Goal: Transaction & Acquisition: Purchase product/service

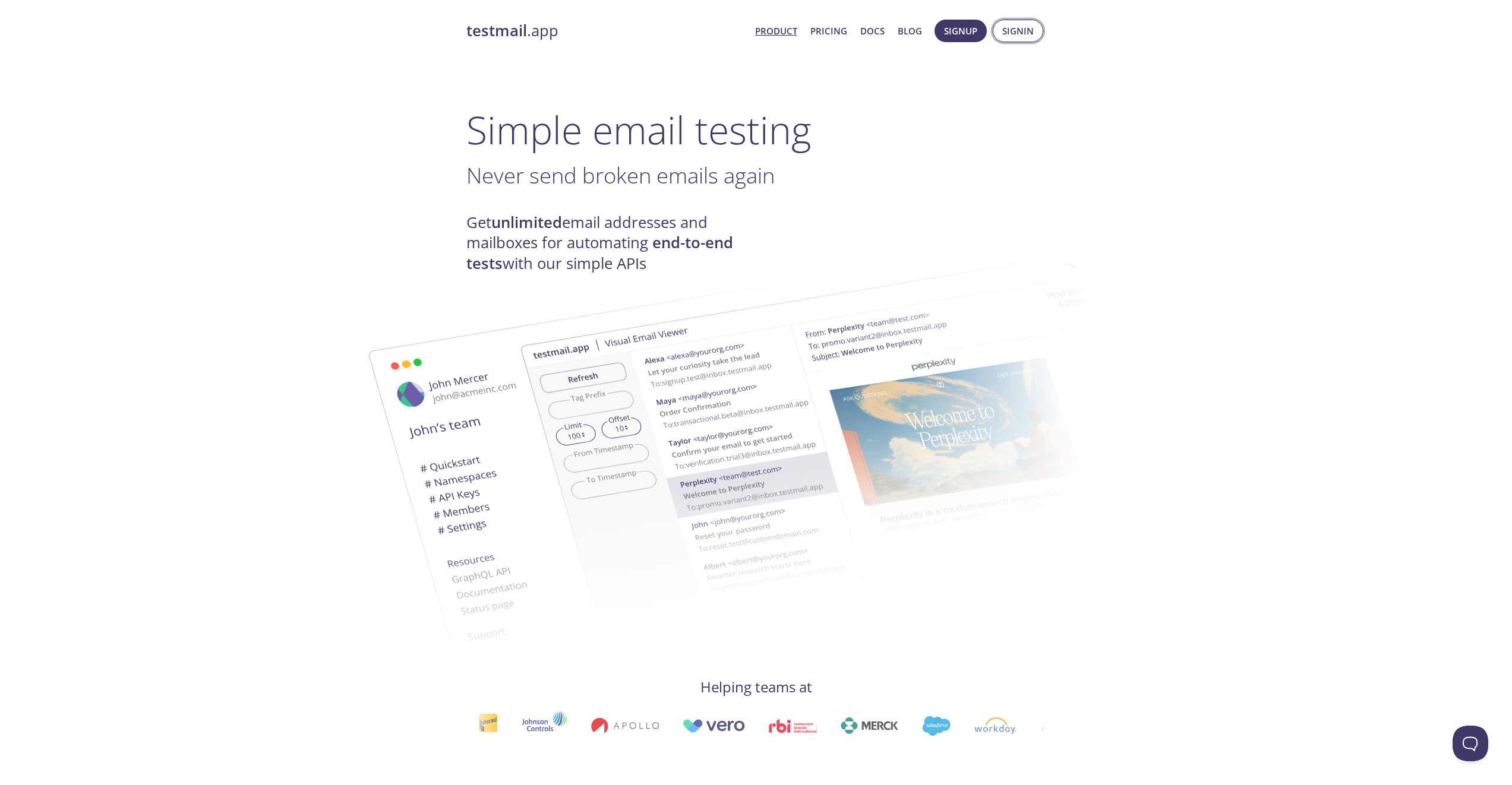
click at [1018, 29] on span "Signin" at bounding box center [1018, 31] width 31 height 15
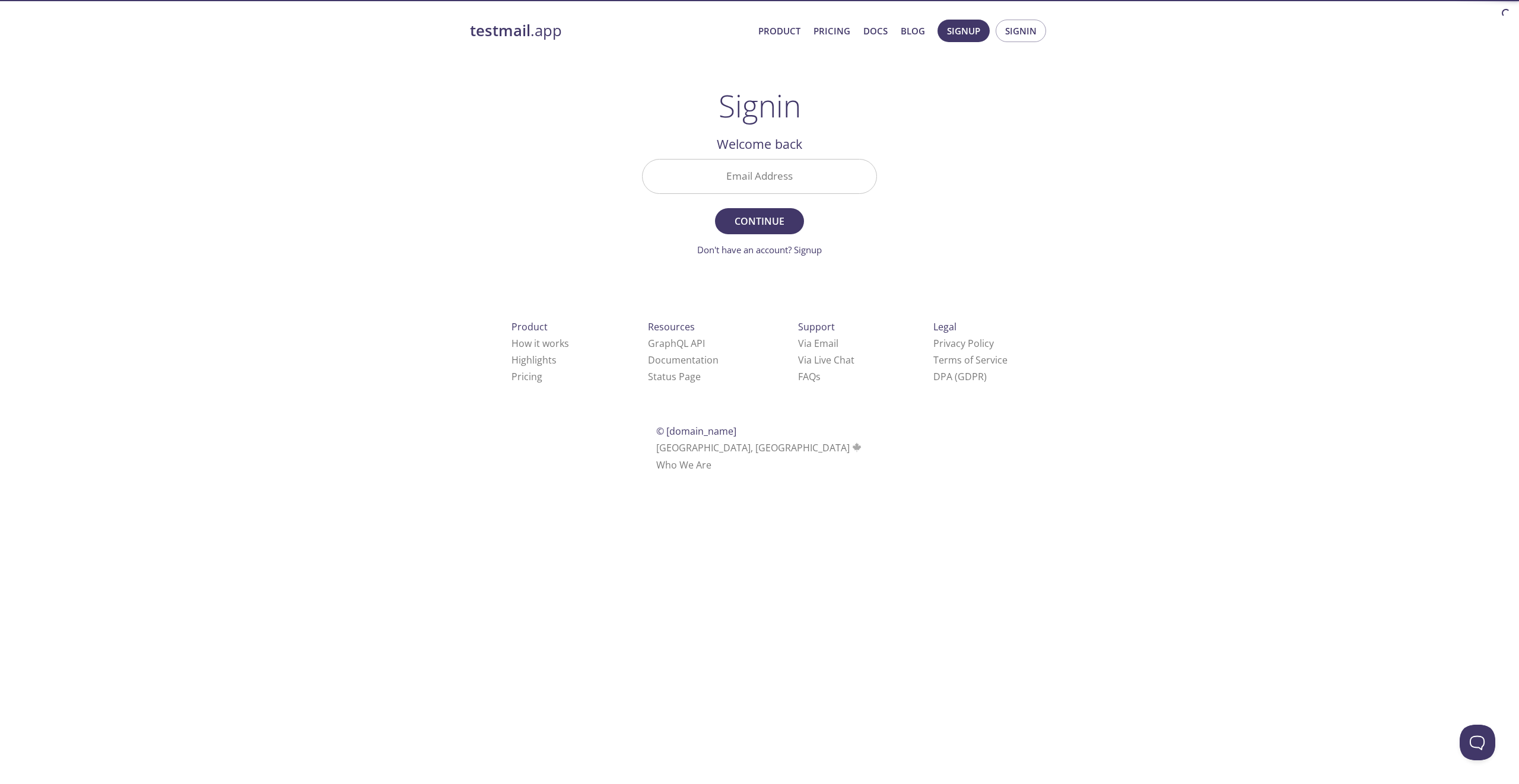
click at [780, 172] on input "Email Address" at bounding box center [760, 177] width 234 height 34
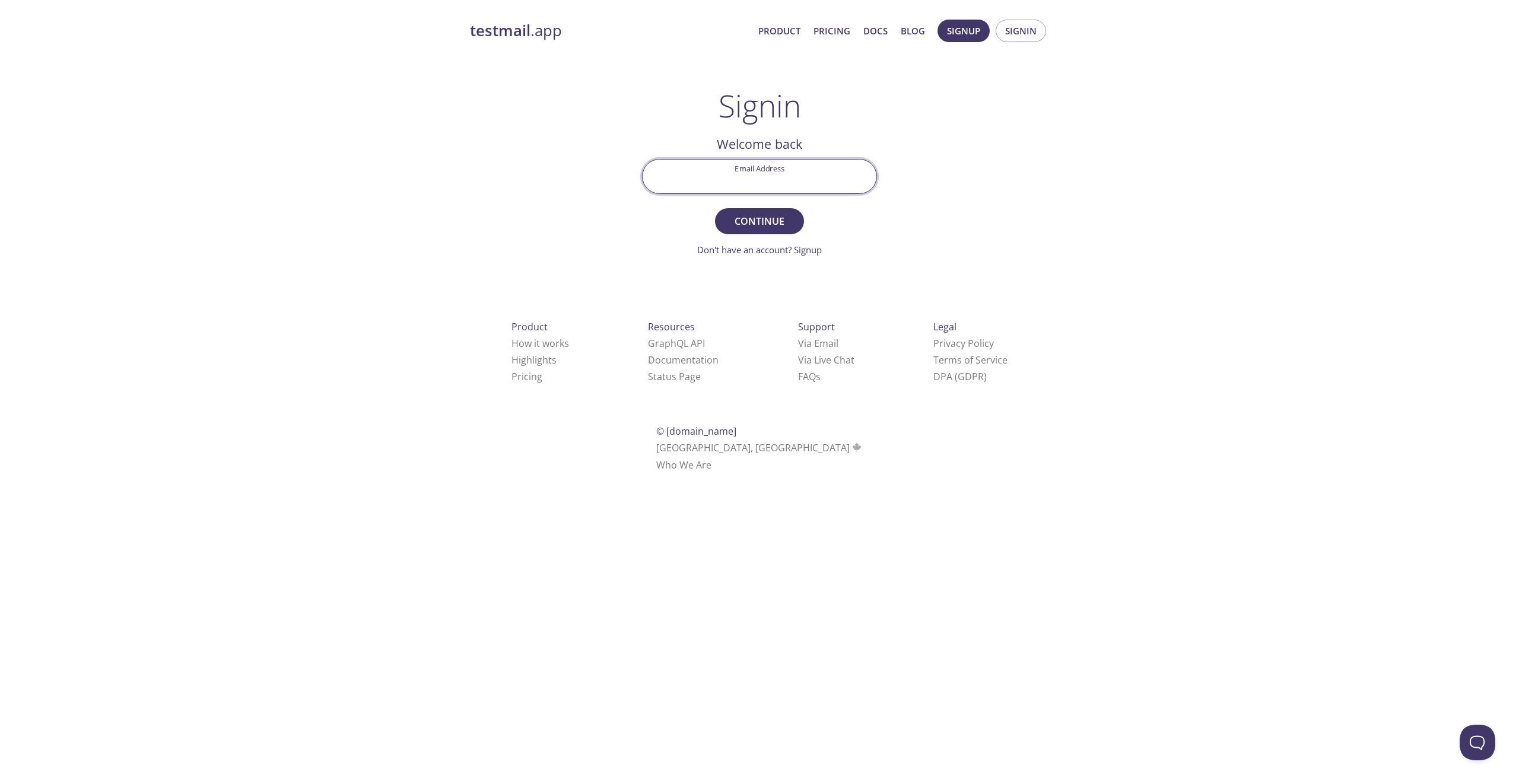
click at [0, 488] on com-1password-button at bounding box center [0, 488] width 0 height 0
type input "[EMAIL_ADDRESS][DOMAIN_NAME]"
click at [715, 209] on button "Continue" at bounding box center [760, 221] width 89 height 26
click at [1127, 171] on div "testmail .app Product Pricing Docs Blog Signup Signin Signin Welcome back Email…" at bounding box center [759, 259] width 1519 height 495
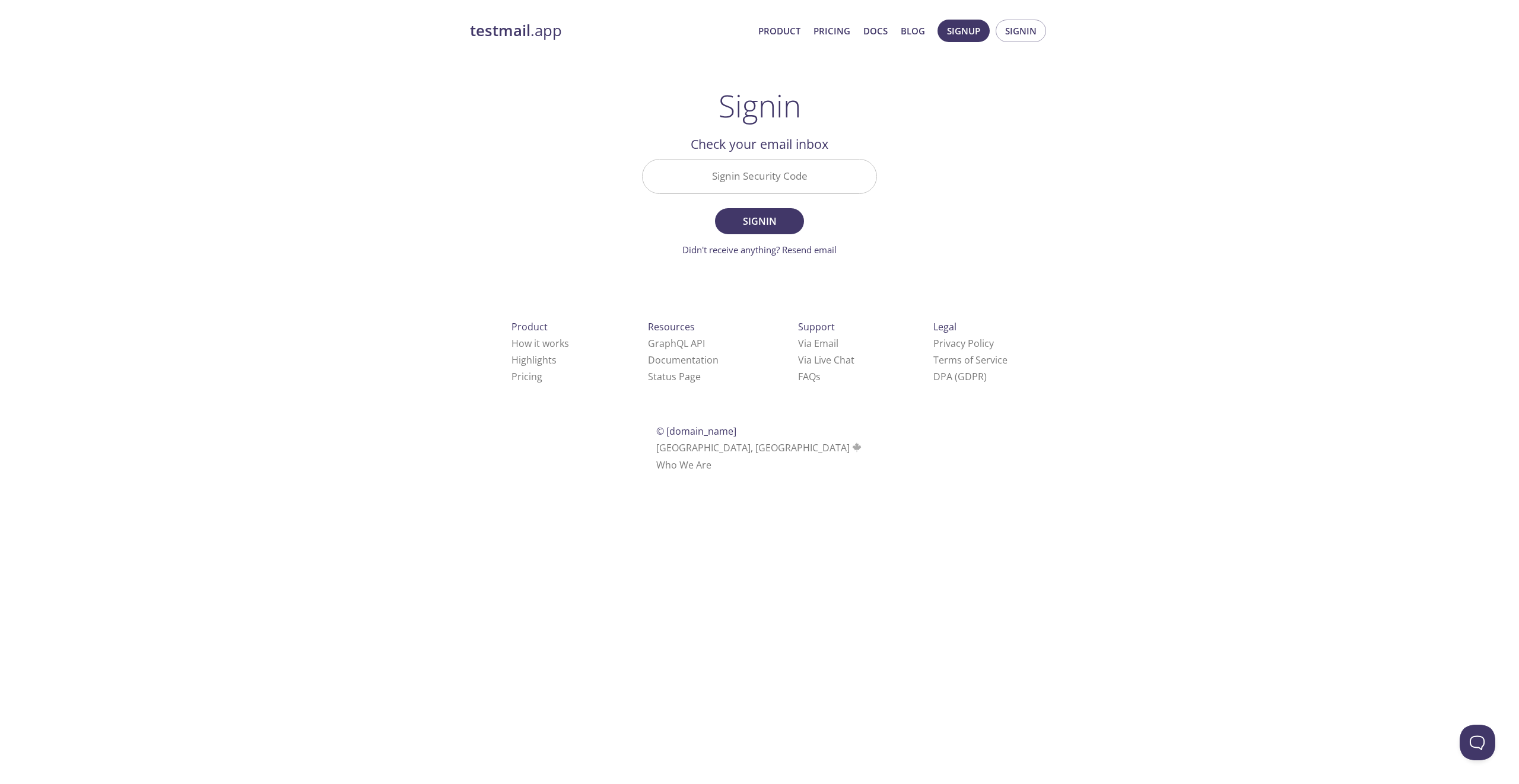
click at [786, 180] on input "Signin Security Code" at bounding box center [760, 177] width 234 height 34
paste input "SVJ5P3F"
type input "SVJ5P3F"
click at [980, 173] on div "testmail .app Product Pricing Docs Blog Signup Signin Signin Welcome back Email…" at bounding box center [760, 259] width 608 height 495
click at [774, 216] on span "Signin" at bounding box center [759, 221] width 63 height 17
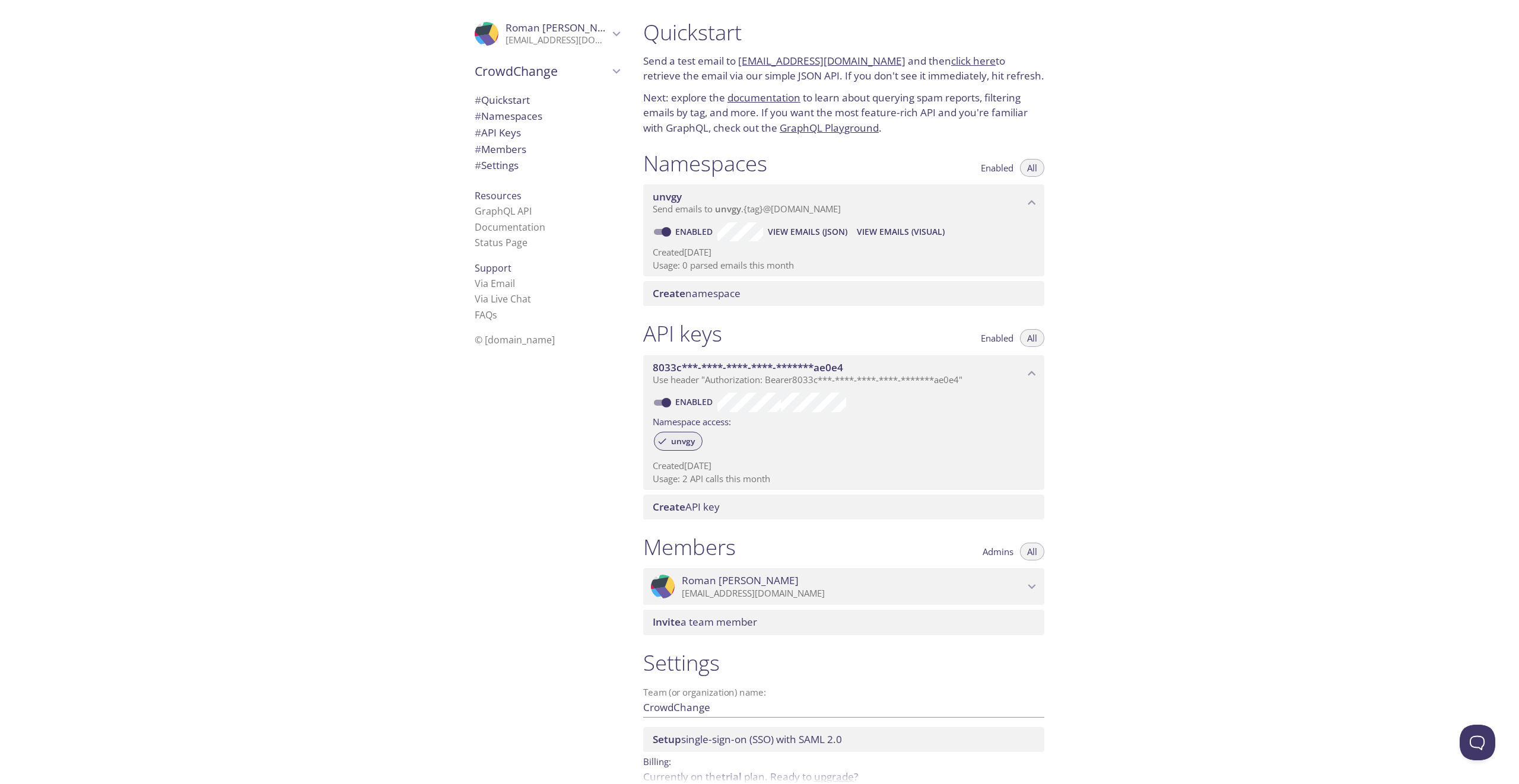
click at [685, 437] on span "unvgy" at bounding box center [682, 441] width 38 height 11
click at [688, 444] on span "unvgy" at bounding box center [682, 441] width 38 height 11
click at [669, 195] on span "unvgy" at bounding box center [667, 197] width 29 height 13
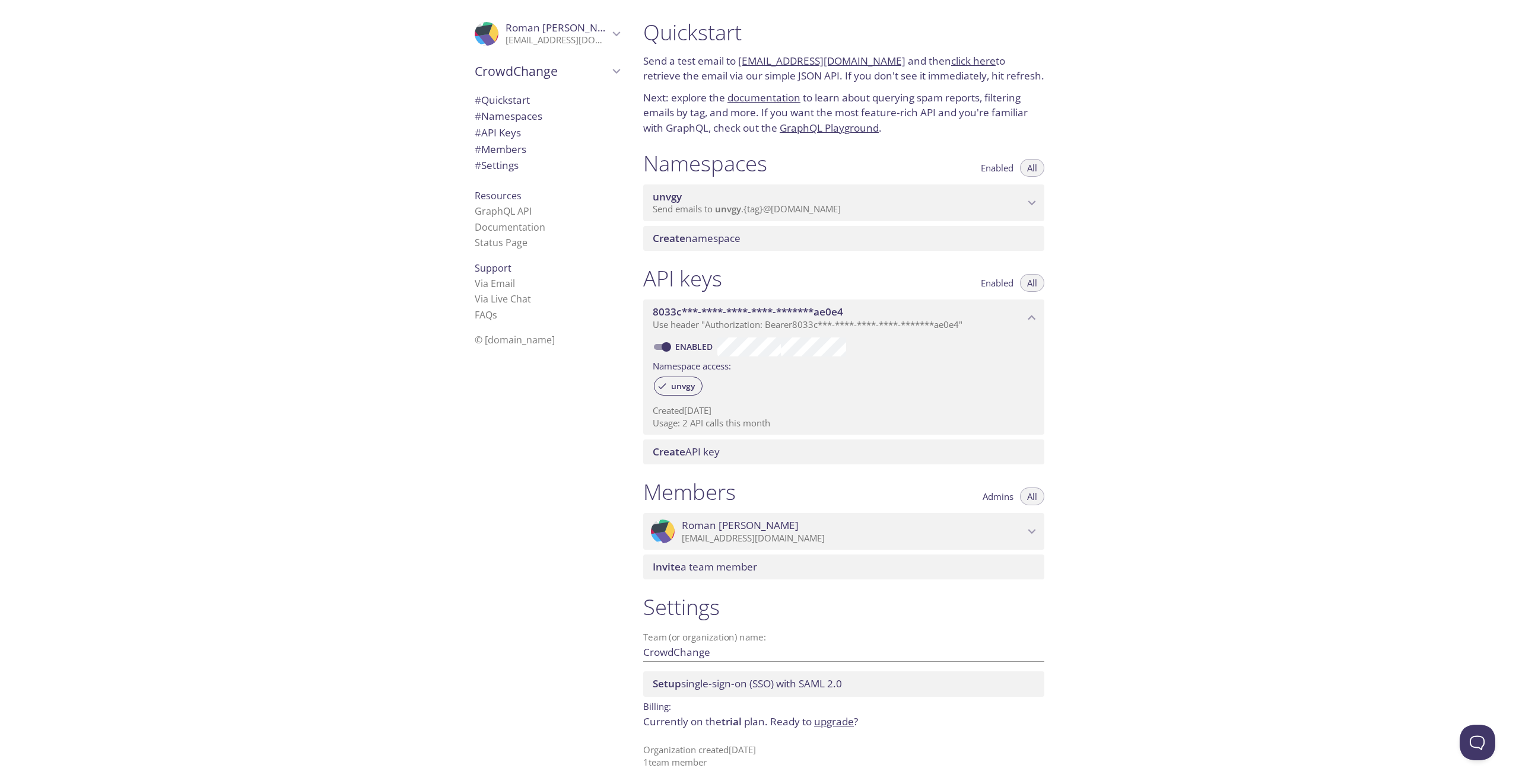
click at [669, 195] on span "unvgy" at bounding box center [667, 197] width 29 height 13
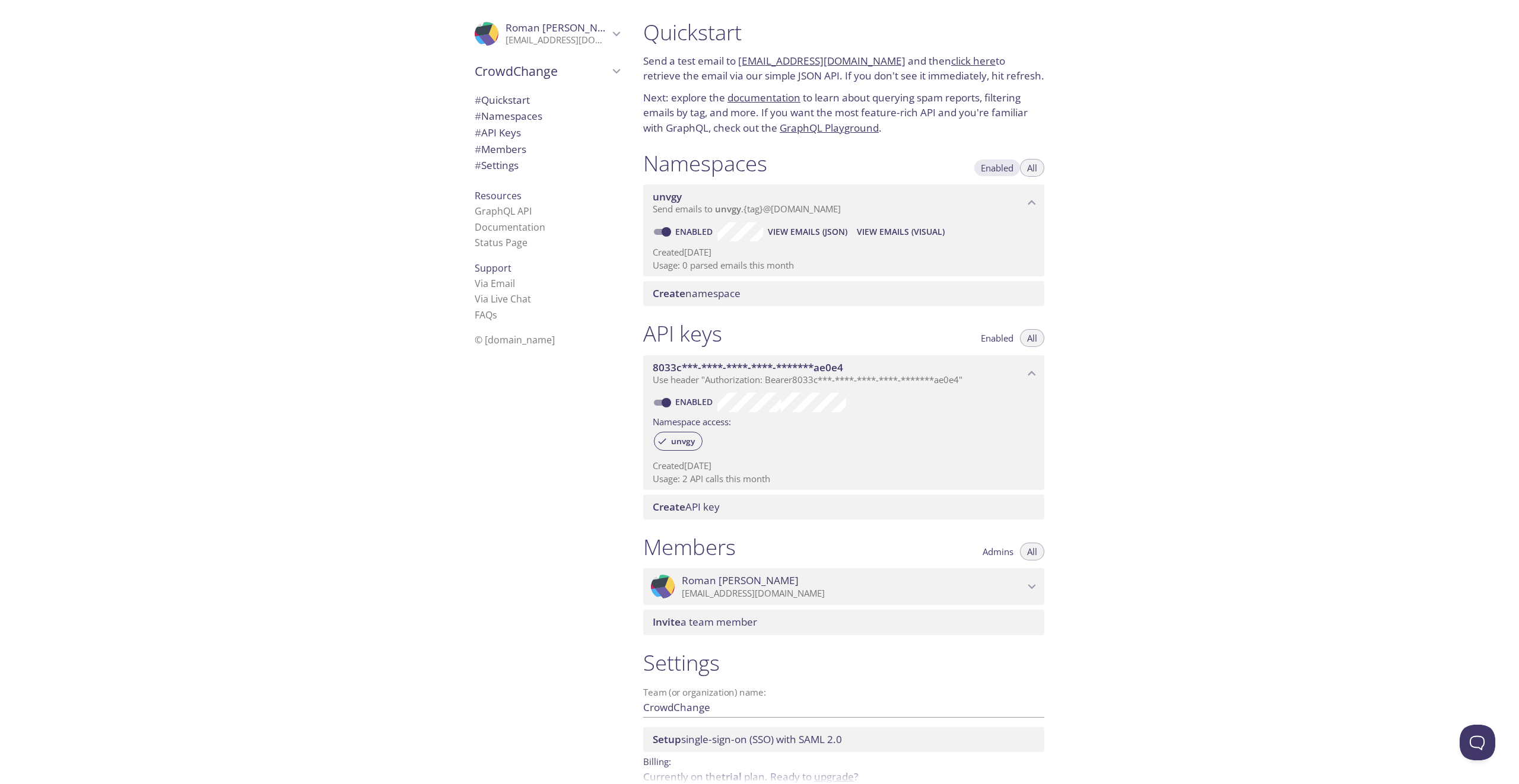
click at [1006, 168] on span "Enabled" at bounding box center [997, 168] width 33 height 0
click at [1032, 168] on span "All" at bounding box center [1033, 168] width 10 height 0
click at [1096, 215] on div "Quickstart Send a test email to unvgy.test@inbox.testmail.app and then click he…" at bounding box center [1076, 392] width 885 height 784
click at [530, 115] on span "# Namespaces" at bounding box center [508, 116] width 67 height 13
click at [727, 300] on div "Create namespace" at bounding box center [843, 294] width 401 height 25
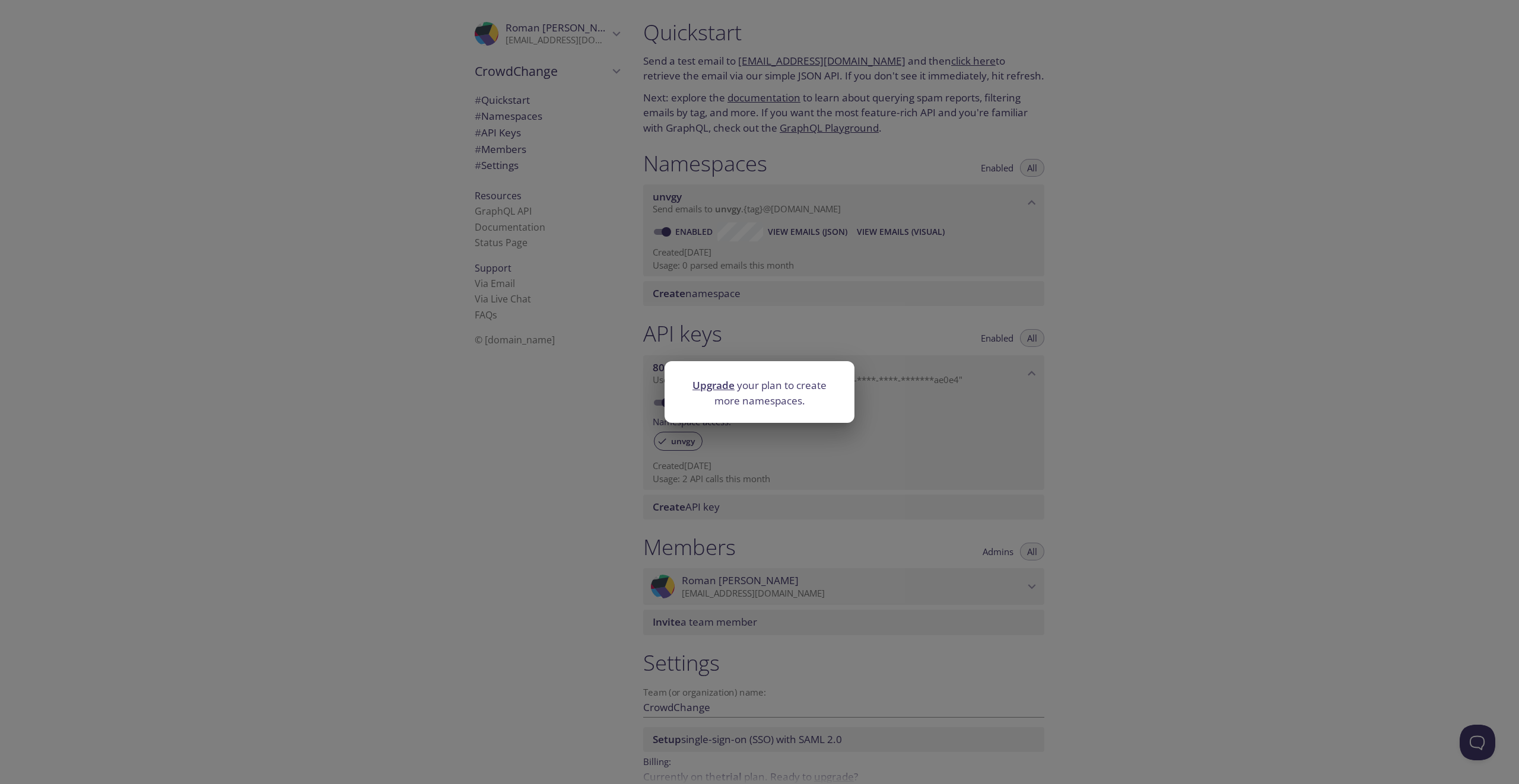
click at [722, 381] on link "Upgrade" at bounding box center [714, 385] width 42 height 13
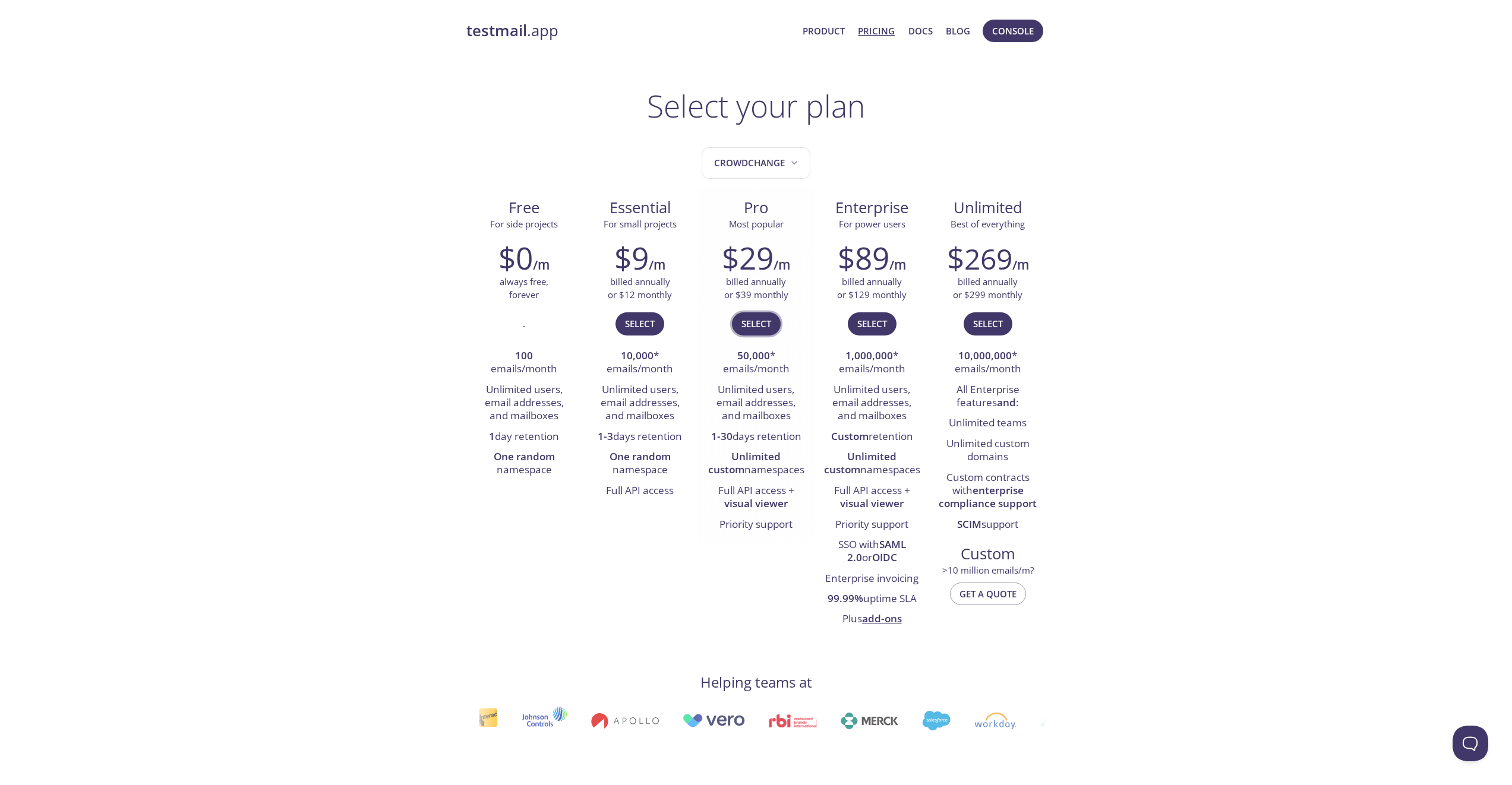
click at [761, 327] on span "Select" at bounding box center [756, 323] width 29 height 15
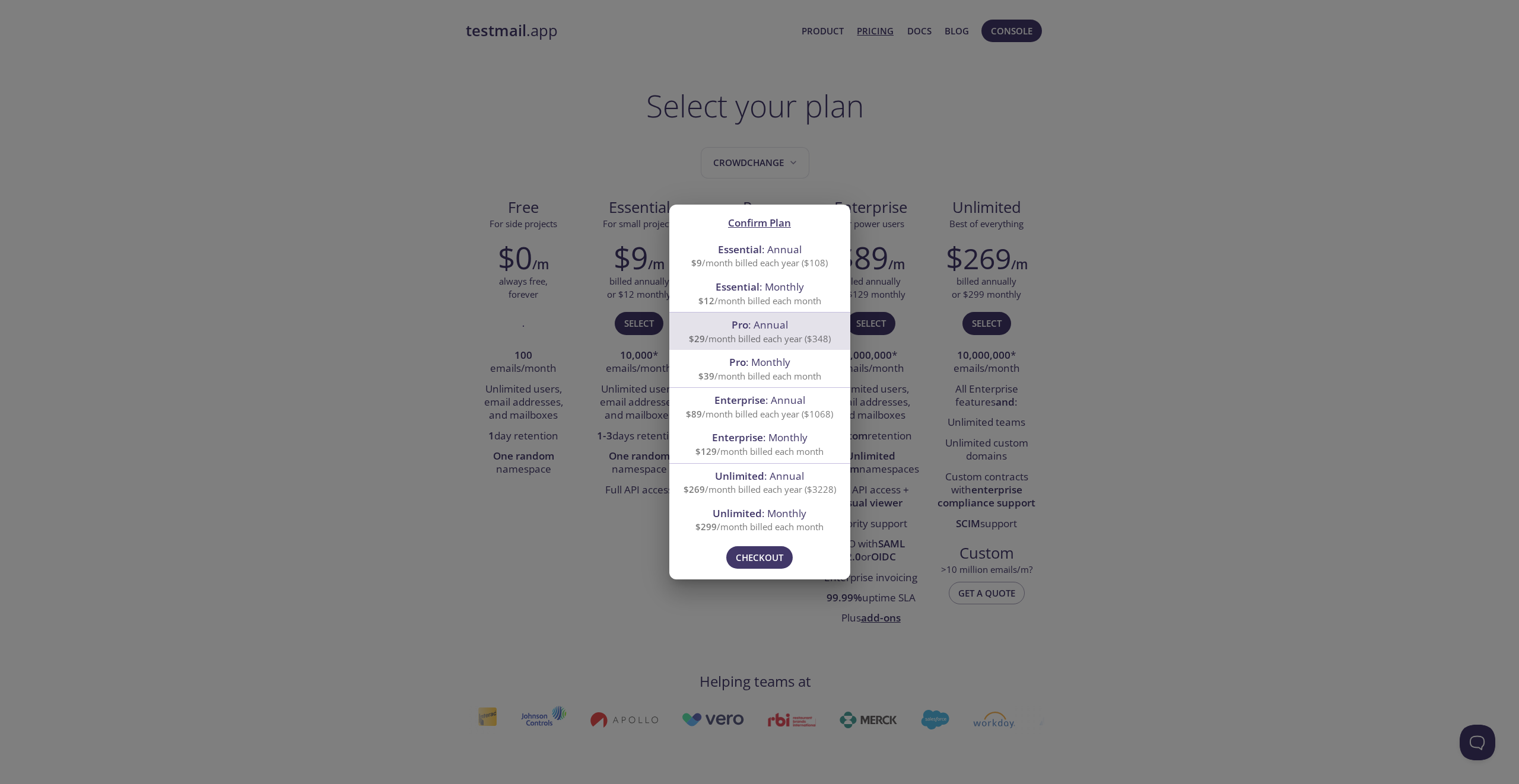
click at [1231, 432] on div "Confirm Plan Essential : Annual $9 /month billed each year ($108) Essential : M…" at bounding box center [759, 392] width 1519 height 784
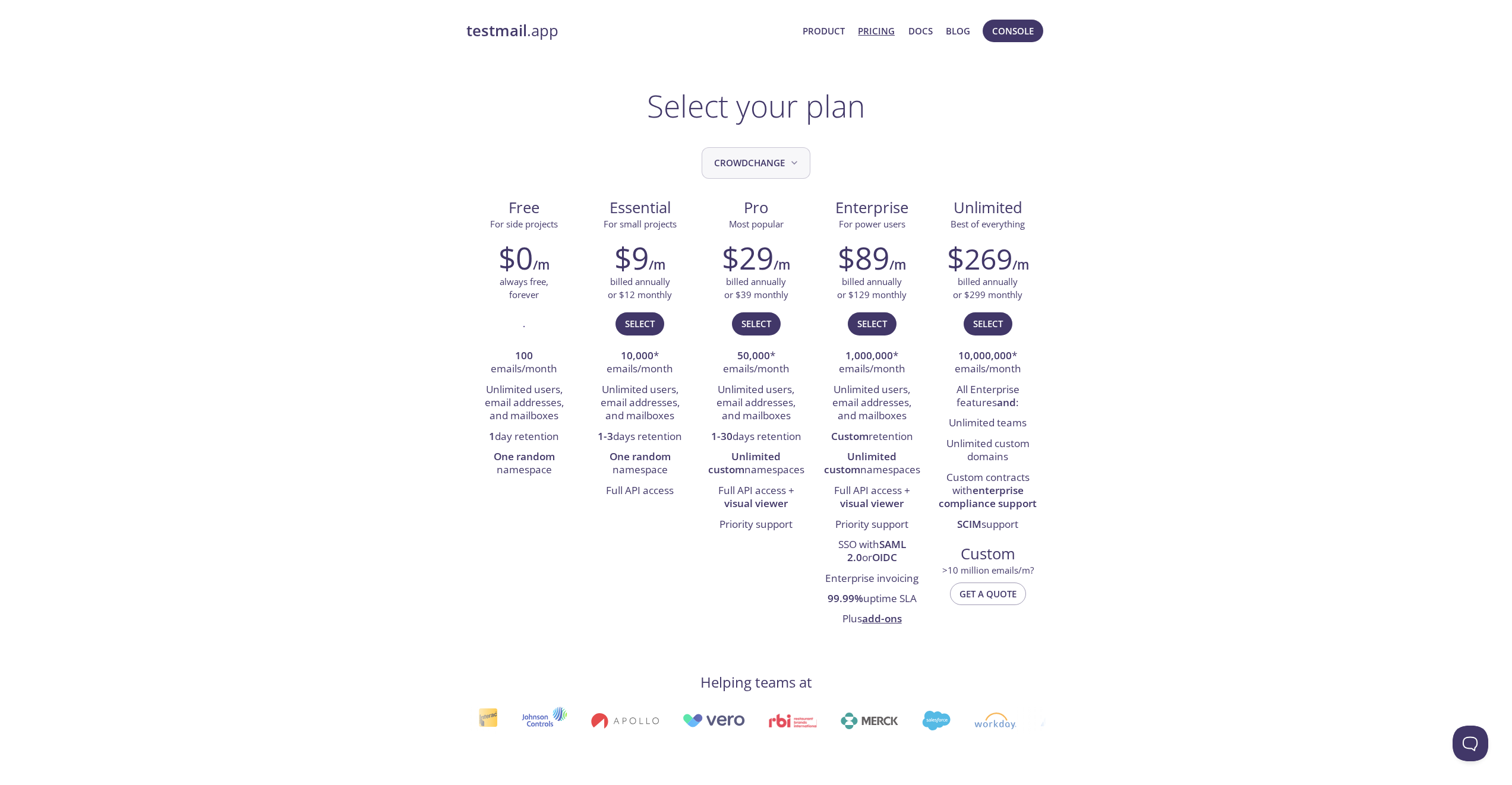
click at [769, 158] on span "CrowdChange" at bounding box center [757, 163] width 86 height 16
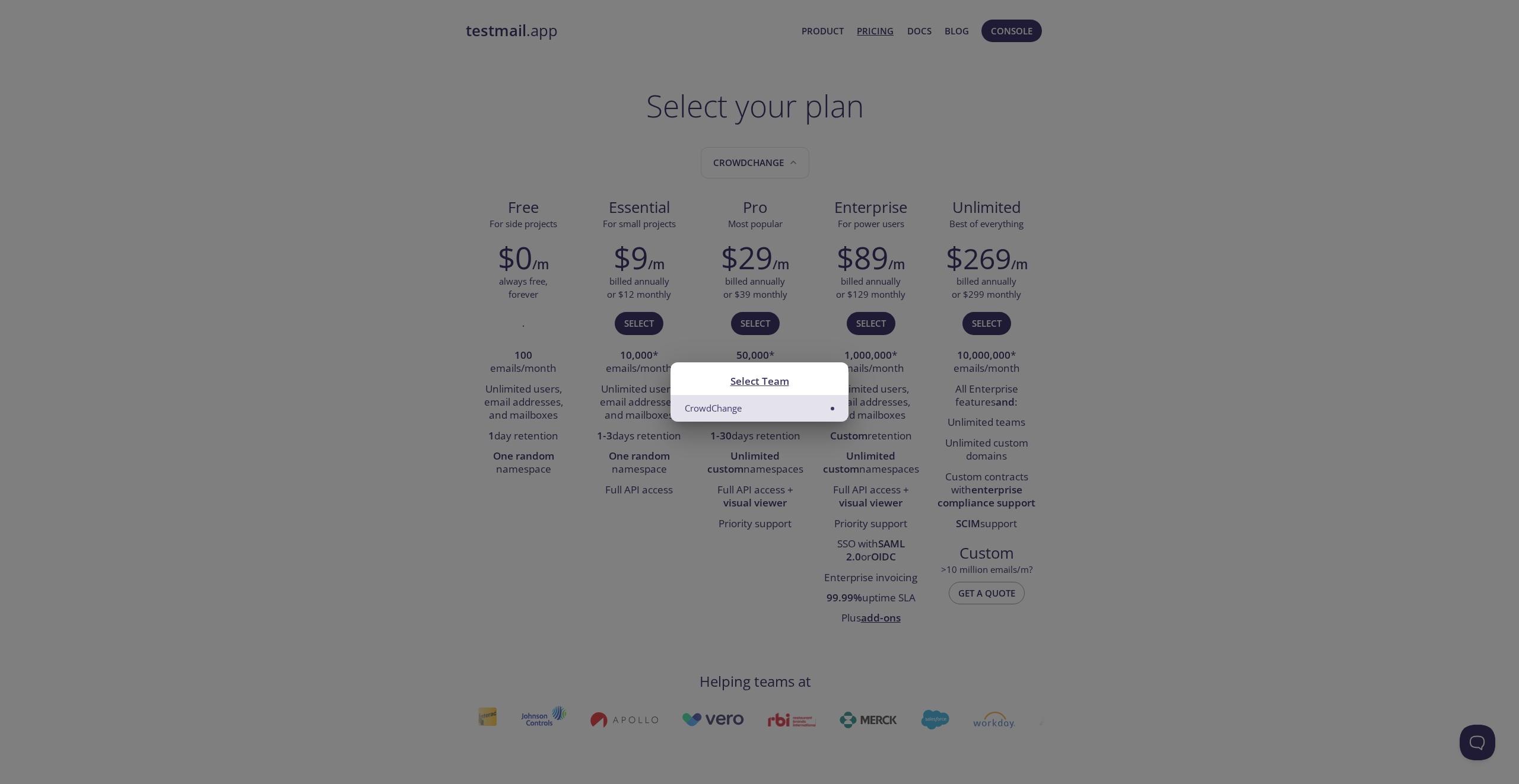
click at [876, 162] on div "Select Team CrowdChange" at bounding box center [759, 392] width 1519 height 784
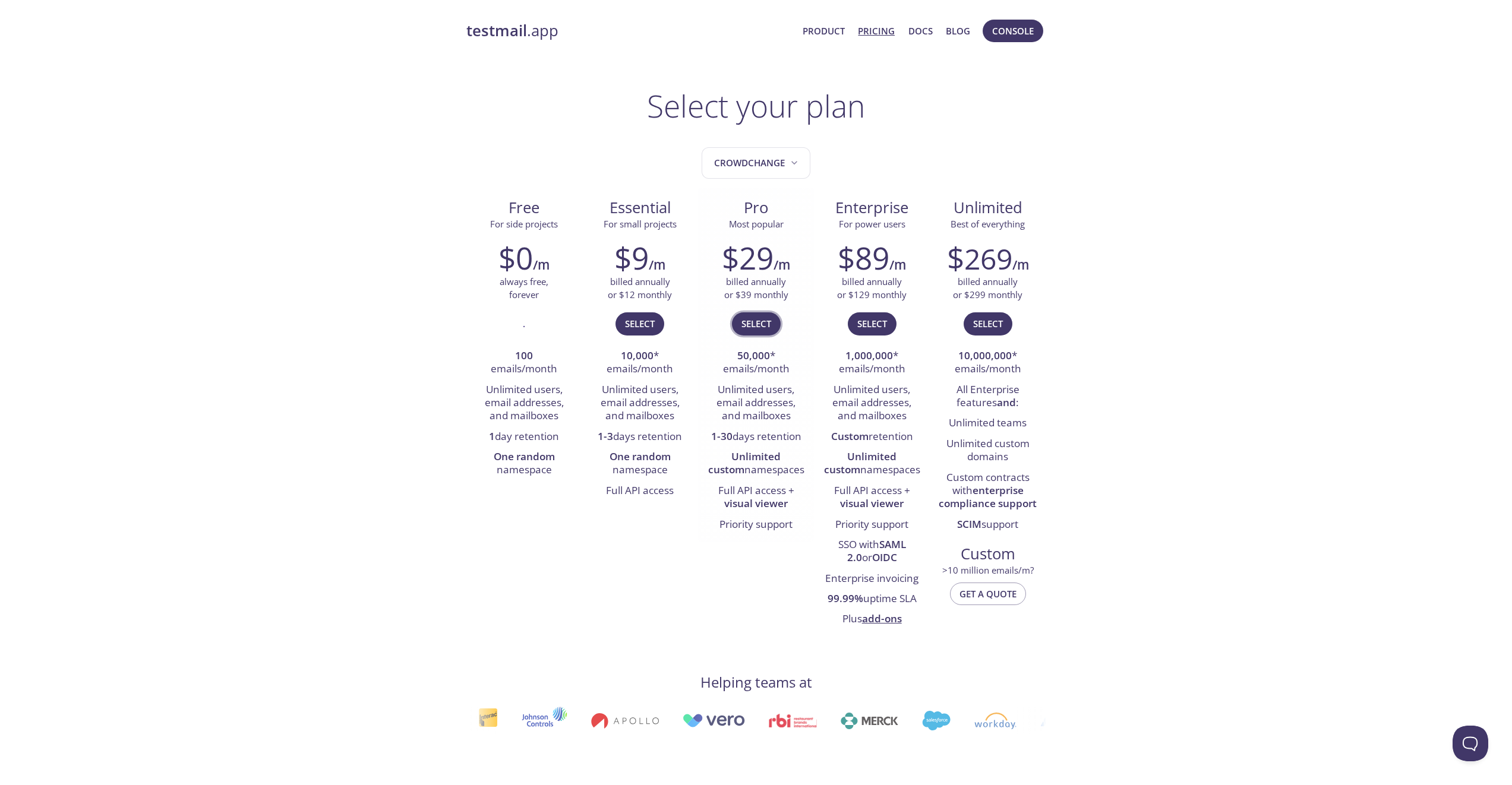
click at [765, 323] on span "Select" at bounding box center [756, 323] width 29 height 15
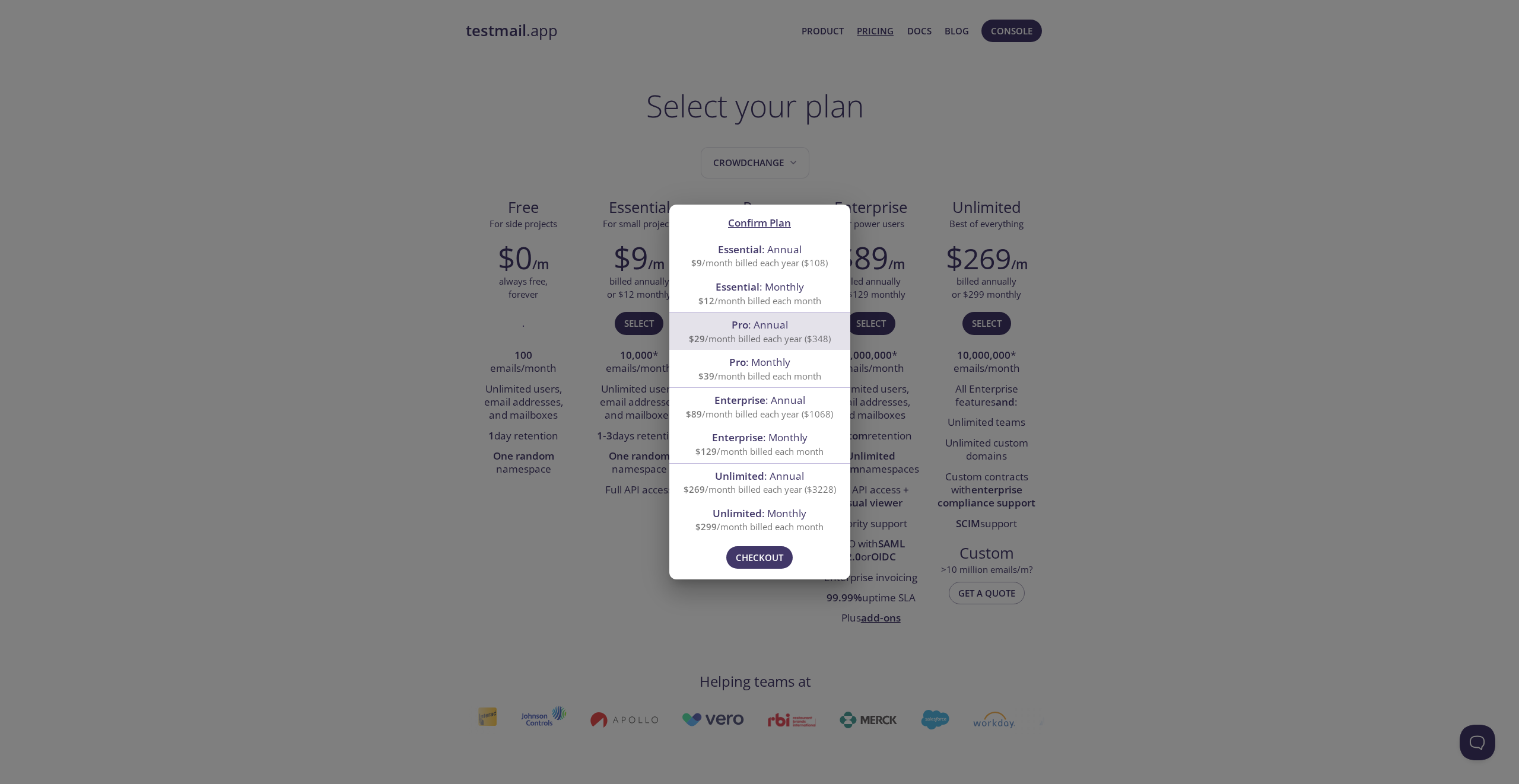
click at [523, 537] on div "Confirm Plan Essential : Annual $9 /month billed each year ($108) Essential : M…" at bounding box center [759, 392] width 1519 height 784
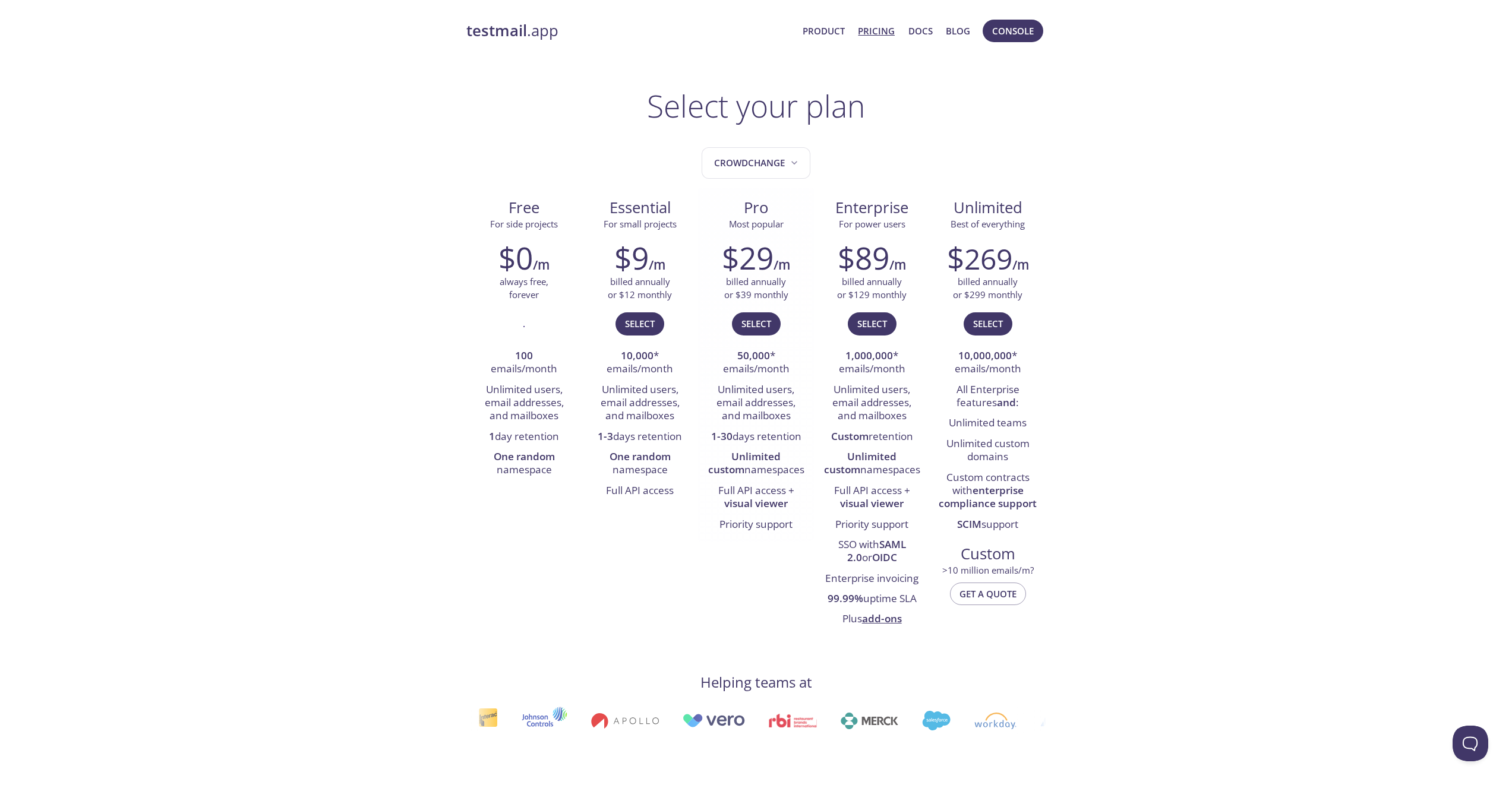
click at [764, 264] on h2 "$29" at bounding box center [747, 258] width 51 height 35
click at [749, 318] on span "Select" at bounding box center [756, 323] width 29 height 15
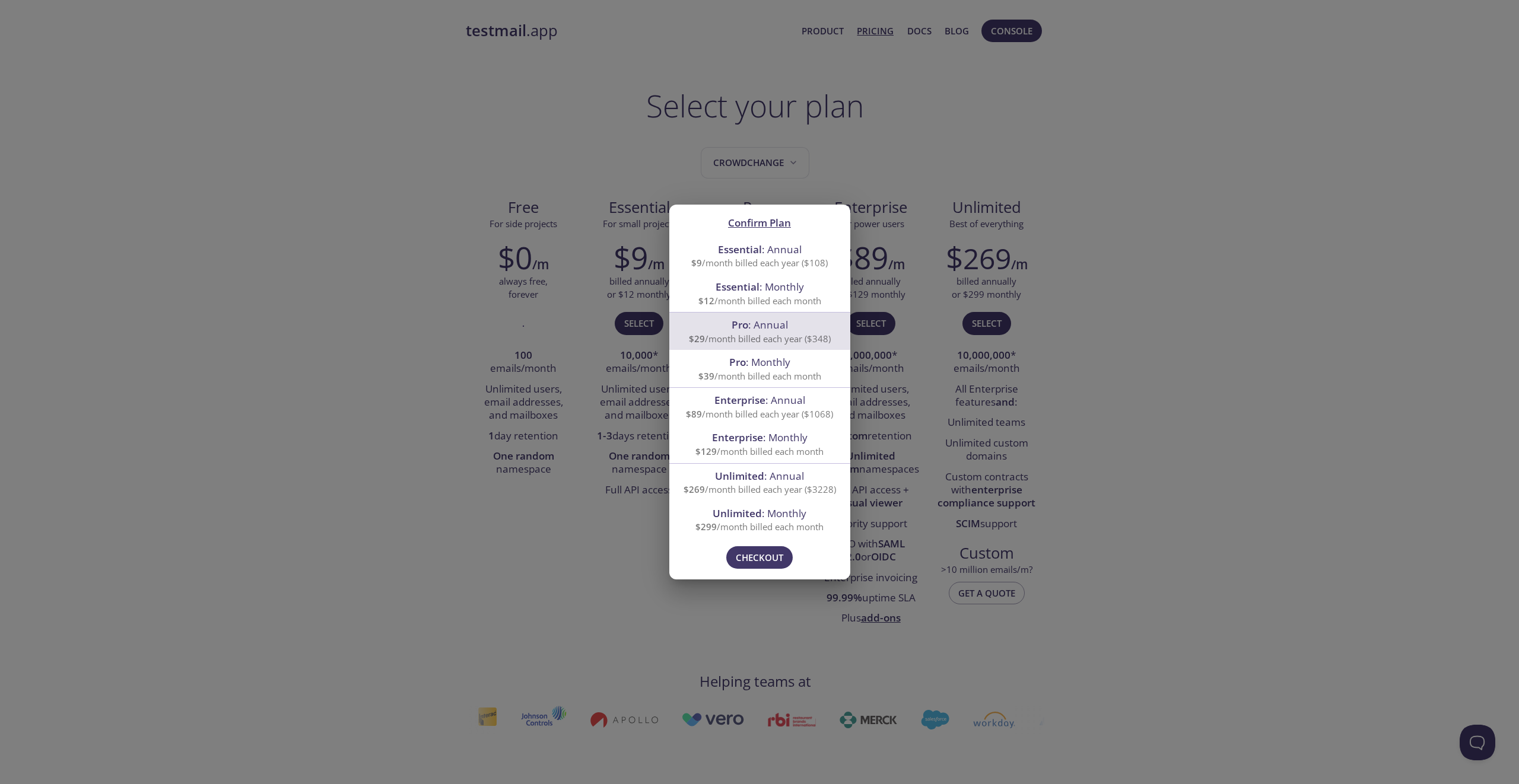
click at [783, 327] on span "Pro : Annual" at bounding box center [759, 325] width 56 height 13
click at [791, 369] on span "Pro : Monthly" at bounding box center [759, 363] width 152 height 15
click at [758, 323] on span "Pro : Annual" at bounding box center [759, 325] width 56 height 13
click at [760, 564] on span "Checkout" at bounding box center [759, 558] width 47 height 15
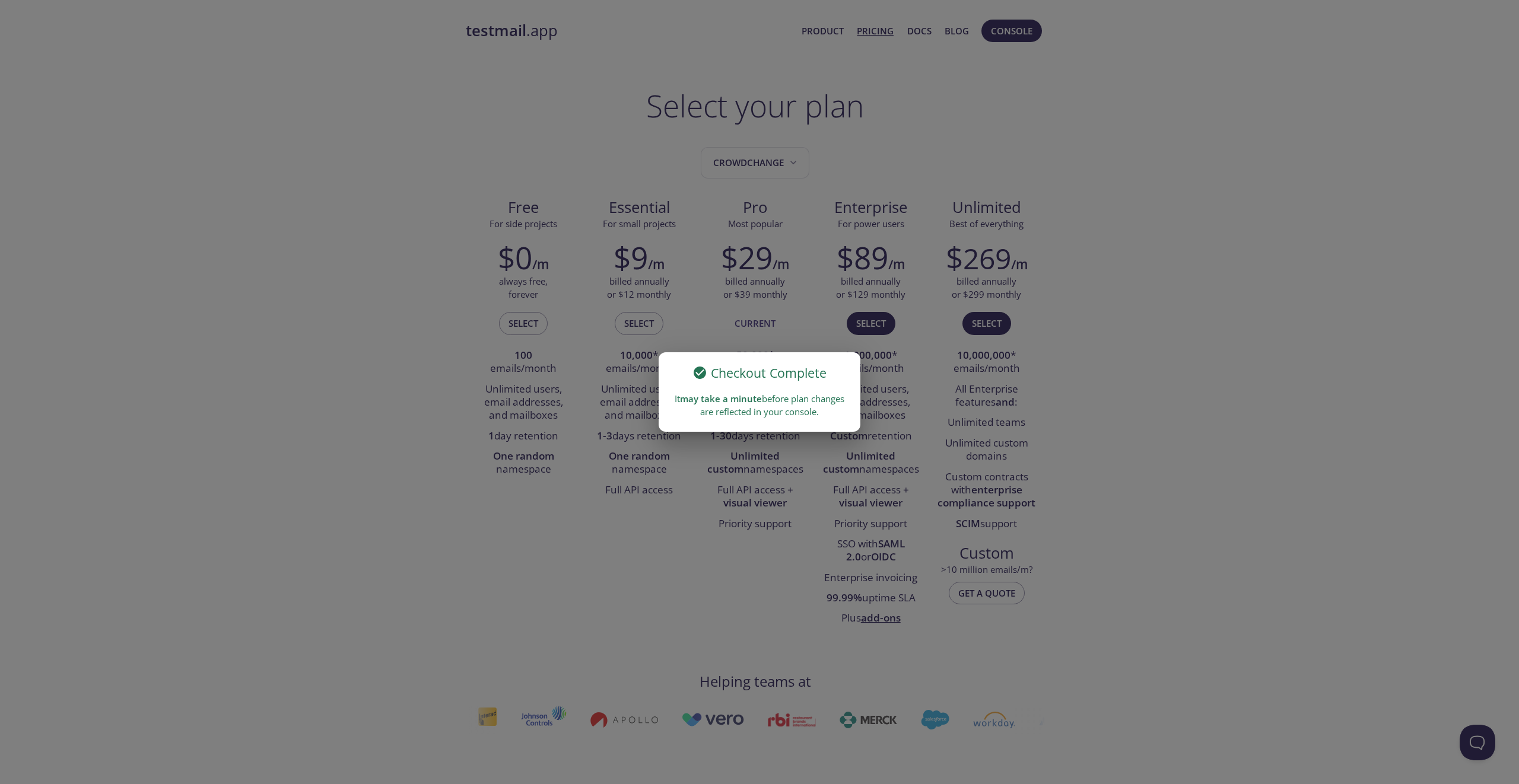
click at [1158, 357] on div "Checkout Complete It may take a minute before plan changes are reflected in you…" at bounding box center [759, 392] width 1519 height 784
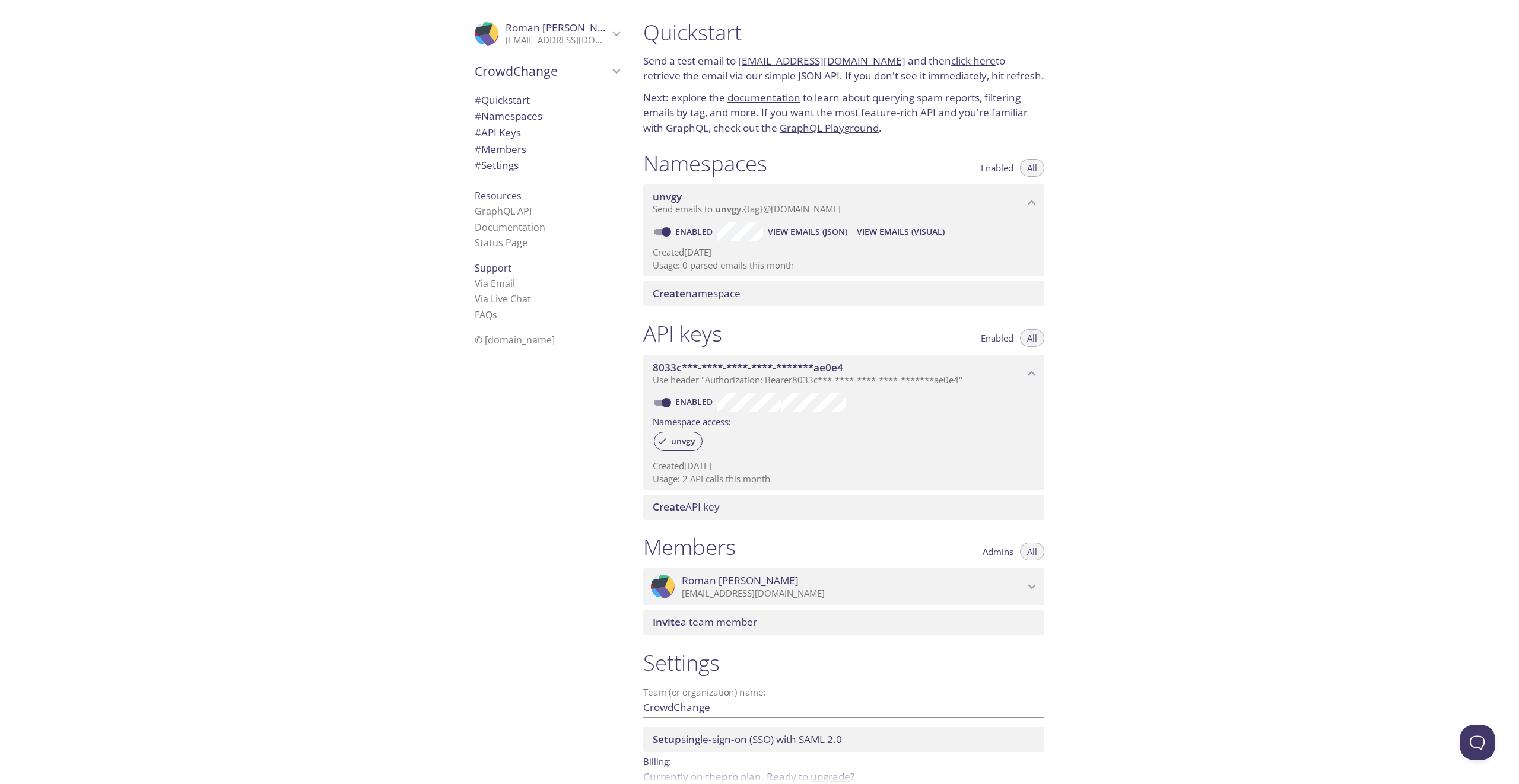
click at [735, 289] on span "Create namespace" at bounding box center [697, 294] width 88 height 13
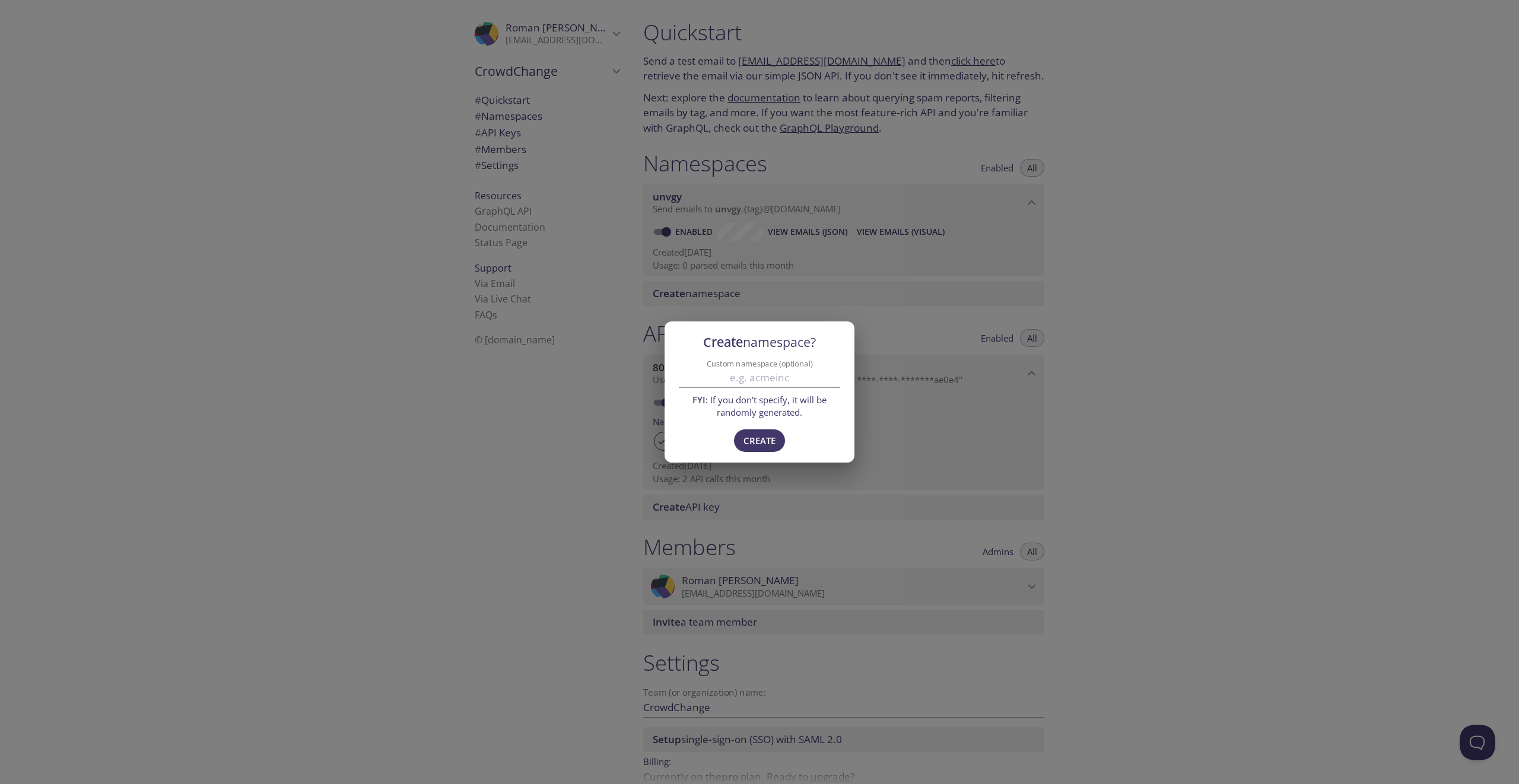
click at [752, 375] on input "Custom namespace (optional)" at bounding box center [760, 378] width 162 height 19
type input "crowdchange"
click at [774, 441] on span "Create" at bounding box center [760, 441] width 32 height 15
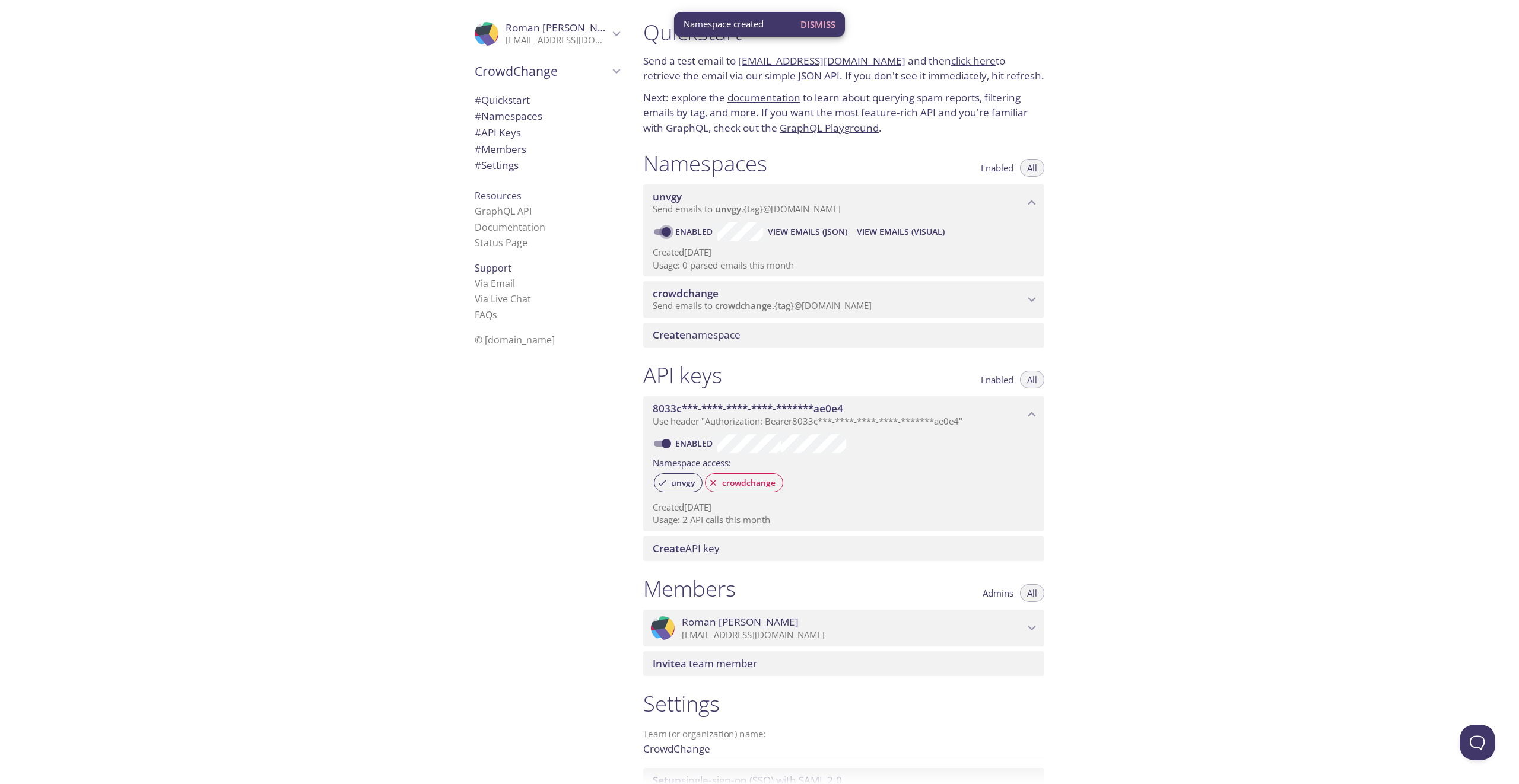
click at [667, 230] on input "Enabled" at bounding box center [667, 231] width 43 height 14
checkbox input "false"
click at [934, 300] on span "crowdchange" at bounding box center [838, 294] width 371 height 13
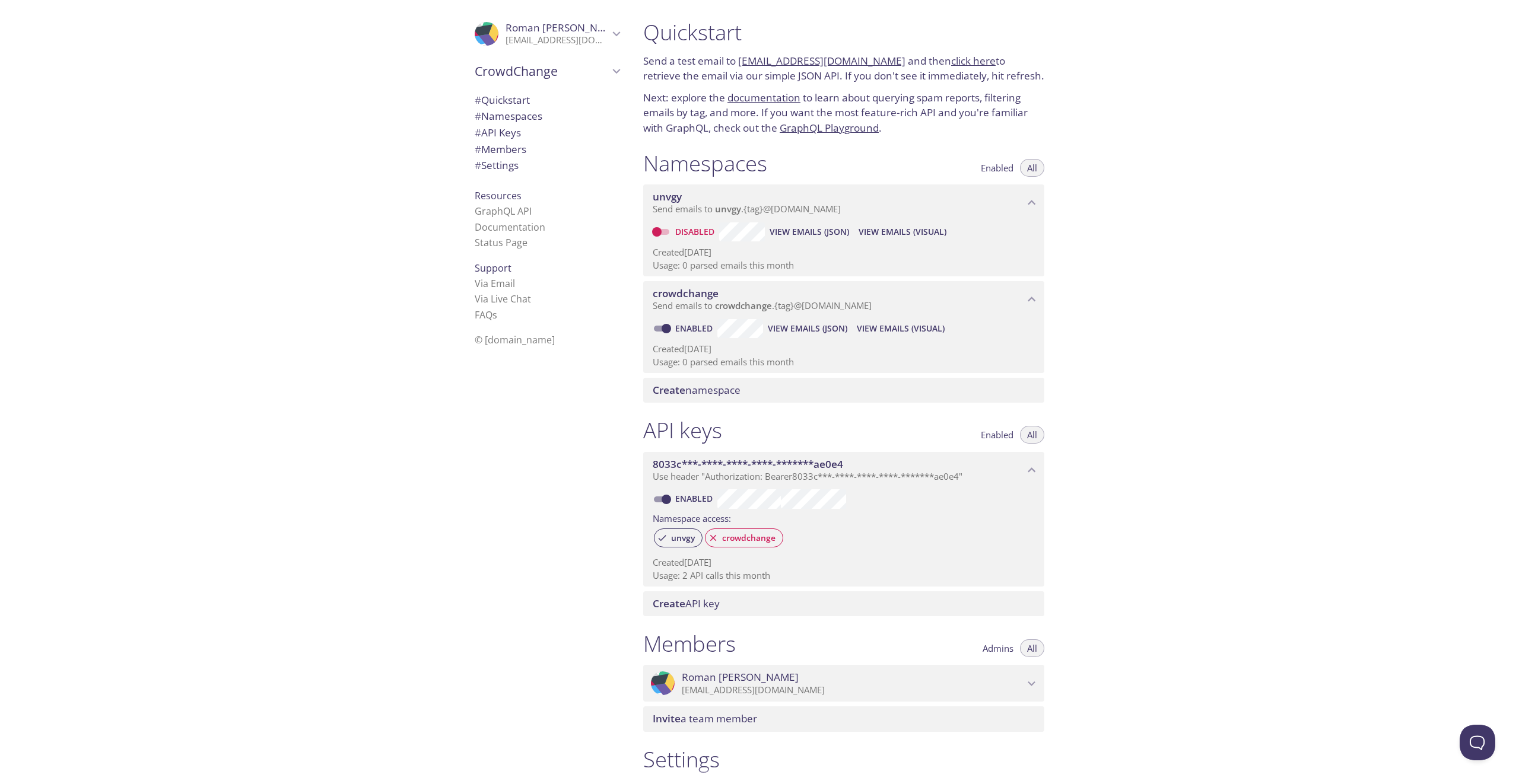
scroll to position [186, 0]
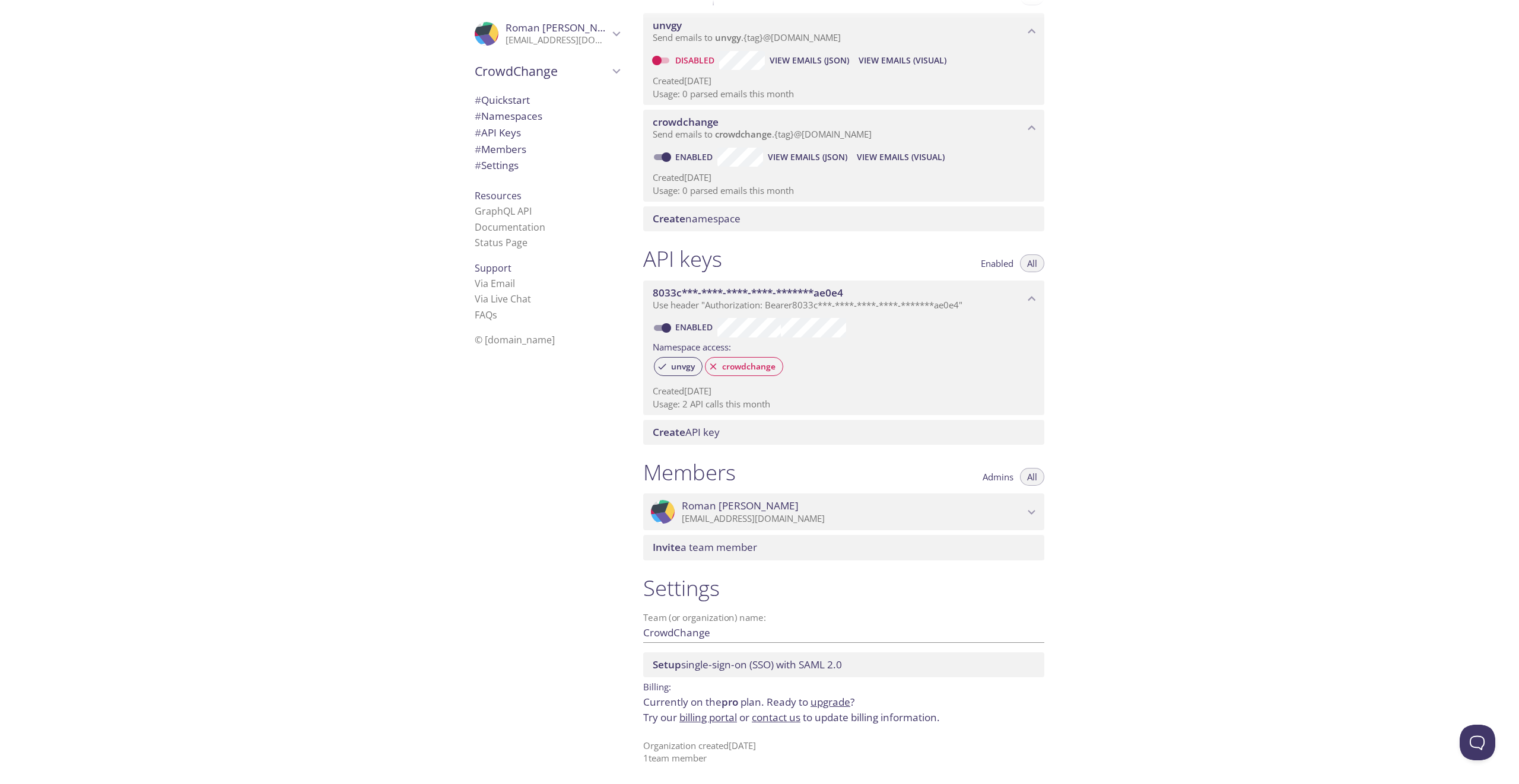
click at [799, 546] on span "Invite a team member" at bounding box center [847, 548] width 387 height 13
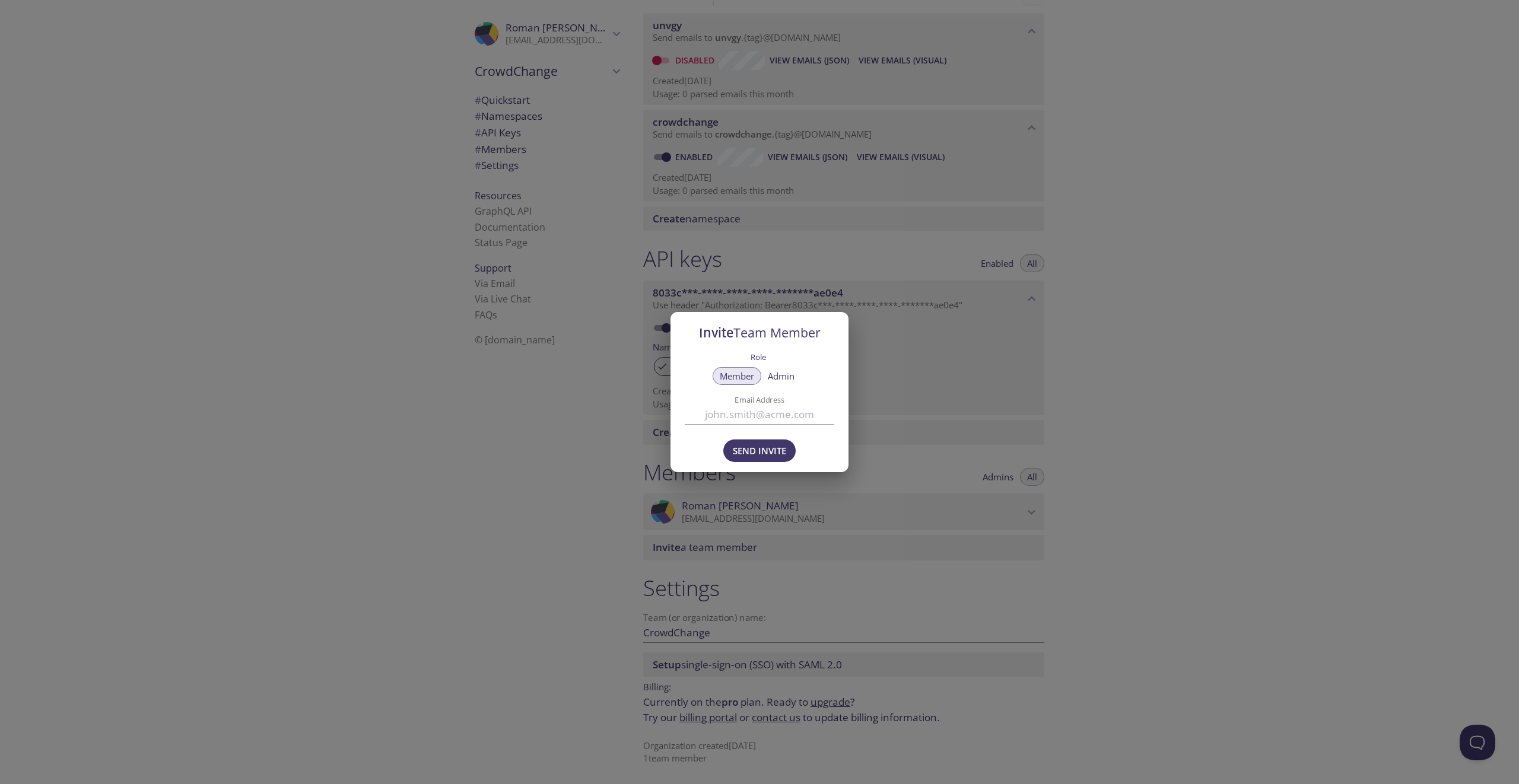
click at [756, 423] on input "Email Address" at bounding box center [760, 414] width 150 height 19
click at [830, 371] on div "Member Admin" at bounding box center [760, 378] width 150 height 24
click at [735, 412] on input "abhi@crowdchange.co" at bounding box center [760, 414] width 150 height 19
paste input "nay"
type input "abhinay@crowdchange.co"
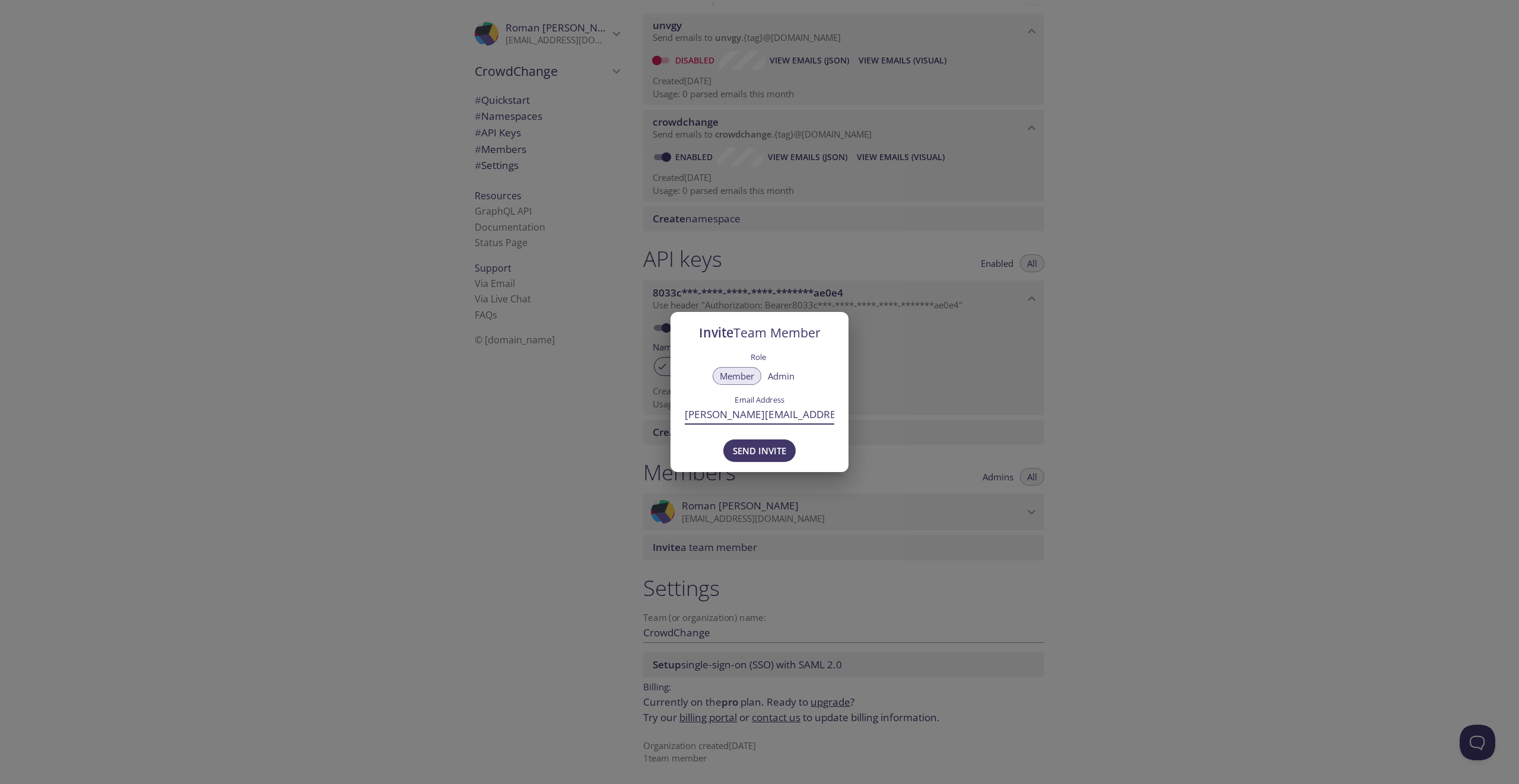
click at [826, 381] on div "Member Admin" at bounding box center [760, 378] width 150 height 24
click at [772, 450] on span "Send Invite" at bounding box center [759, 451] width 53 height 15
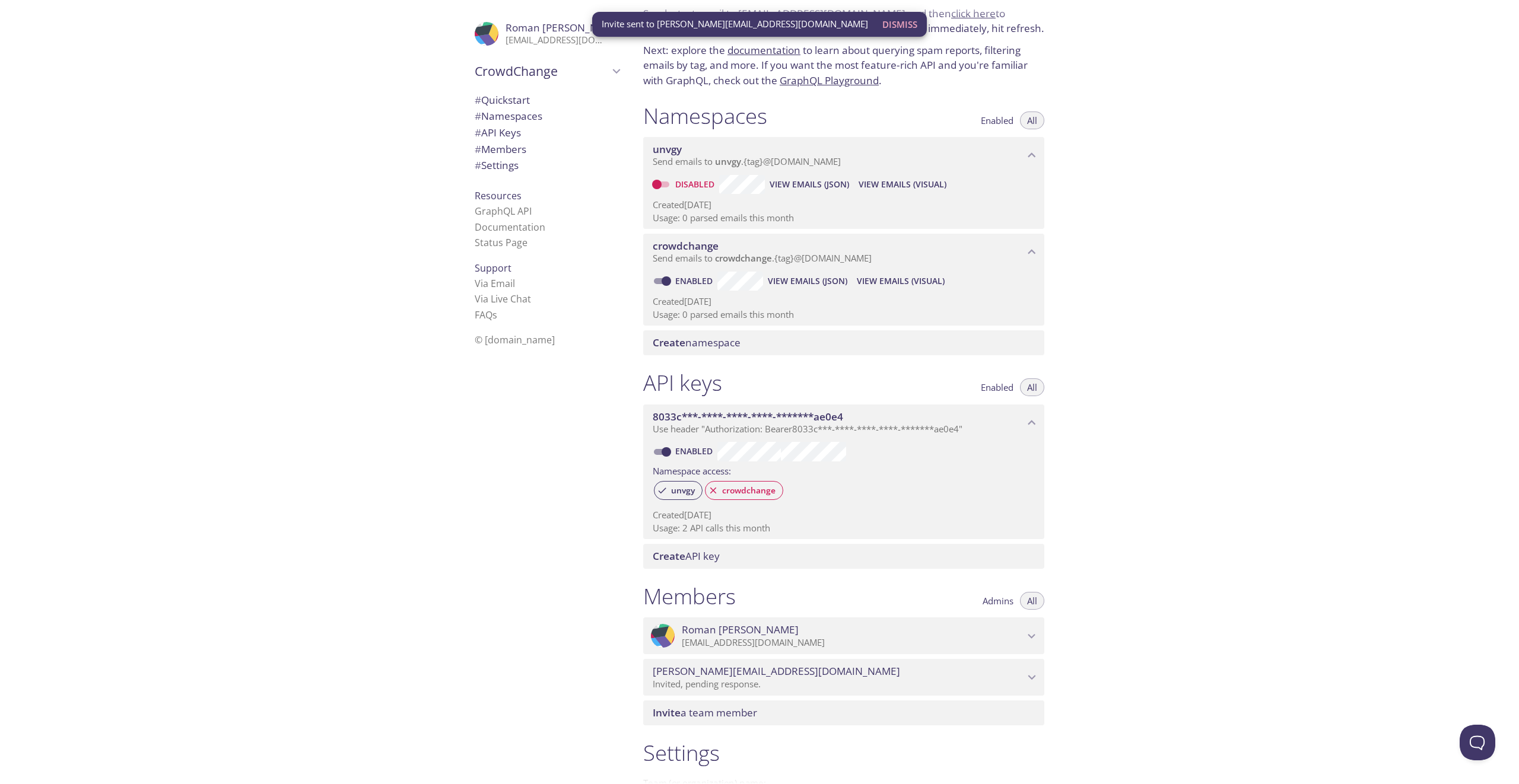
scroll to position [0, 0]
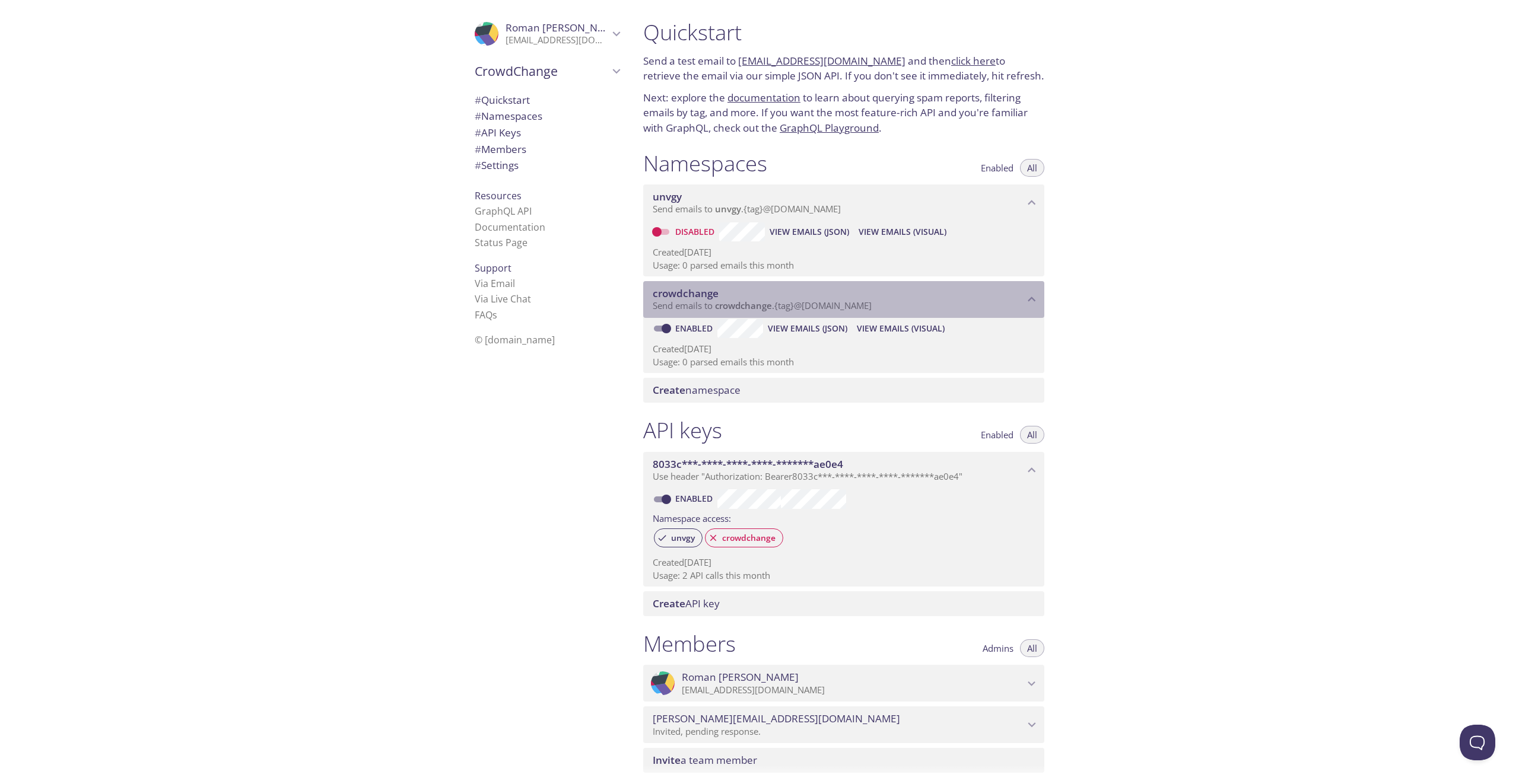
drag, startPoint x: 886, startPoint y: 326, endPoint x: 786, endPoint y: 320, distance: 100.2
click at [786, 318] on div "crowdchange Send emails to crowdchange . {tag} @inbox.testmail.app" at bounding box center [843, 299] width 401 height 37
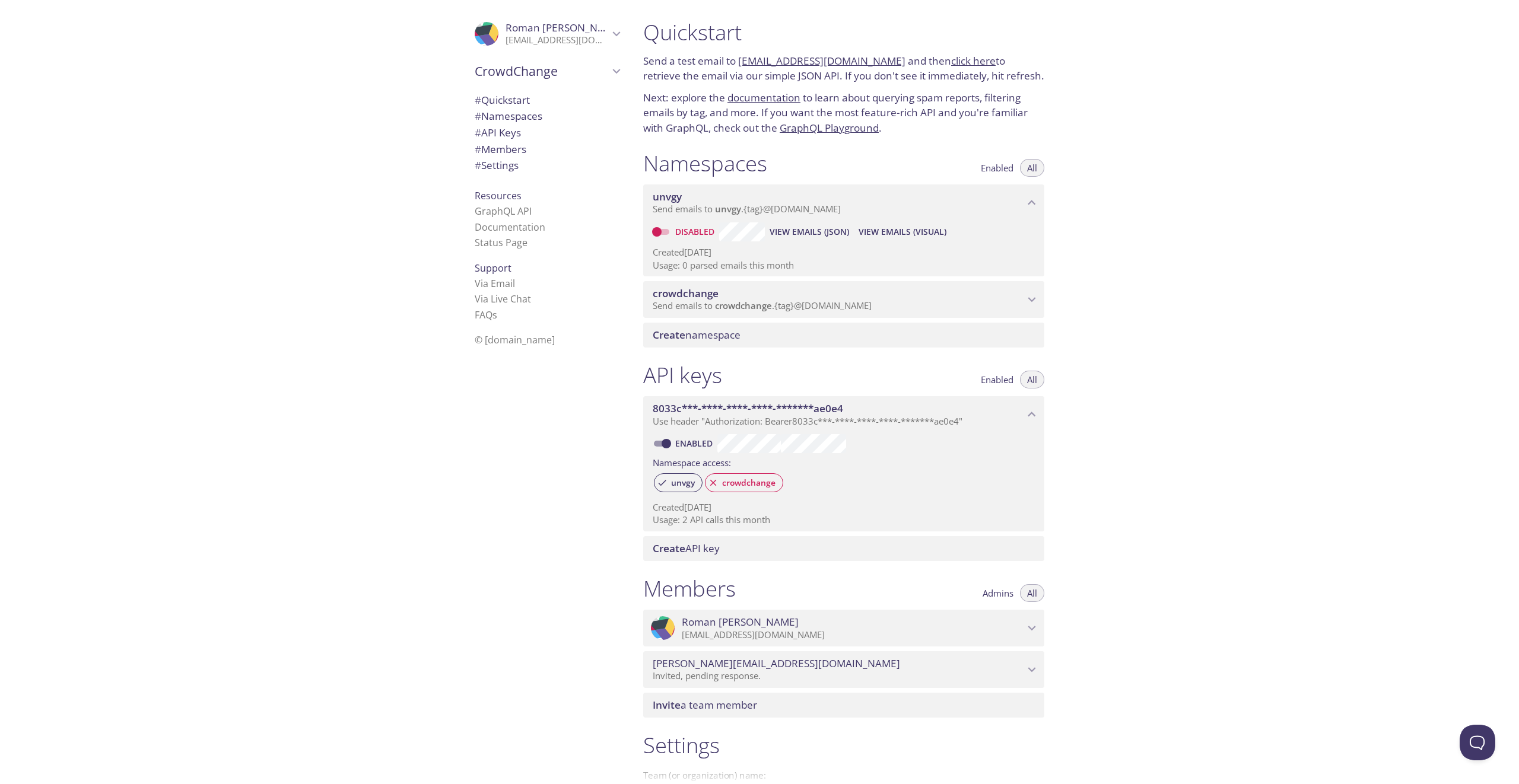
click at [793, 311] on span "Send emails to crowdchange . {tag} @inbox.testmail.app" at bounding box center [762, 305] width 219 height 12
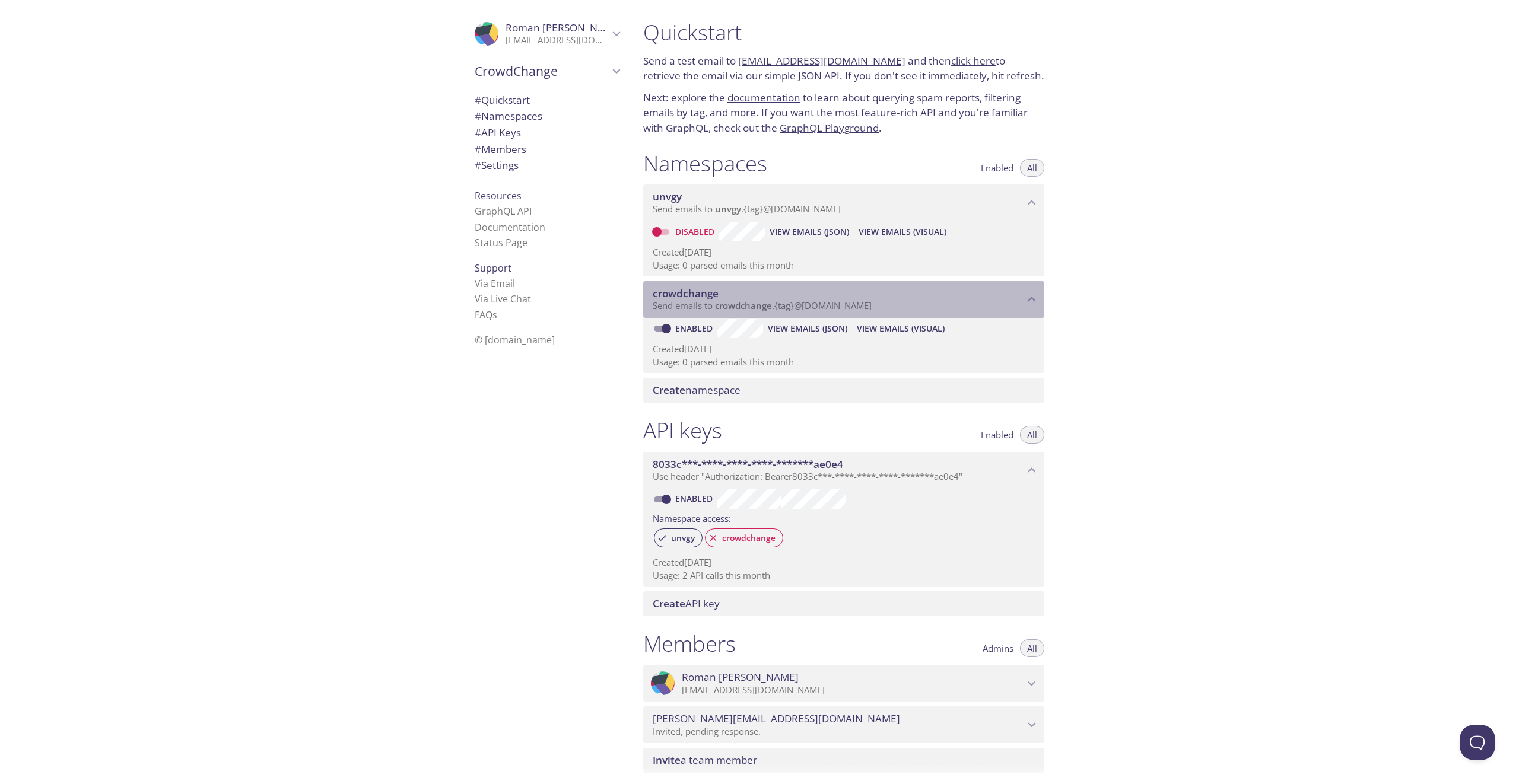
drag, startPoint x: 718, startPoint y: 321, endPoint x: 882, endPoint y: 320, distance: 164.0
click at [882, 312] on p "Send emails to crowdchange . {tag} @inbox.testmail.app" at bounding box center [838, 306] width 371 height 12
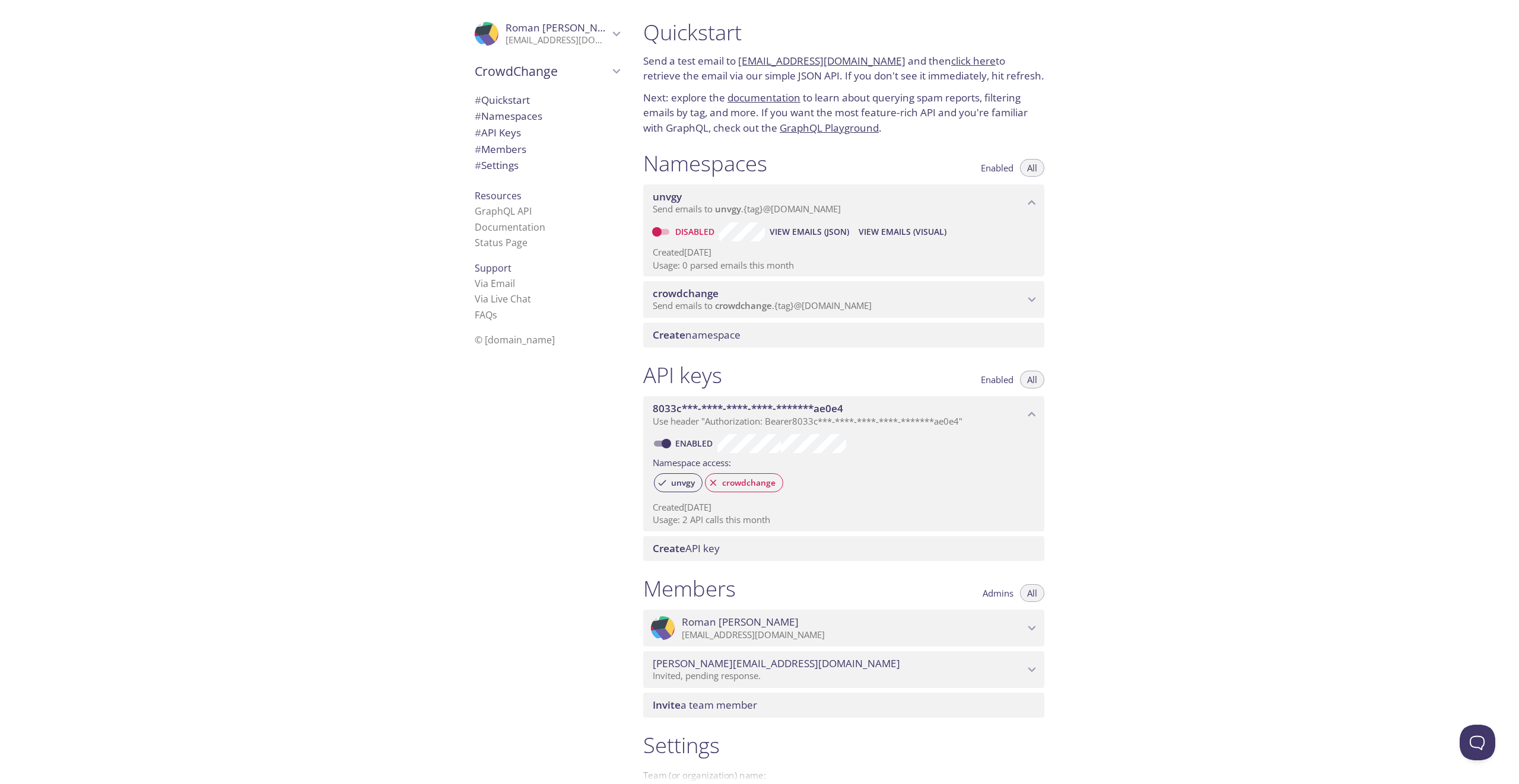
click at [882, 312] on p "Send emails to crowdchange . {tag} @inbox.testmail.app" at bounding box center [838, 306] width 371 height 12
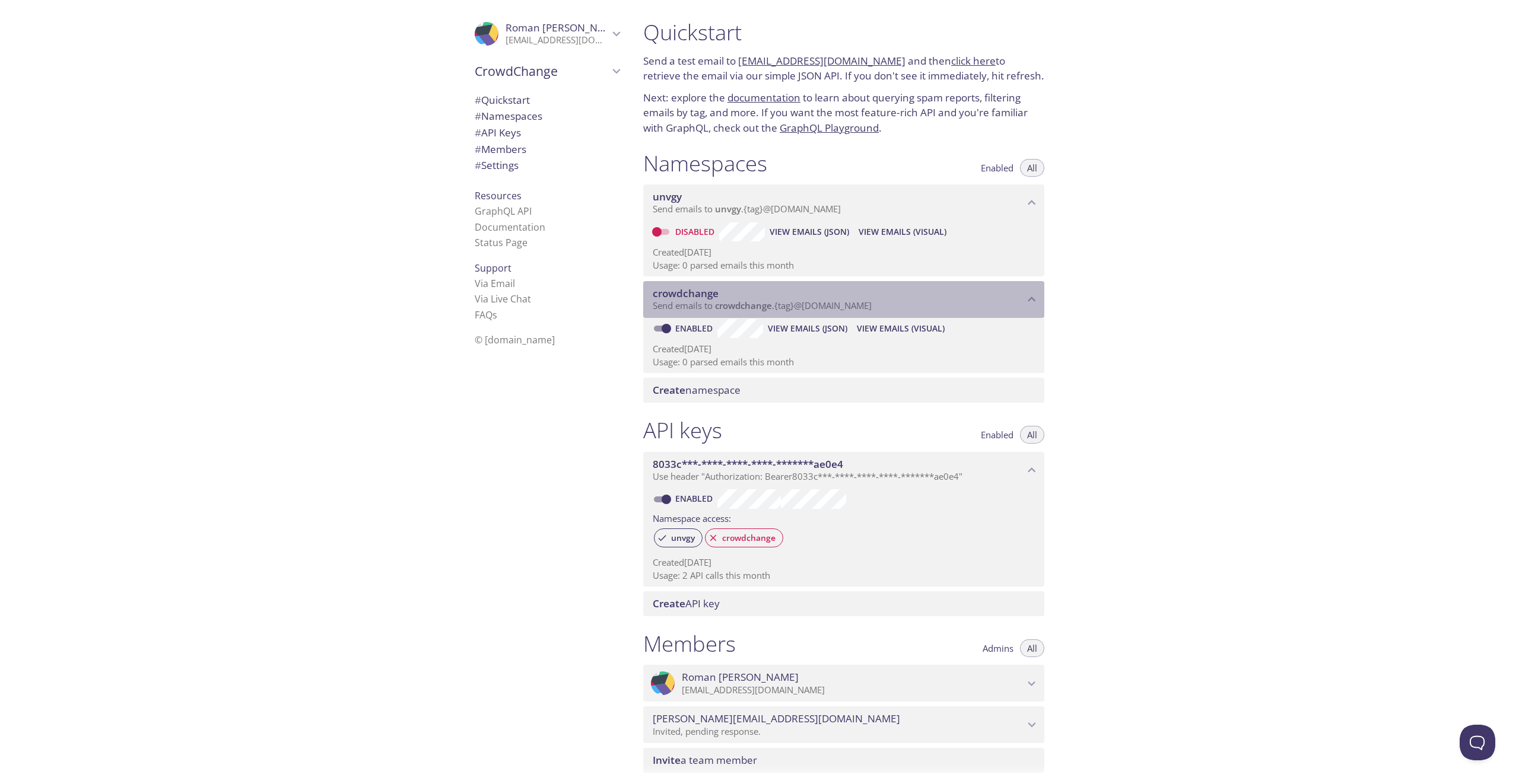
click at [732, 311] on span "crowdchange" at bounding box center [744, 305] width 57 height 12
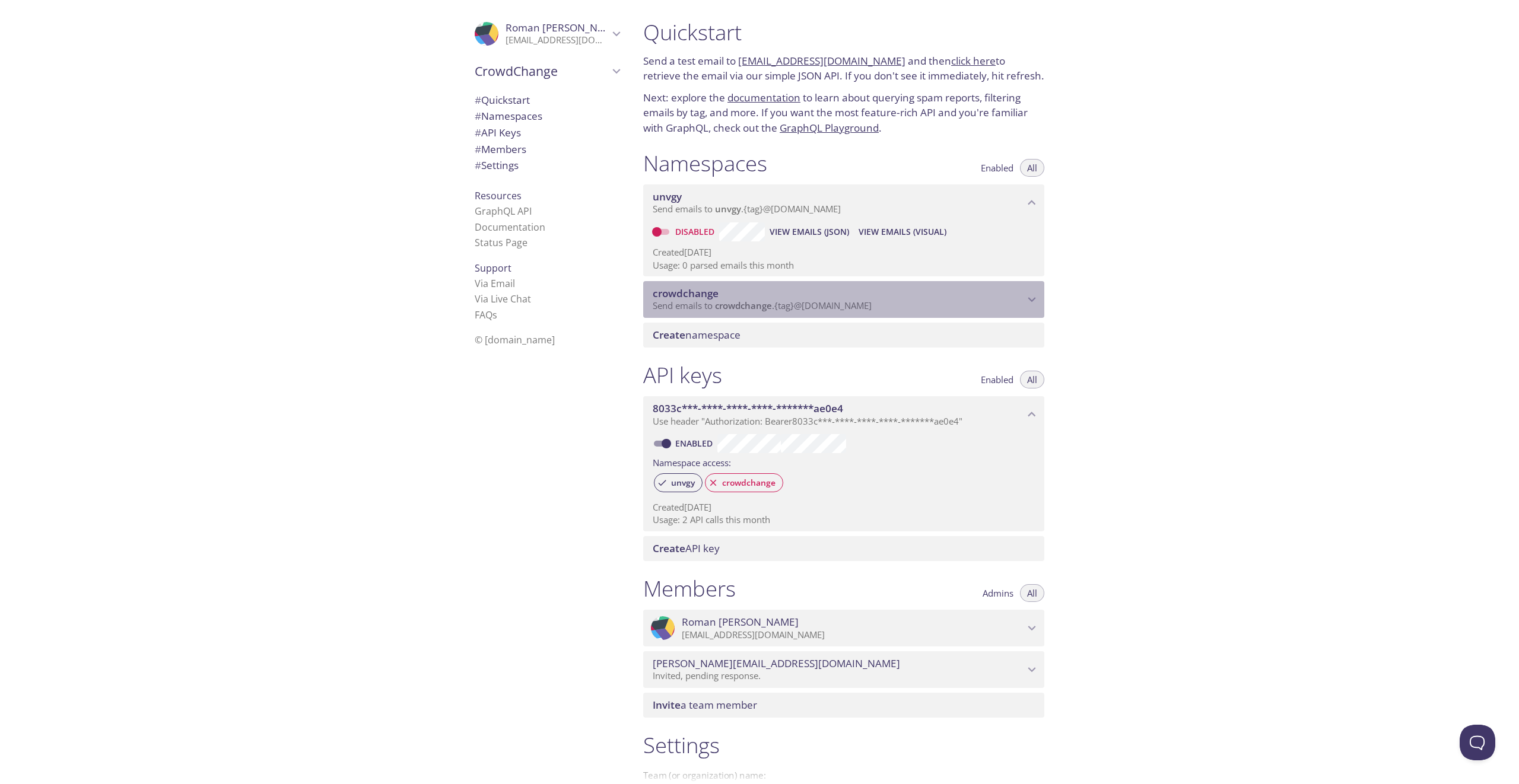
click at [732, 311] on span "crowdchange" at bounding box center [744, 305] width 57 height 12
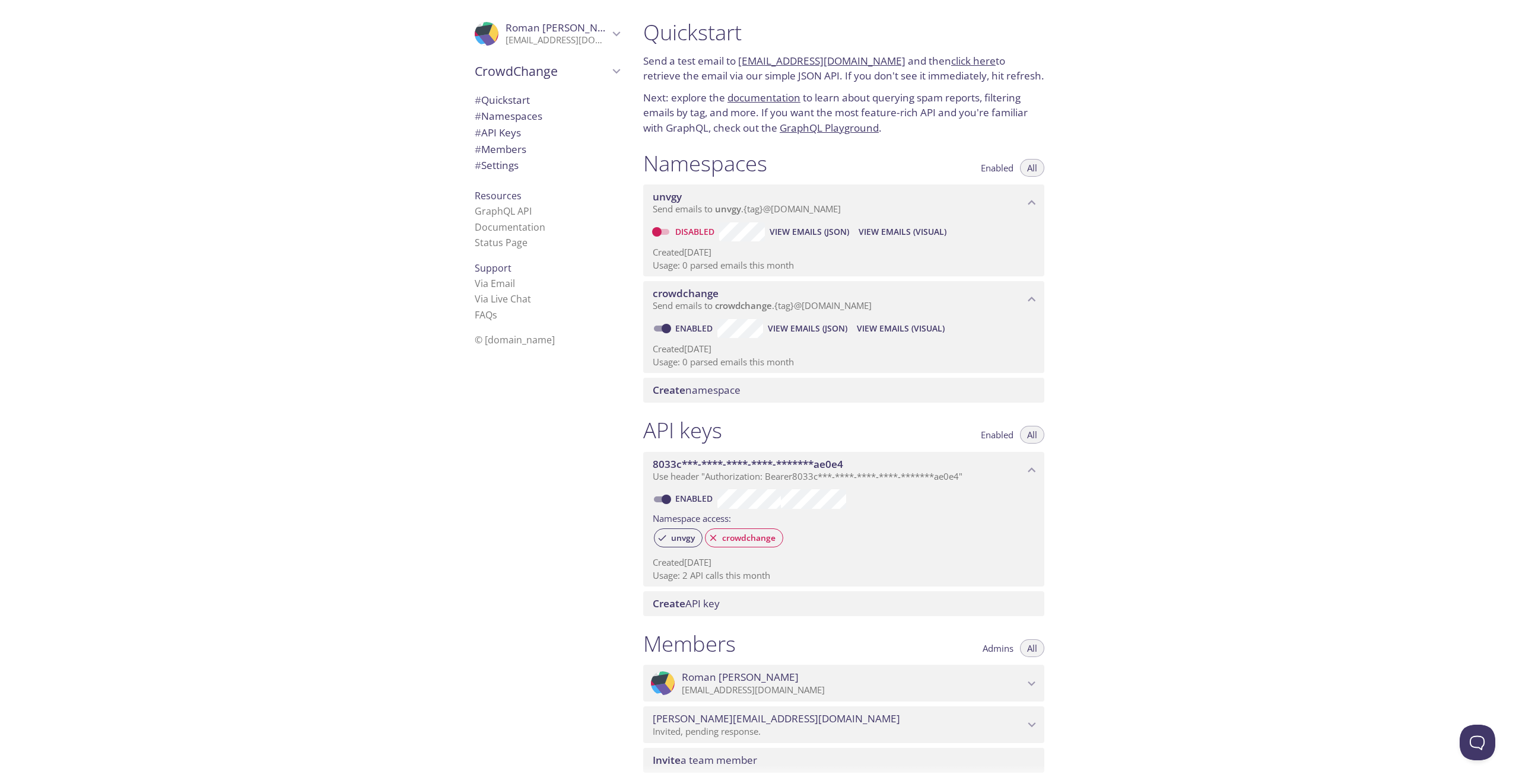
click at [893, 336] on span "View Emails (Visual)" at bounding box center [900, 328] width 88 height 14
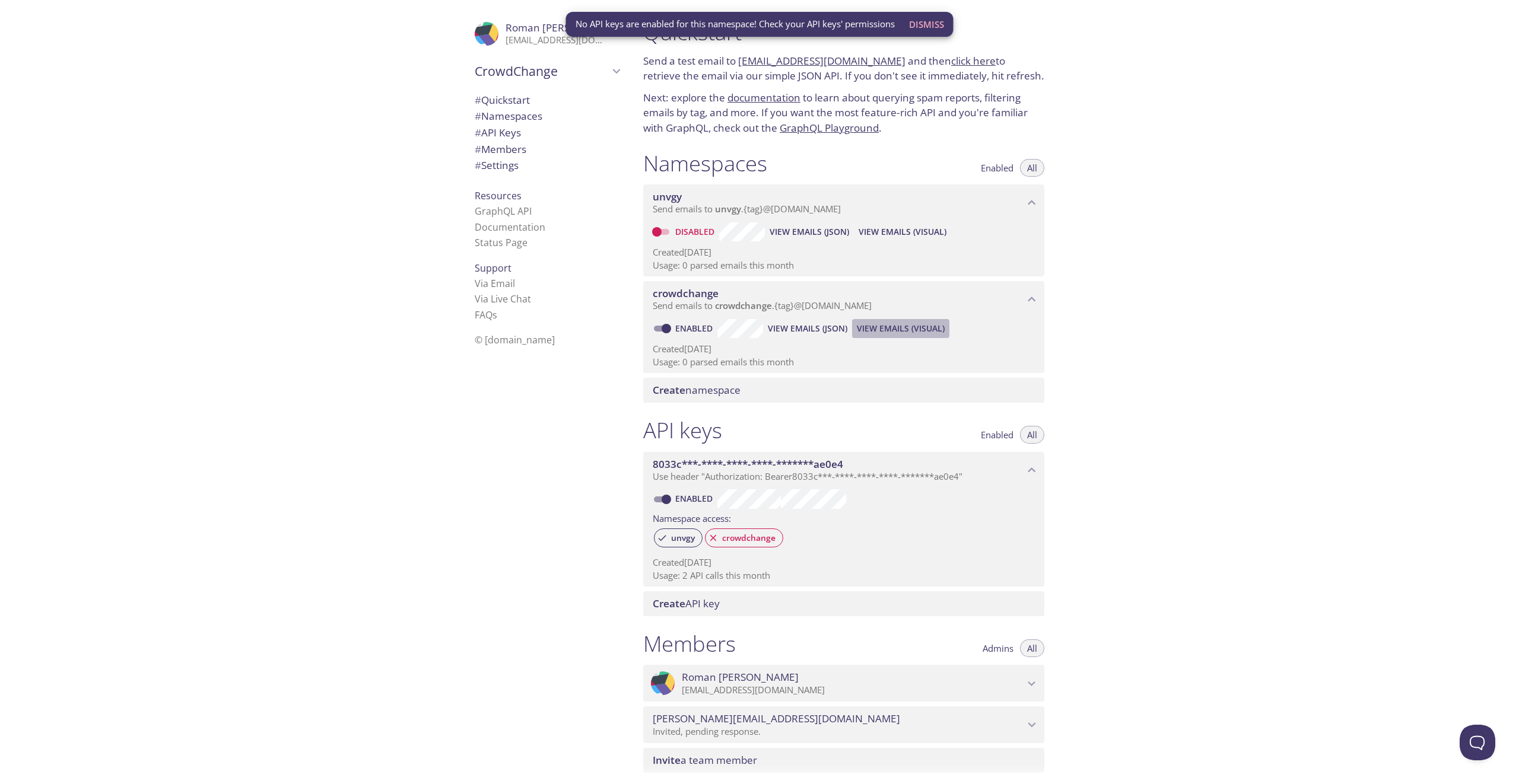
click at [920, 336] on span "View Emails (Visual)" at bounding box center [900, 328] width 88 height 14
click at [824, 336] on span "View Emails (JSON)" at bounding box center [807, 328] width 79 height 14
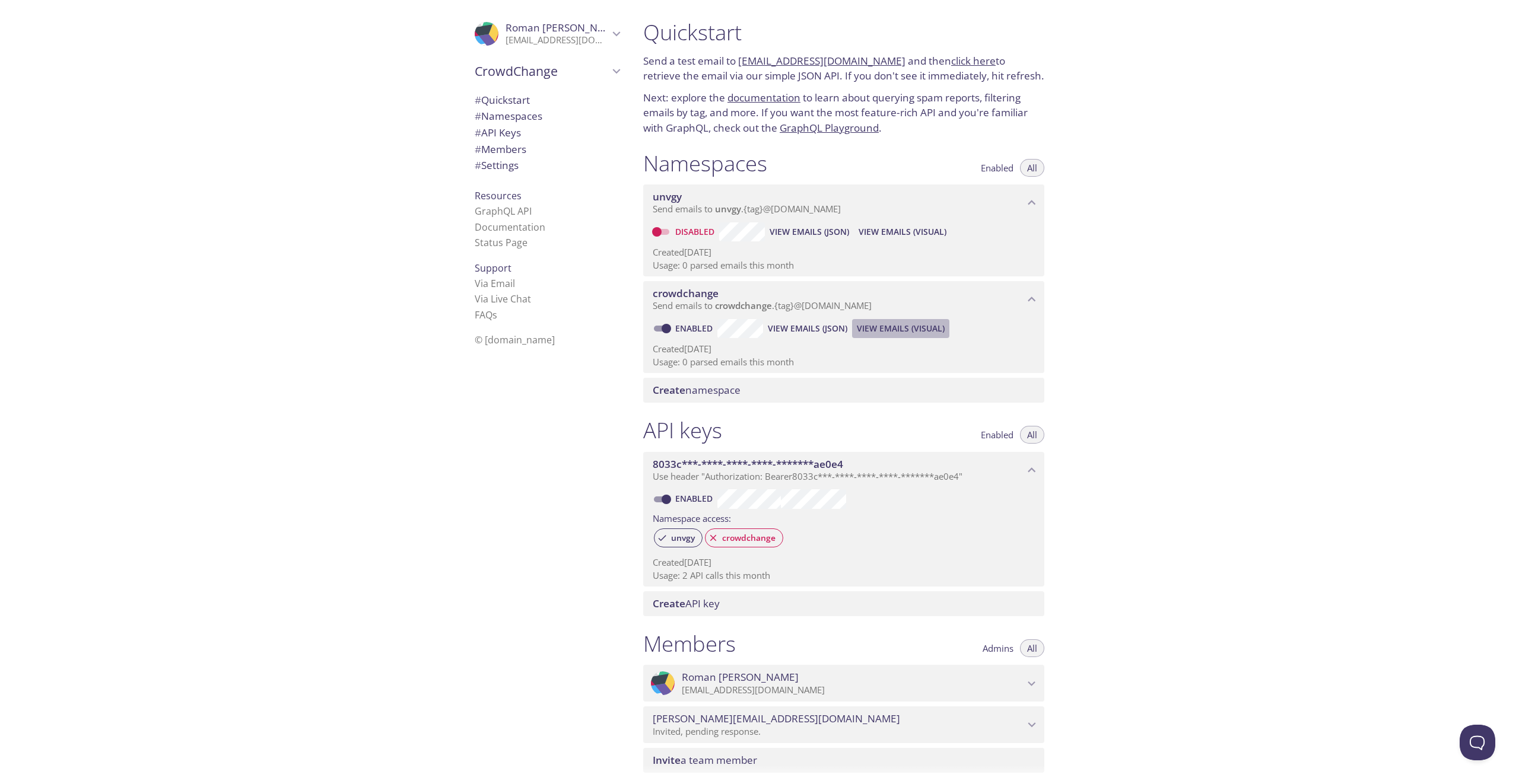
click at [890, 336] on span "View Emails (Visual)" at bounding box center [900, 328] width 88 height 14
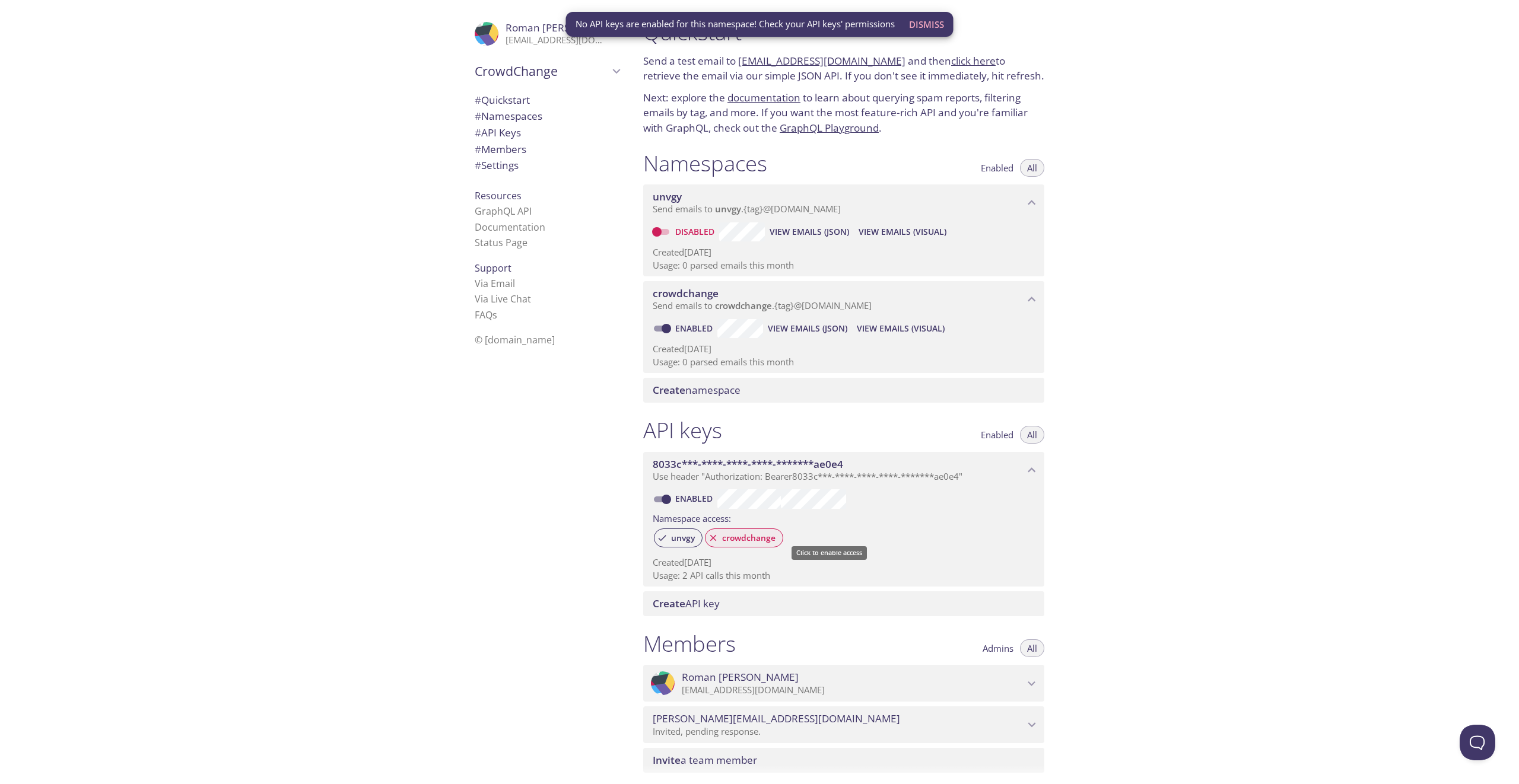
click at [740, 543] on span "crowdchange" at bounding box center [749, 538] width 67 height 11
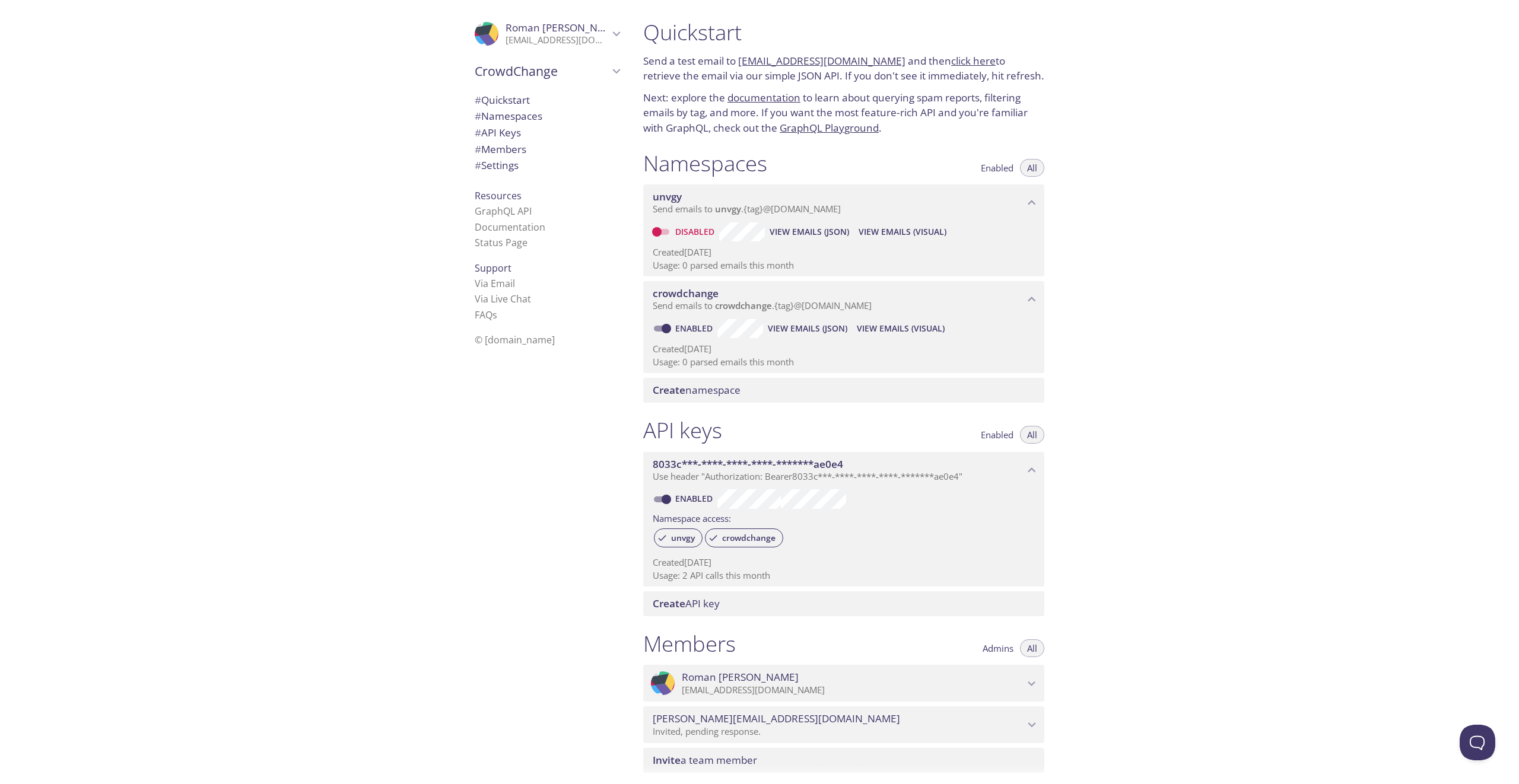
click at [922, 336] on span "View Emails (Visual)" at bounding box center [900, 328] width 88 height 14
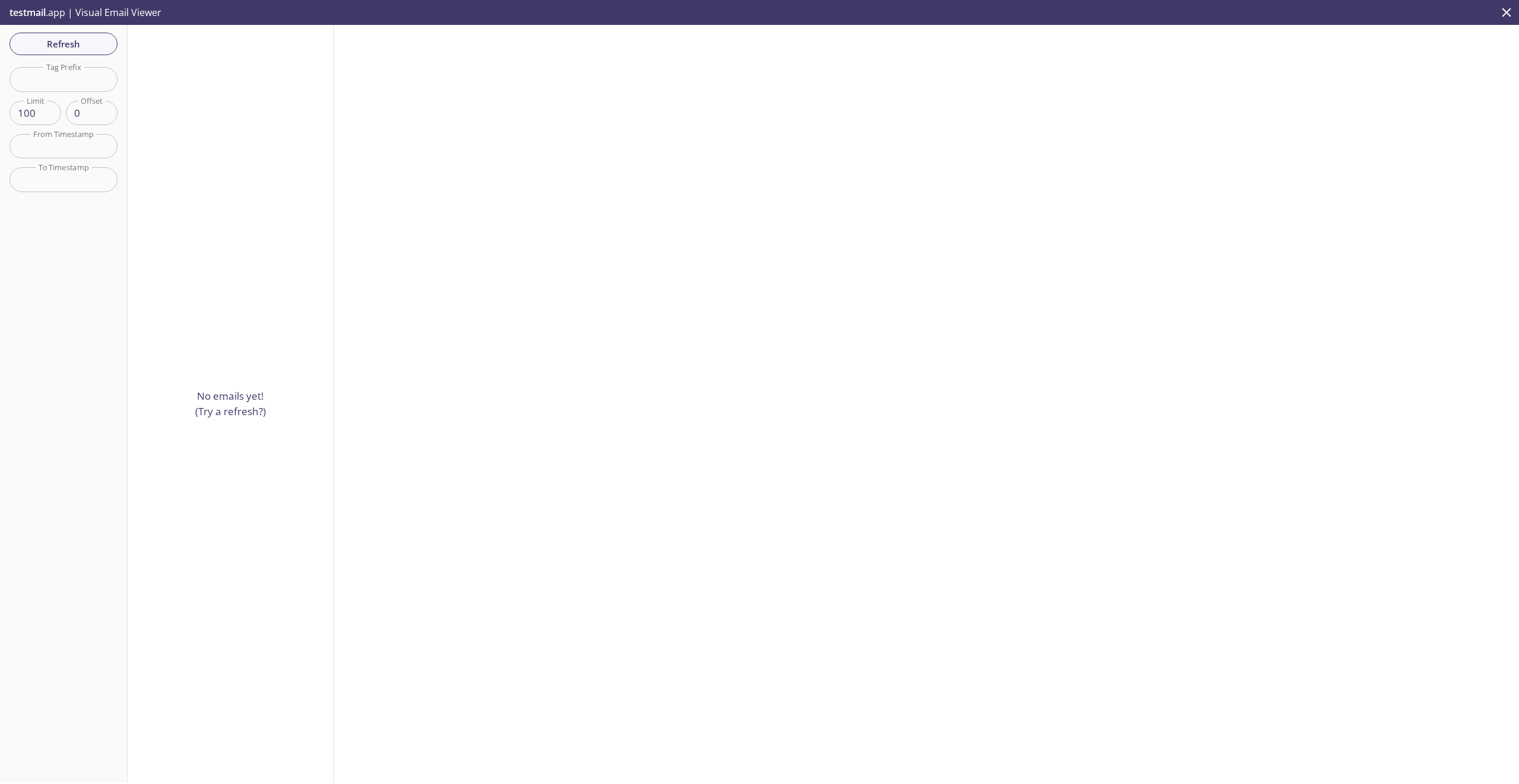
click at [466, 69] on div at bounding box center [927, 404] width 1185 height 758
click at [1506, 13] on icon "close" at bounding box center [1507, 12] width 9 height 9
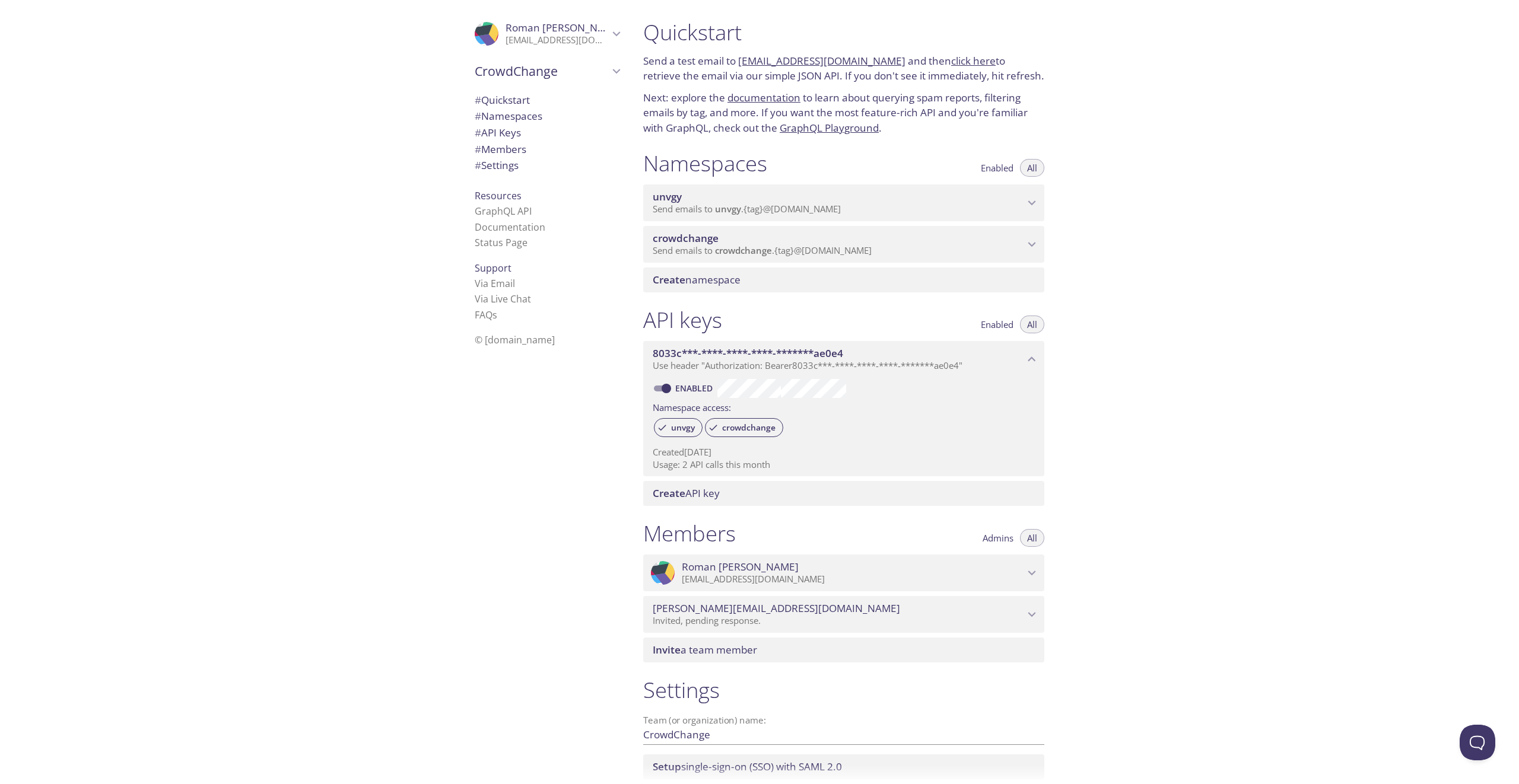
click at [792, 257] on span "Send emails to crowdchange . {tag} @[DOMAIN_NAME]" at bounding box center [762, 251] width 219 height 12
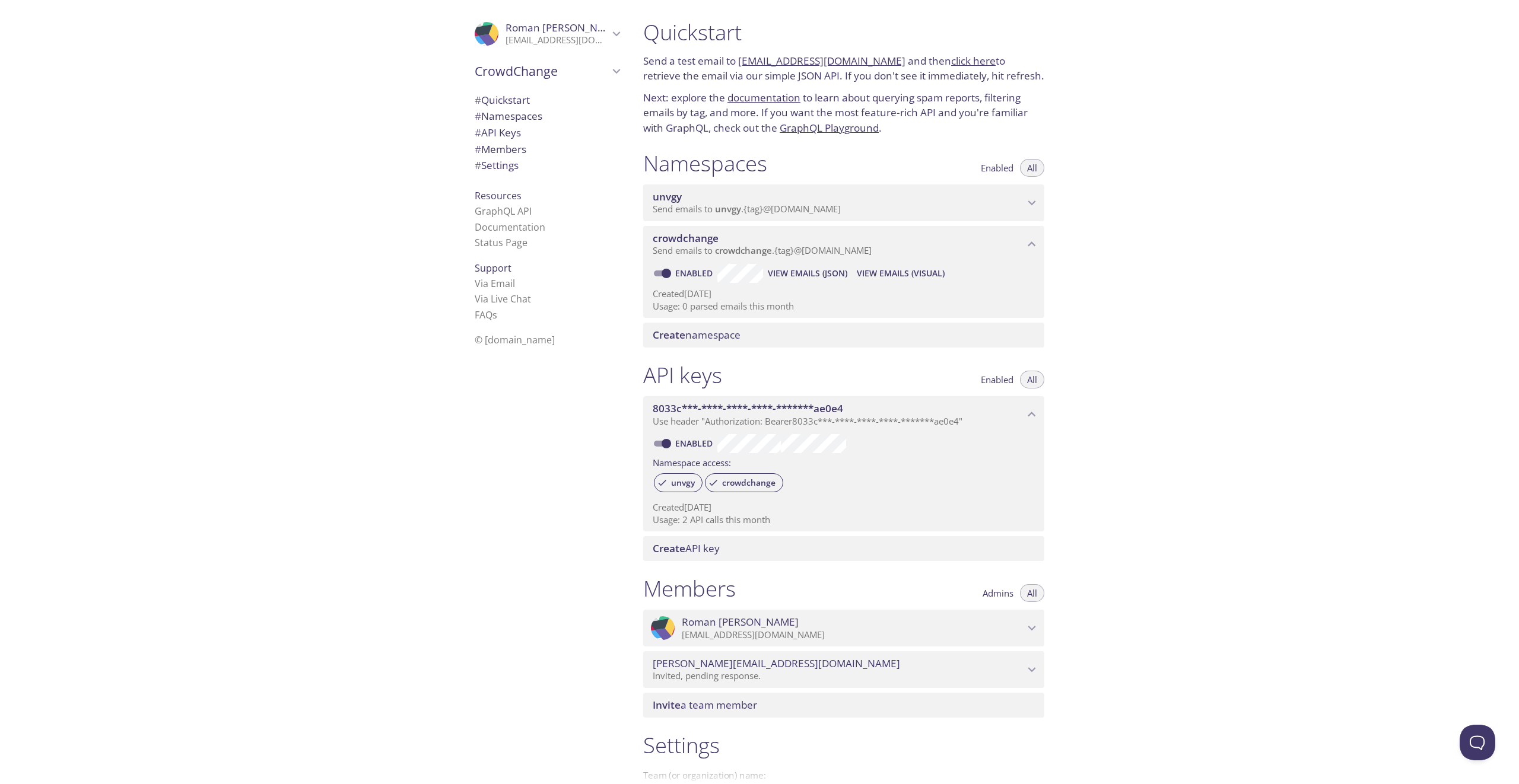
click at [718, 313] on p "Usage: 0 parsed emails this month" at bounding box center [844, 306] width 382 height 13
drag, startPoint x: 922, startPoint y: 61, endPoint x: 741, endPoint y: 64, distance: 181.0
click at [741, 64] on p "Send a test email to crowdchange.test@inbox.testmail.app and then click here to…" at bounding box center [843, 68] width 401 height 30
copy p "[EMAIL_ADDRESS][DOMAIN_NAME]"
click at [1419, 220] on div "Quickstart Send a test email to crowdchange.test@inbox.testmail.app and then cl…" at bounding box center [1076, 392] width 885 height 784
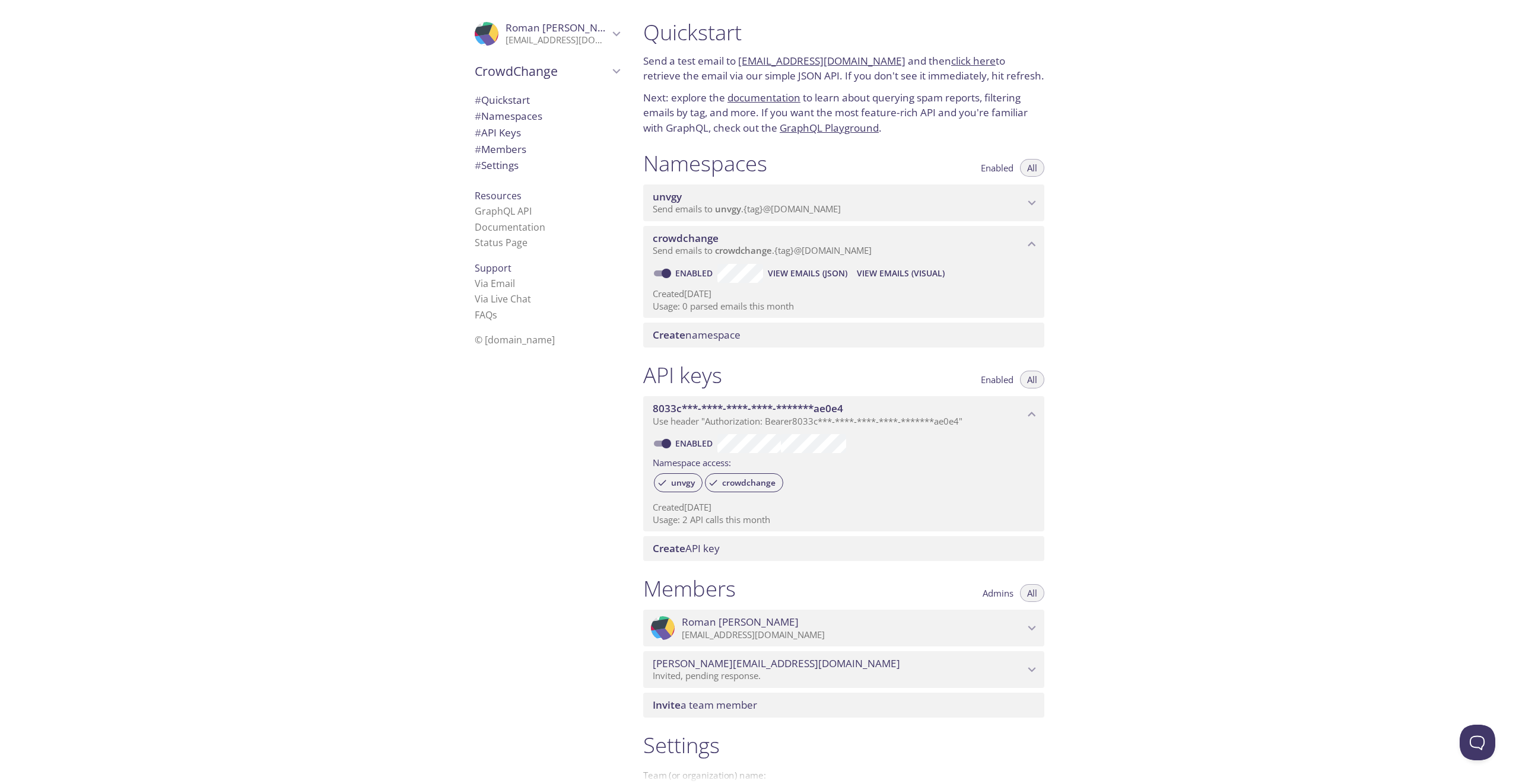
click at [1139, 325] on div "Quickstart Send a test email to crowdchange.test@inbox.testmail.app and then cl…" at bounding box center [1076, 392] width 885 height 784
click at [822, 281] on span "View Emails (JSON)" at bounding box center [807, 273] width 79 height 14
click at [933, 281] on span "View Emails (Visual)" at bounding box center [900, 273] width 88 height 14
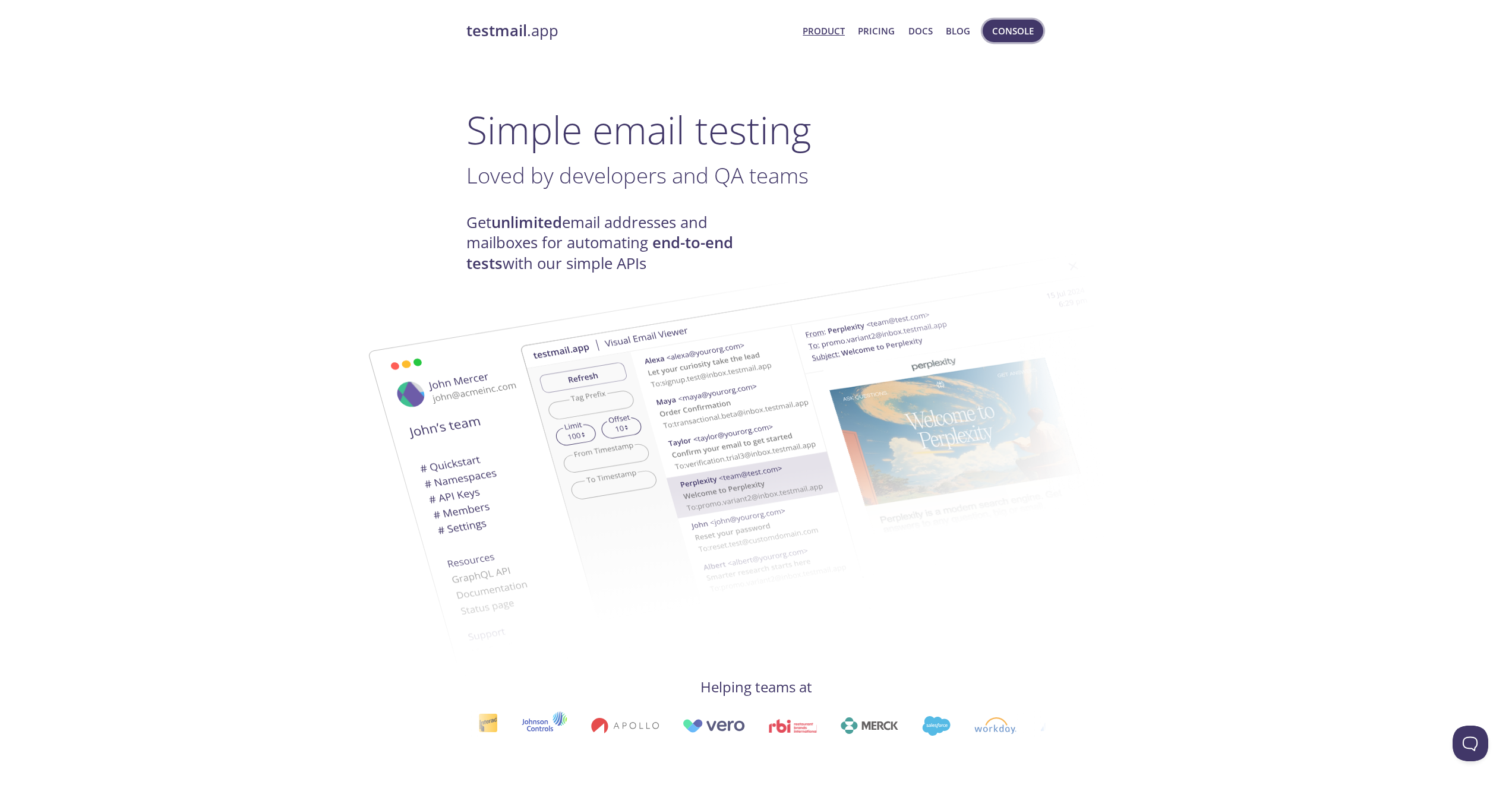
click at [1028, 33] on span "Console" at bounding box center [1012, 31] width 41 height 15
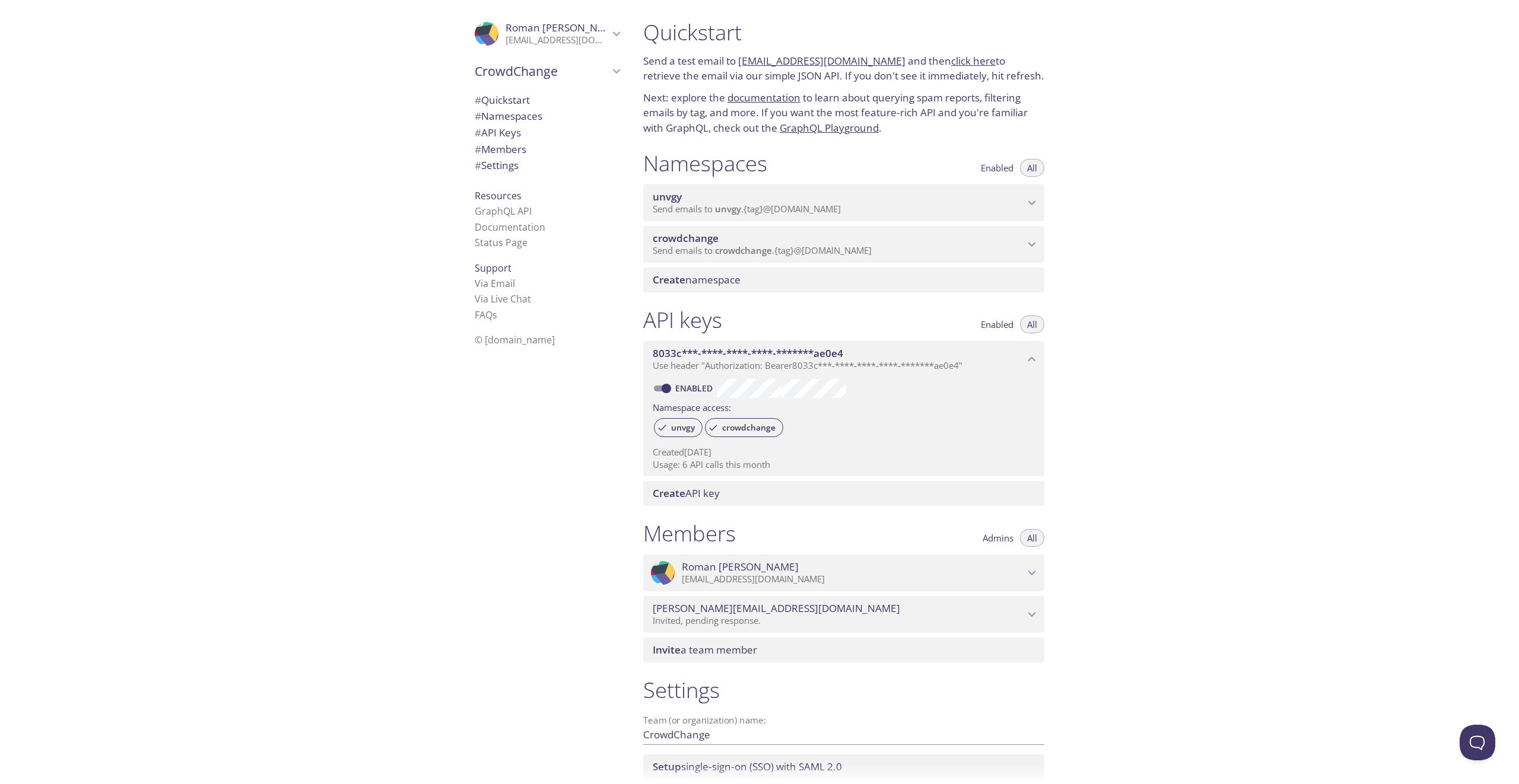
click at [820, 257] on span "Send emails to crowdchange . {tag} @inbox.testmail.app" at bounding box center [762, 251] width 219 height 12
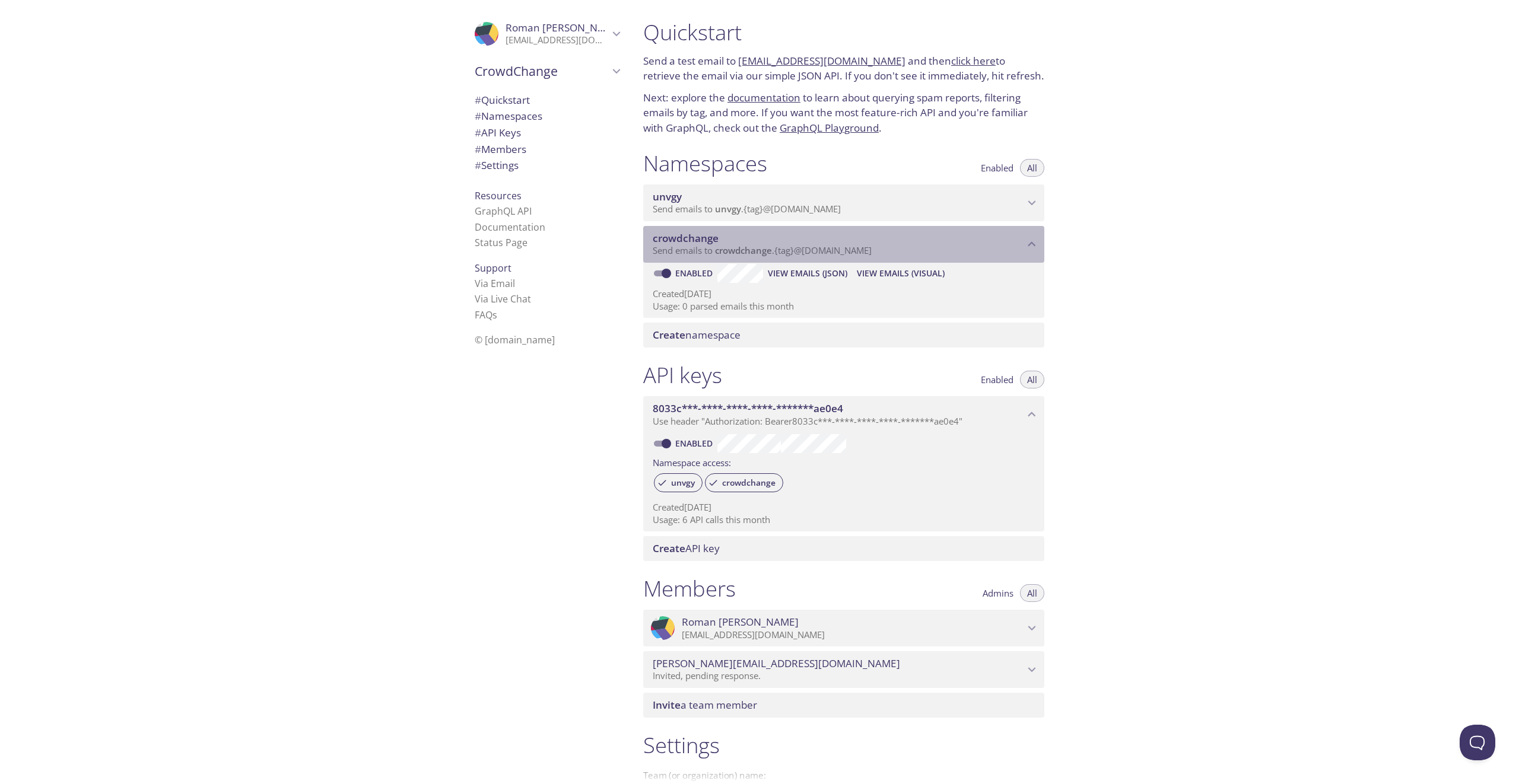
click at [779, 257] on span "Send emails to crowdchange . {tag} @inbox.testmail.app" at bounding box center [762, 251] width 219 height 12
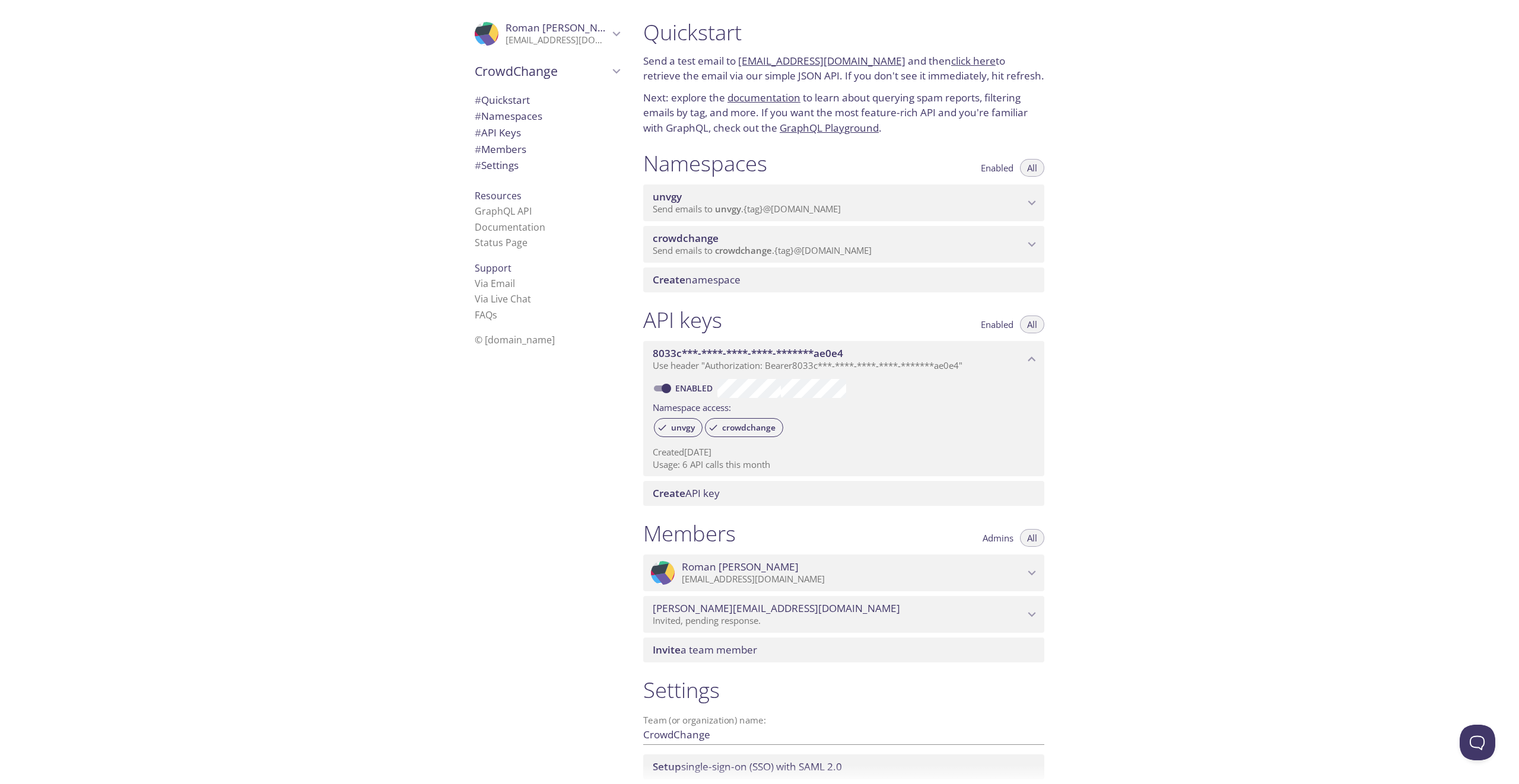
click at [844, 257] on span "Send emails to crowdchange . {tag} @inbox.testmail.app" at bounding box center [762, 251] width 219 height 12
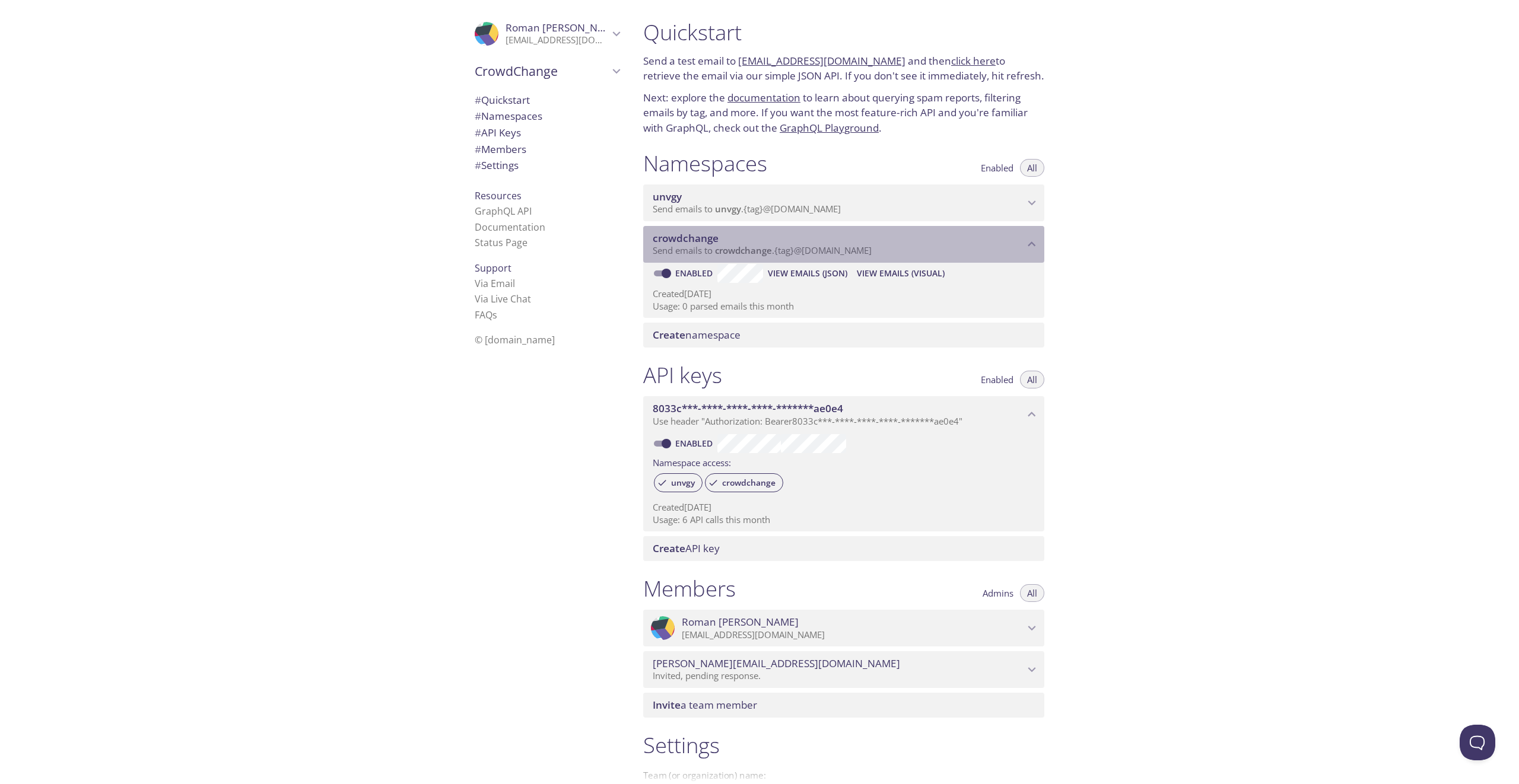
click at [837, 257] on span "Send emails to crowdchange . {tag} @inbox.testmail.app" at bounding box center [762, 251] width 219 height 12
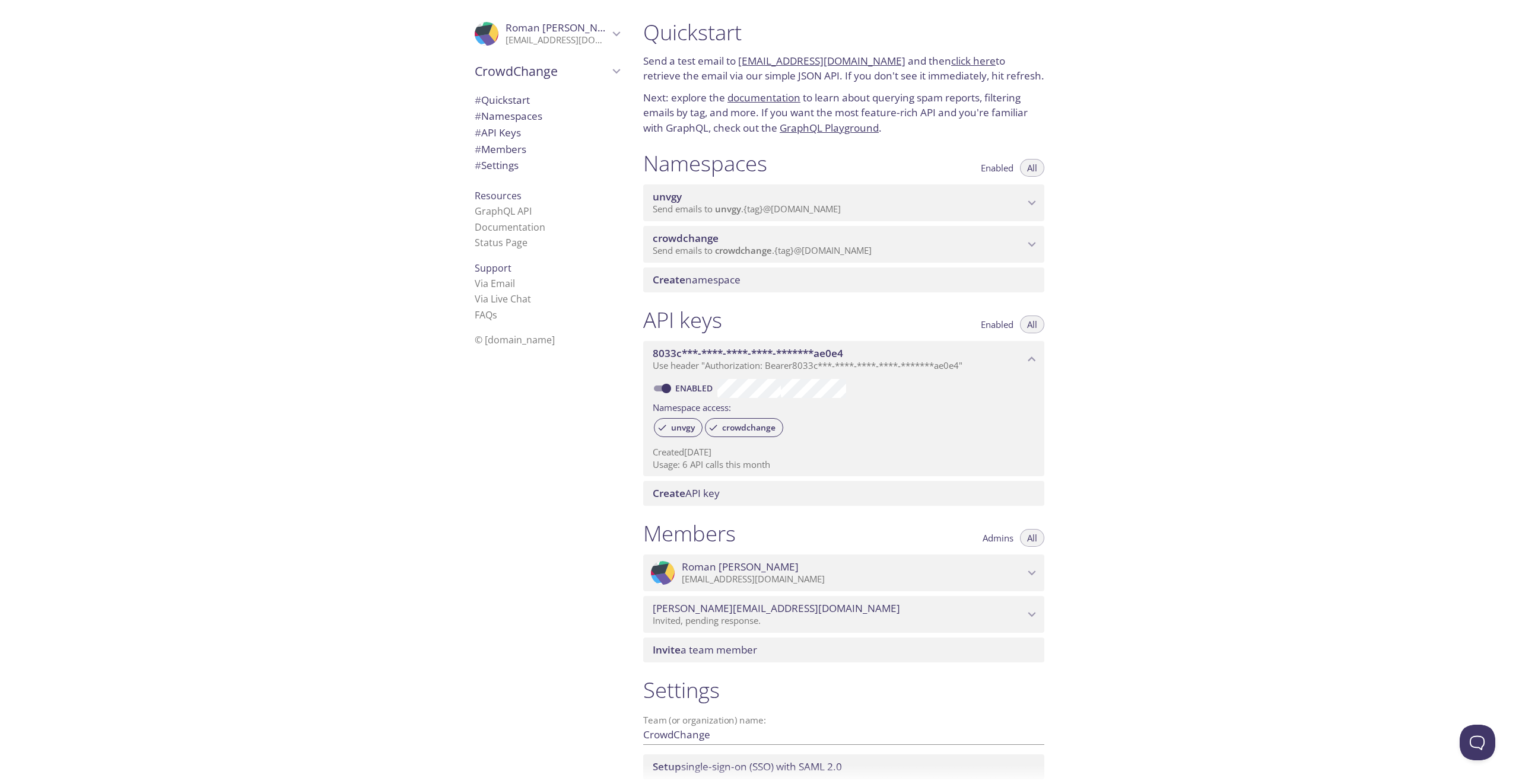
click at [837, 257] on span "Send emails to crowdchange . {tag} @inbox.testmail.app" at bounding box center [762, 251] width 219 height 12
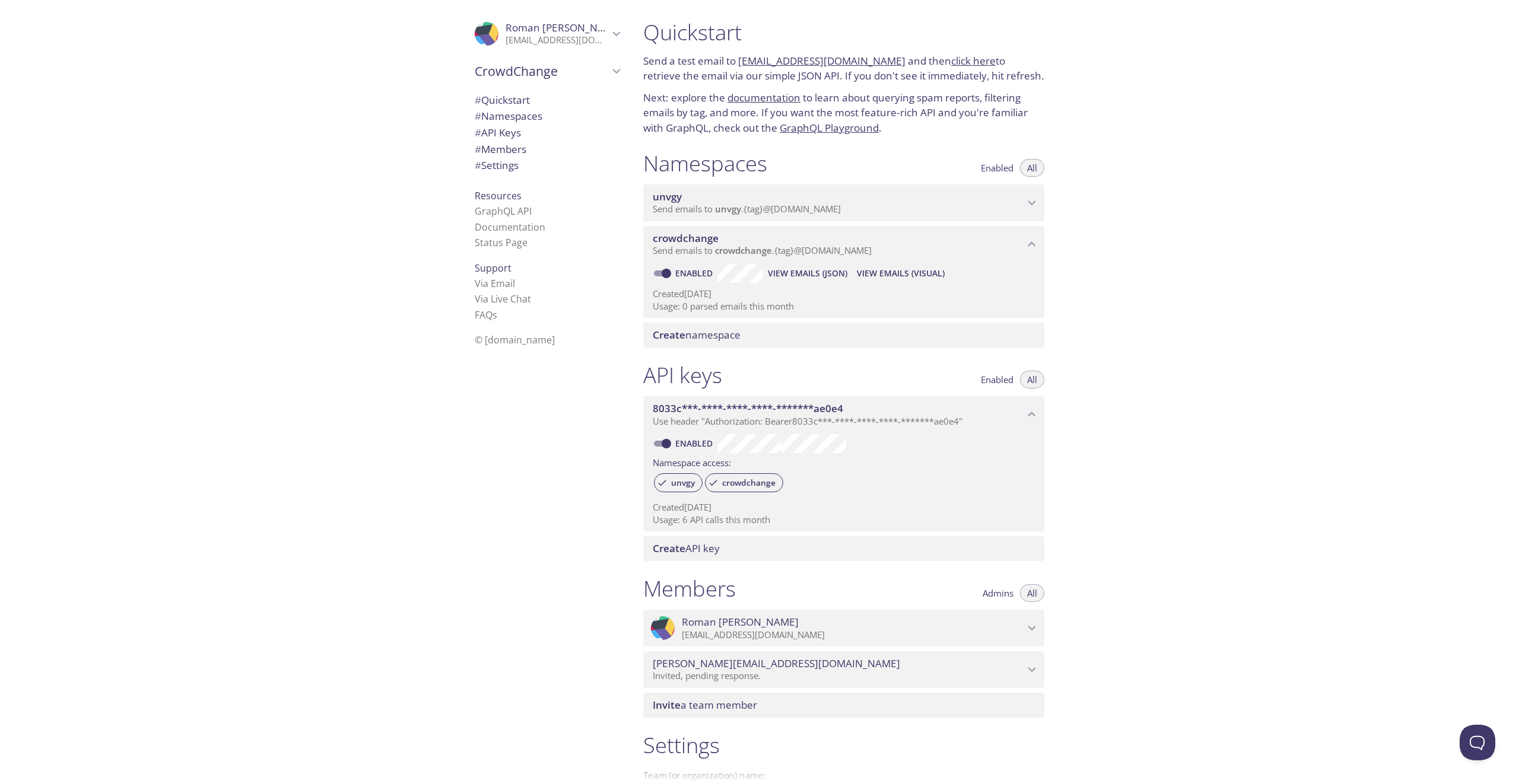
click at [1232, 179] on div "Quickstart Send a test email to crowdchange.test@inbox.testmail.app and then cl…" at bounding box center [1076, 392] width 885 height 784
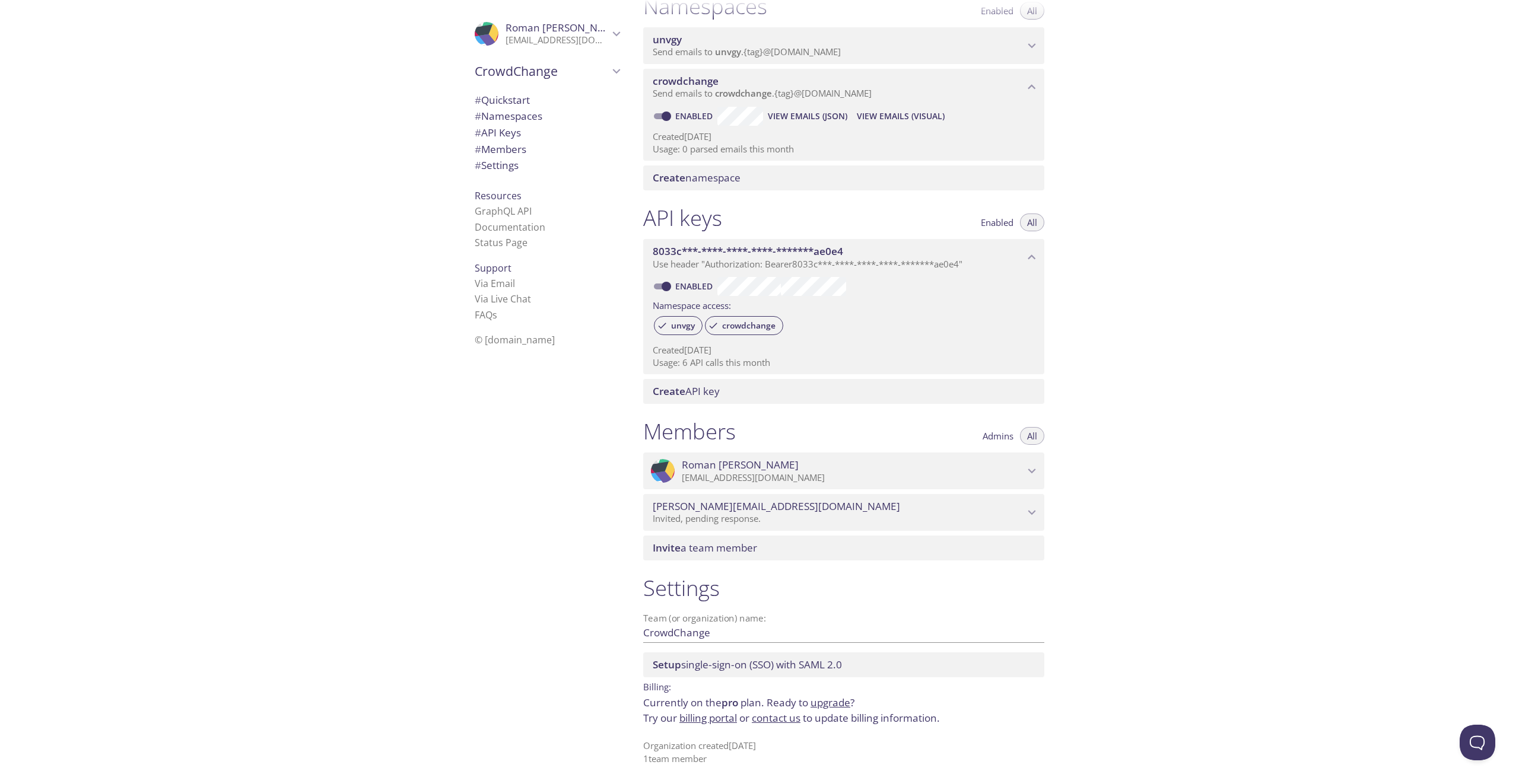
click at [688, 549] on span "Invite a team member" at bounding box center [705, 548] width 104 height 13
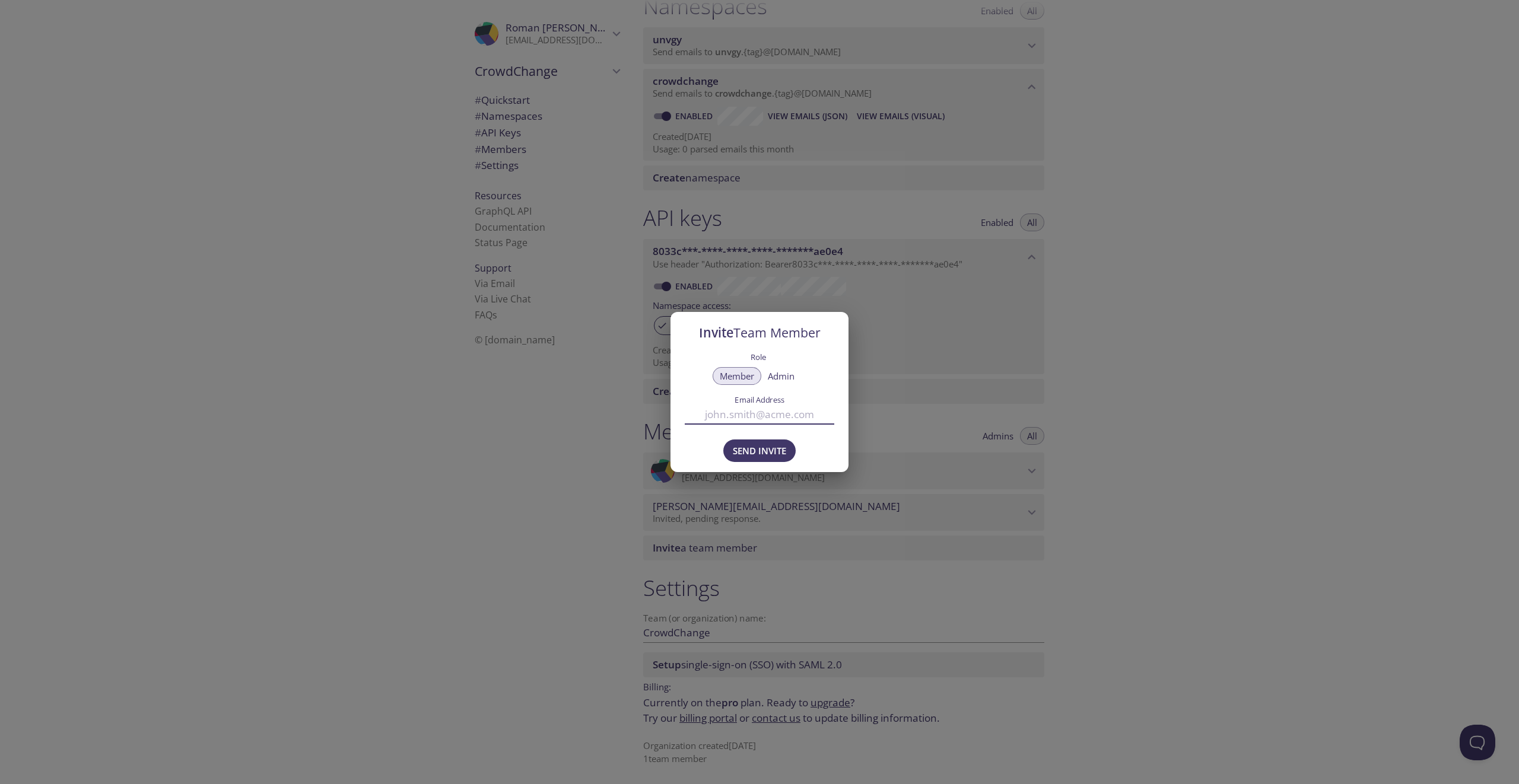
click at [752, 411] on input "Email Address" at bounding box center [760, 414] width 150 height 19
type input "jex@crowdchange.co"
click at [774, 458] on button "Send Invite" at bounding box center [760, 451] width 72 height 23
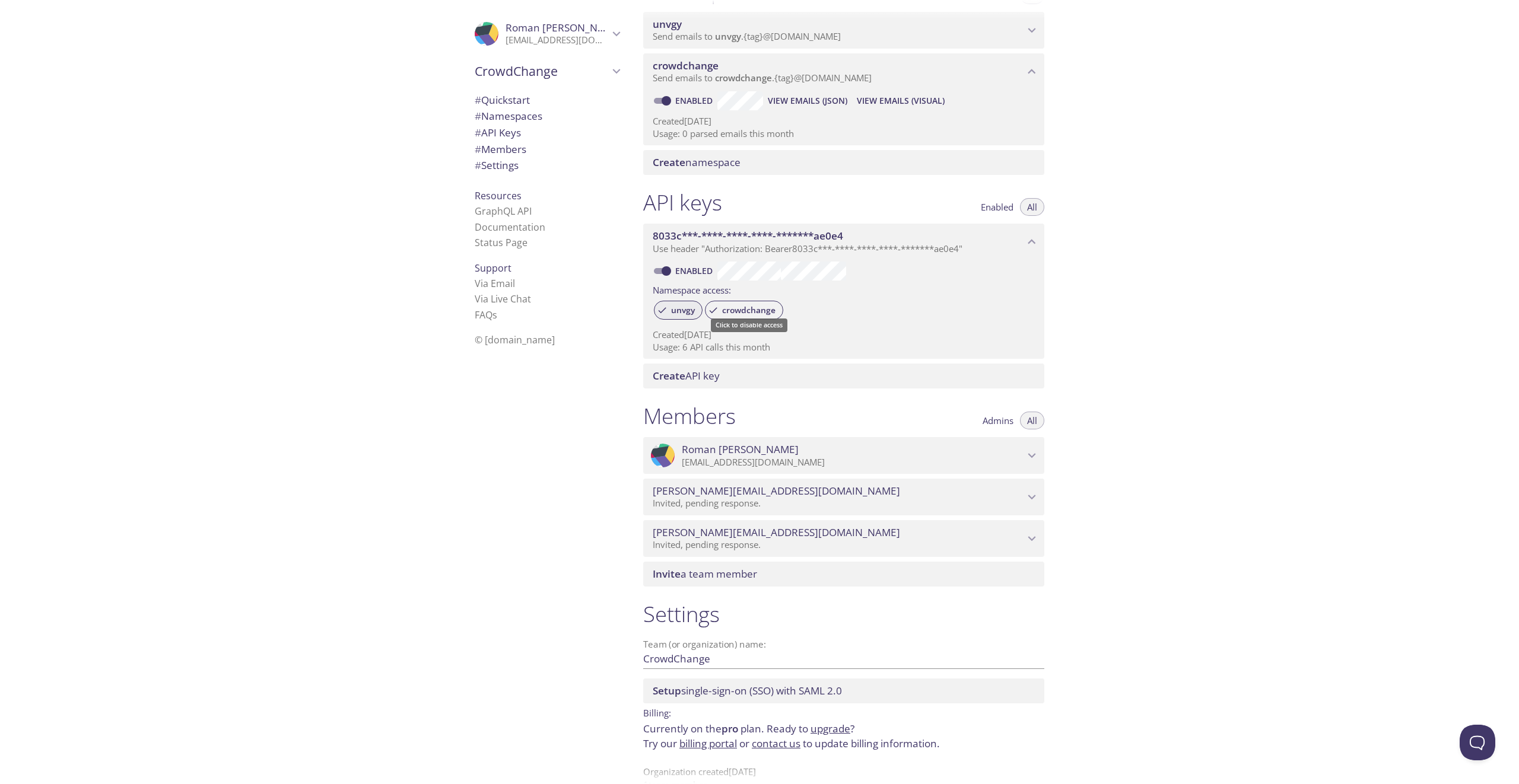
click at [672, 315] on span "unvgy" at bounding box center [682, 310] width 38 height 11
click at [1207, 306] on div "Quickstart Send a test email to crowdchange.test@inbox.testmail.app and then cl…" at bounding box center [1076, 392] width 885 height 784
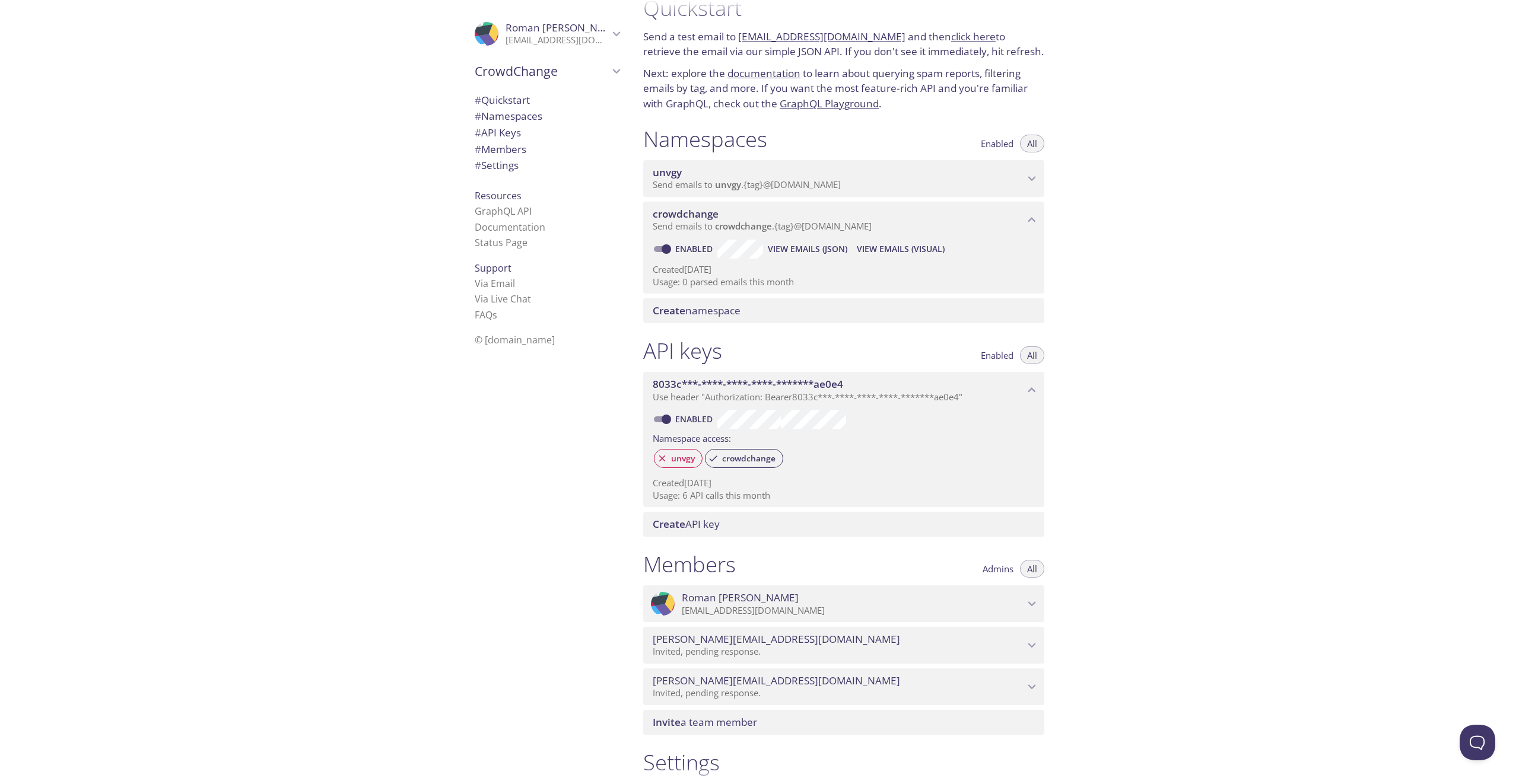
scroll to position [0, 0]
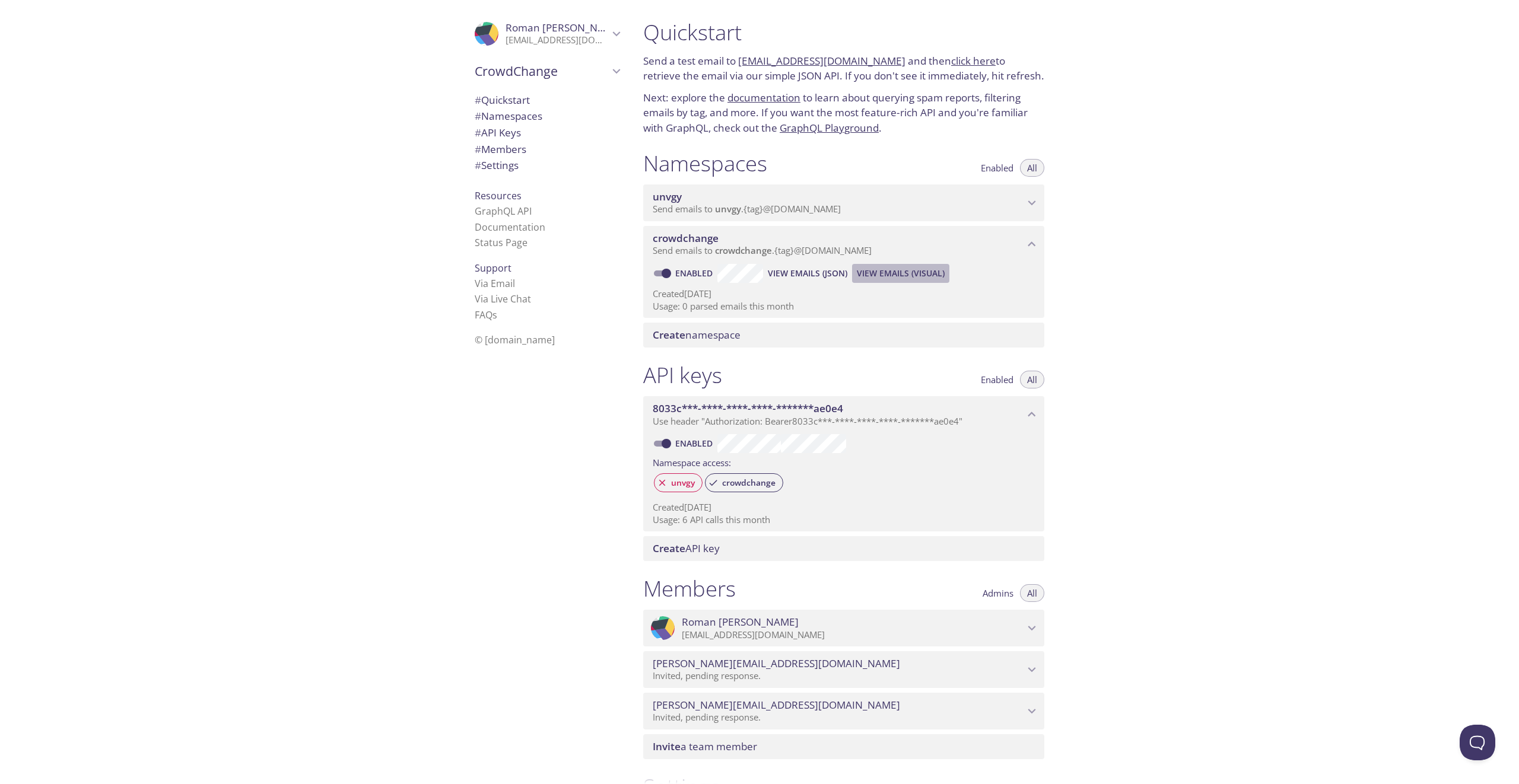
click at [908, 281] on span "View Emails (Visual)" at bounding box center [900, 273] width 88 height 14
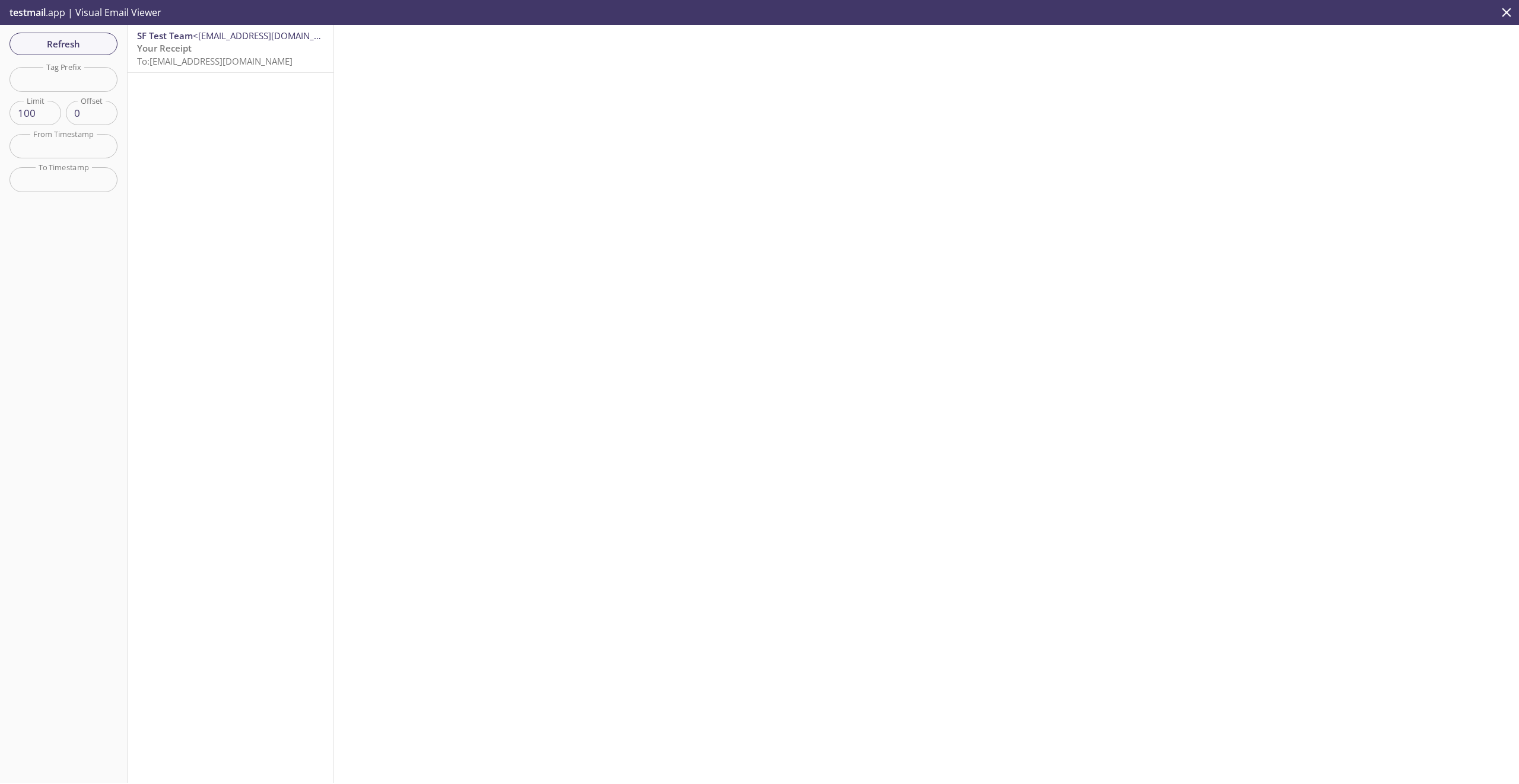
click at [249, 54] on p "Your Receipt To: crowdchange.roman@inbox.testmail.app" at bounding box center [231, 55] width 187 height 25
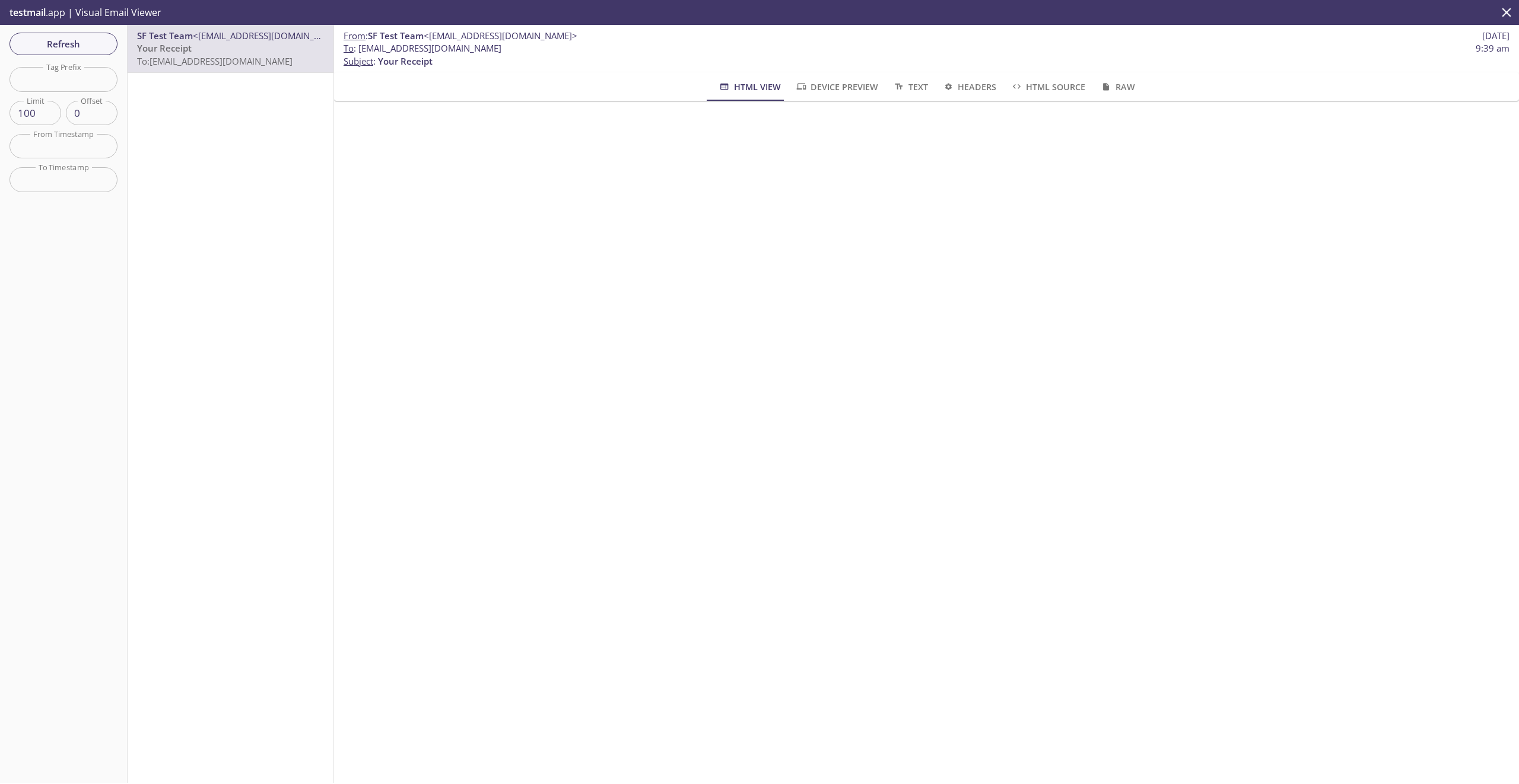
click at [77, 82] on input "text" at bounding box center [63, 79] width 108 height 24
type input "roman"
click at [209, 180] on div "SF Test Team <no-reply@crowdchange.co> Your Receipt To: crowdchange.roman@inbox…" at bounding box center [231, 404] width 206 height 758
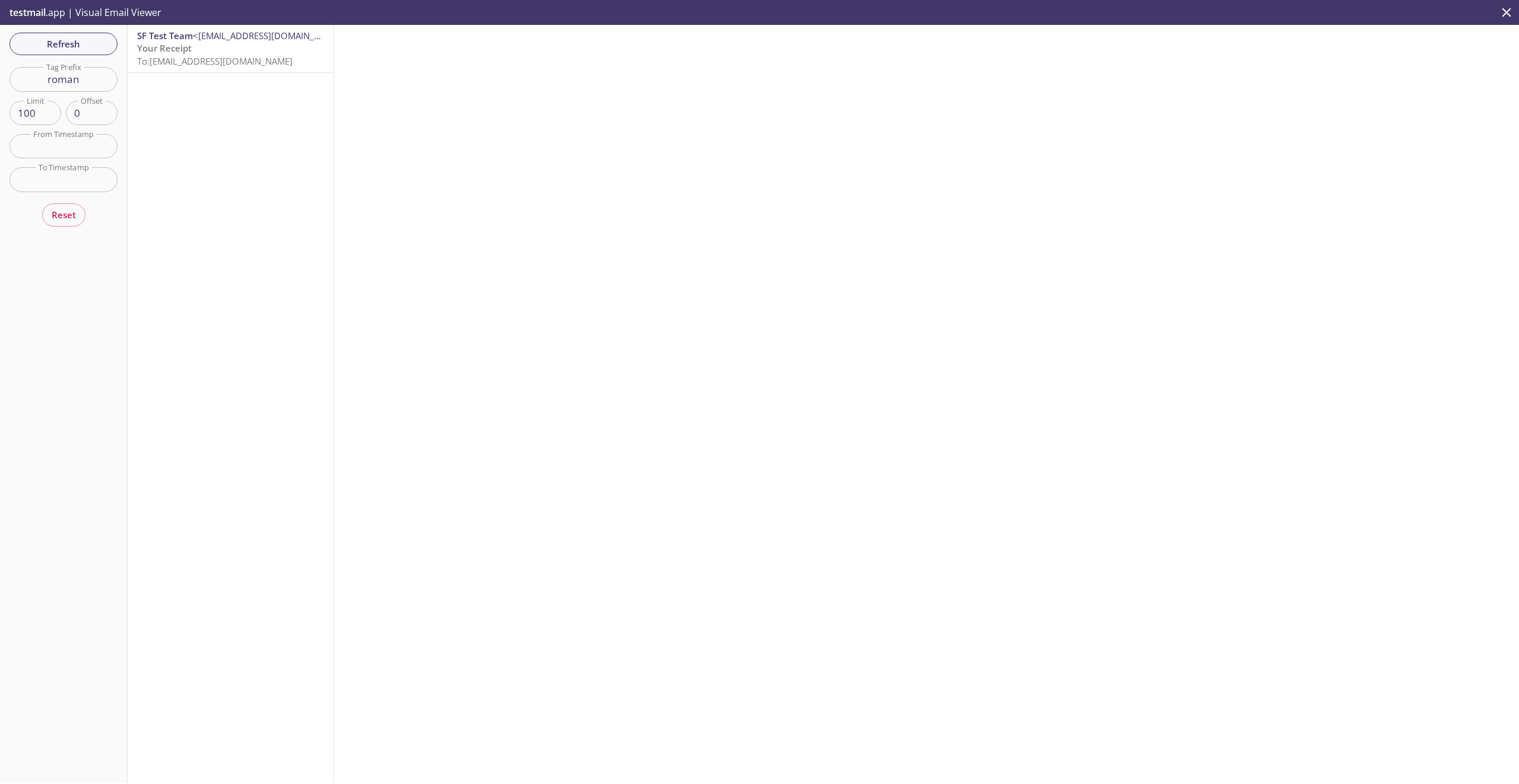
click at [222, 51] on p "Your Receipt To: crowdchange.roman@inbox.testmail.app" at bounding box center [231, 55] width 187 height 25
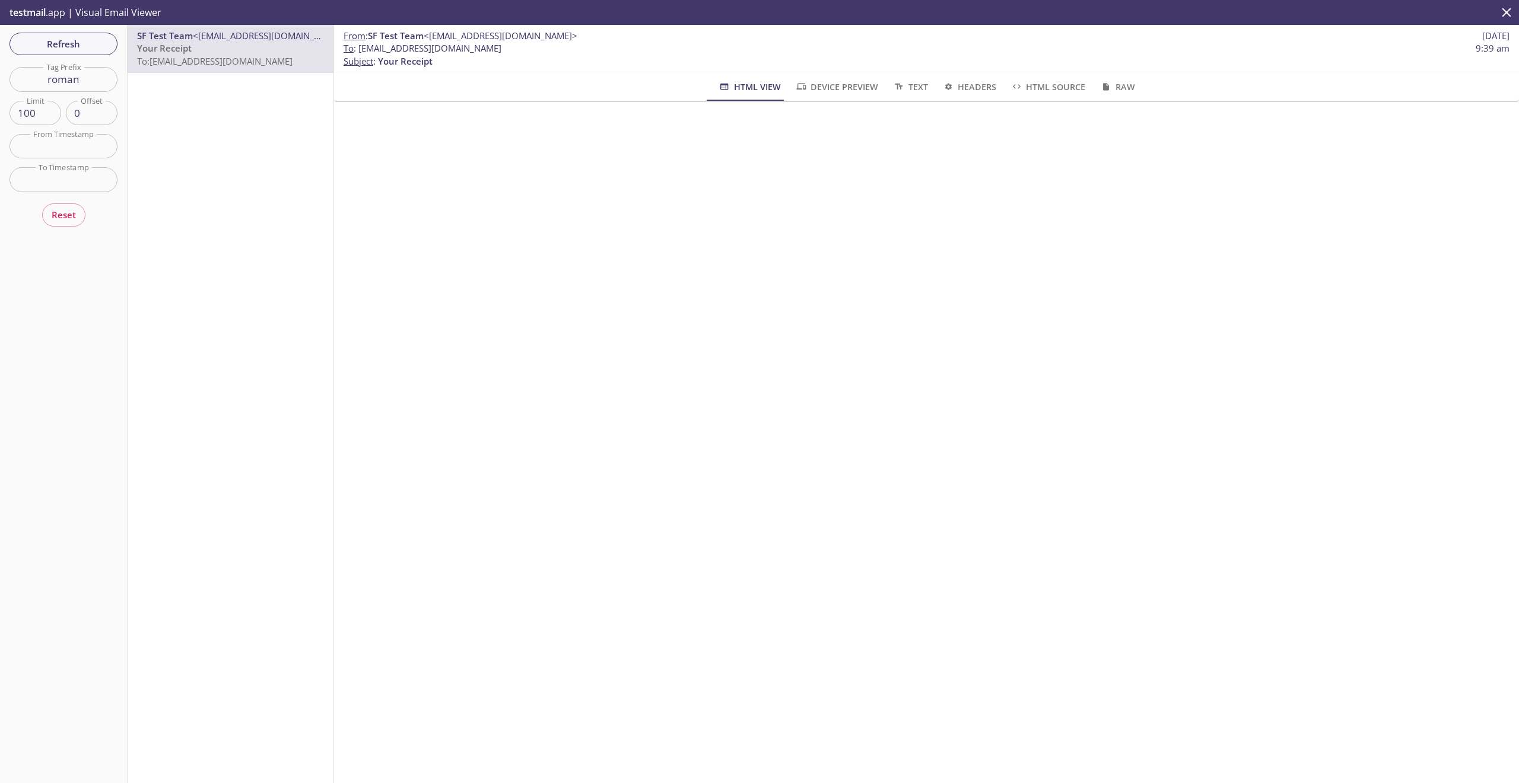
click at [841, 79] on span "Device Preview" at bounding box center [837, 87] width 83 height 15
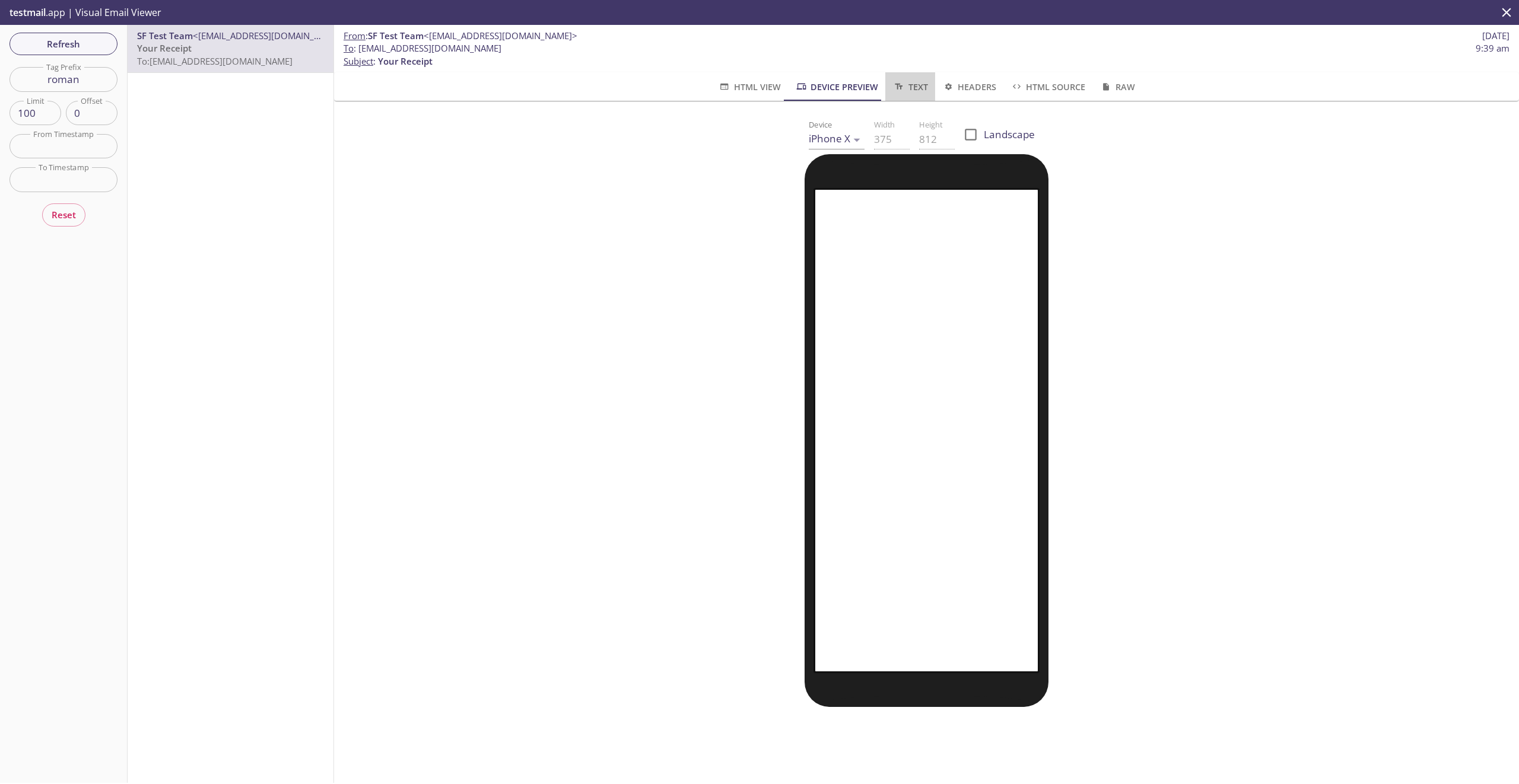
click at [922, 88] on span "Text" at bounding box center [911, 87] width 35 height 15
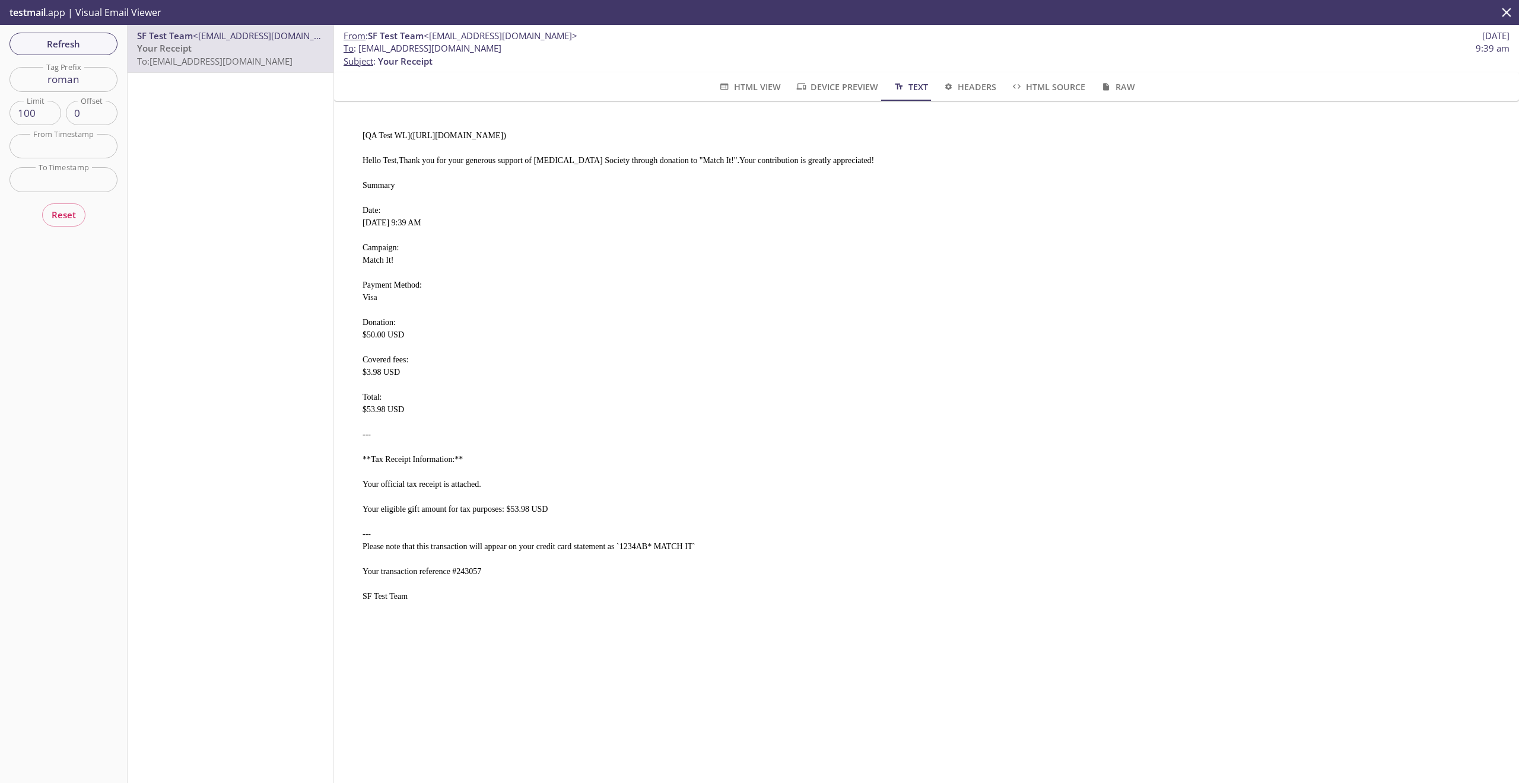
click at [963, 89] on span "Headers" at bounding box center [969, 87] width 54 height 15
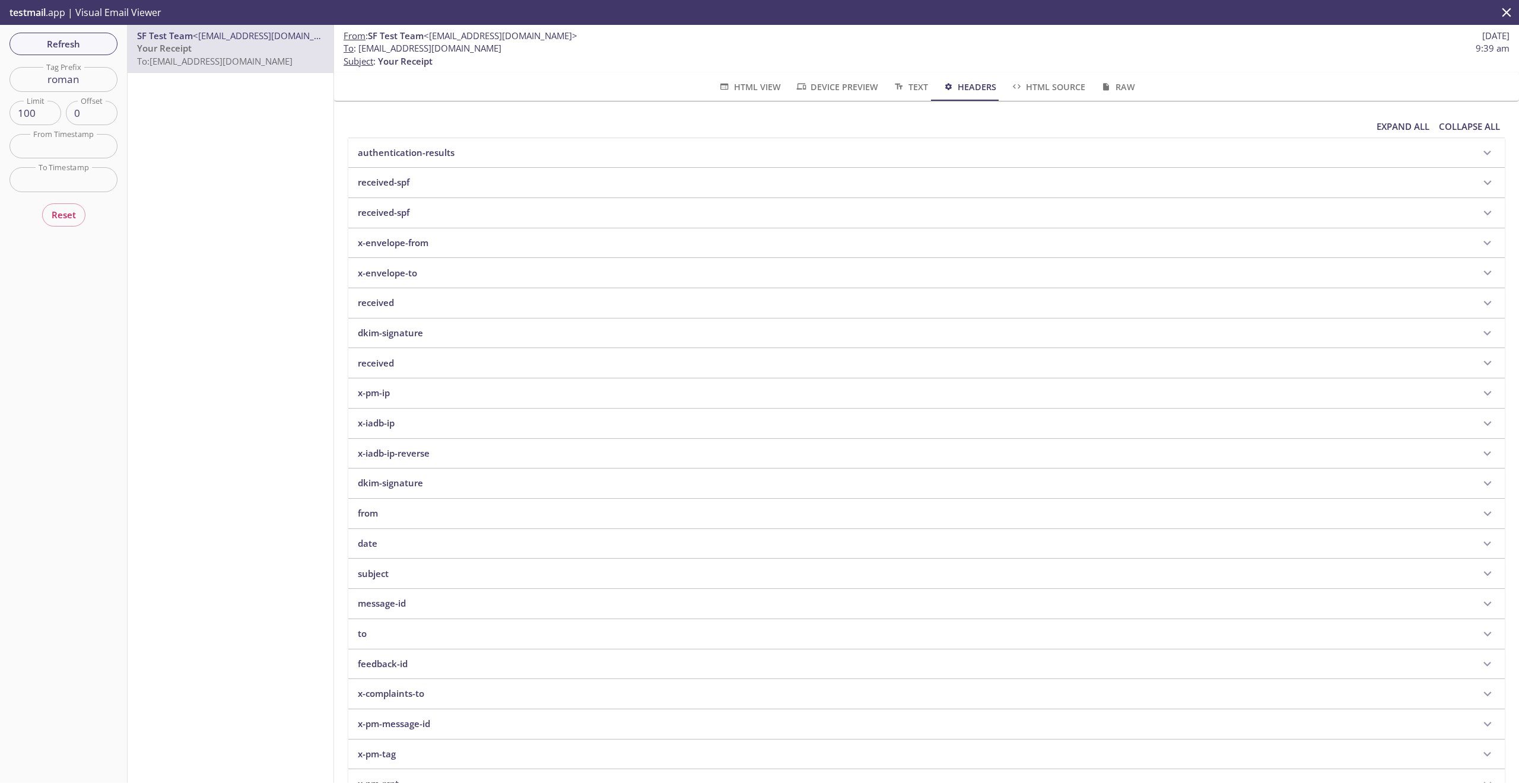
click at [1062, 91] on span "HTML Source" at bounding box center [1048, 87] width 75 height 15
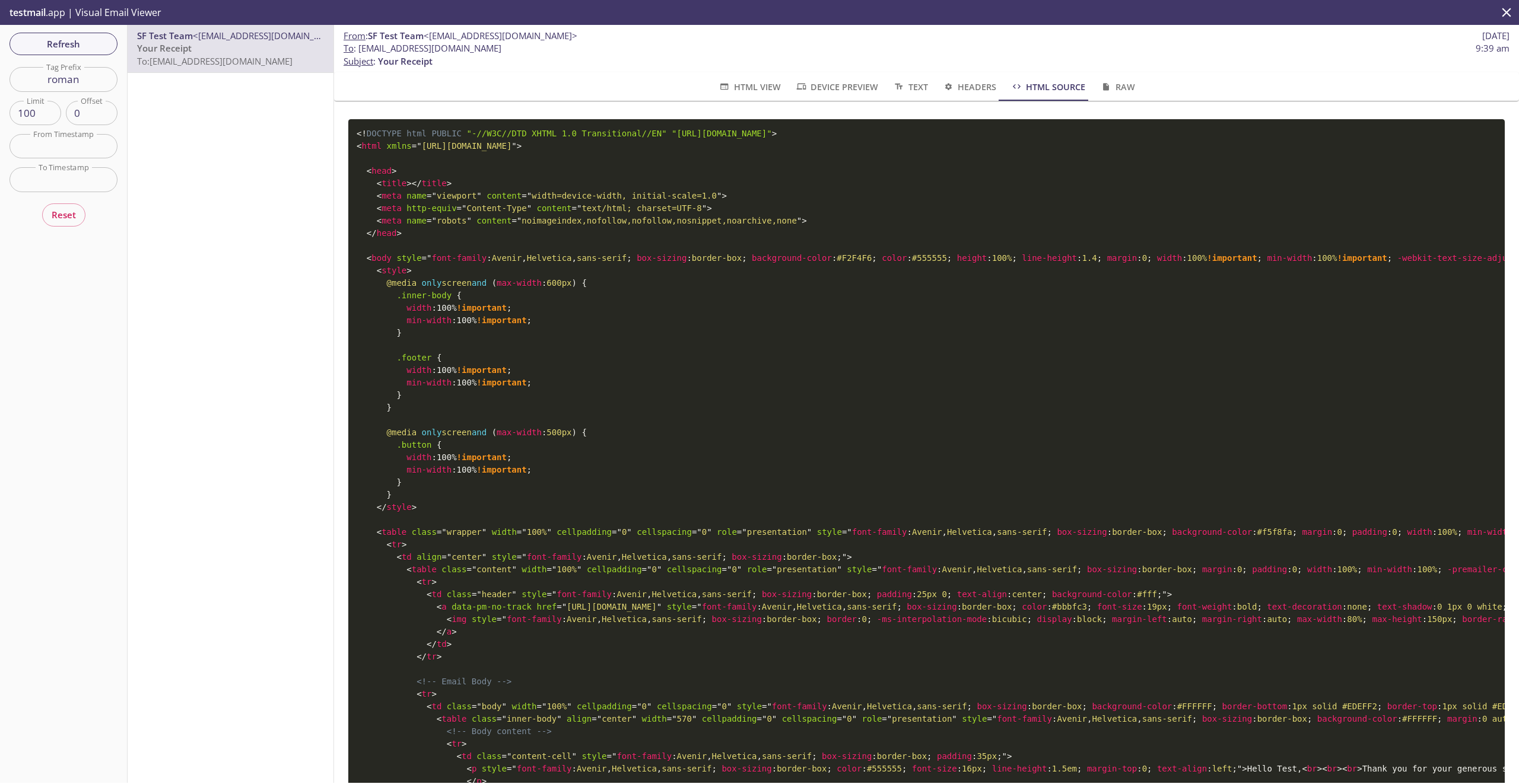
click at [1123, 88] on span "Raw" at bounding box center [1118, 87] width 35 height 15
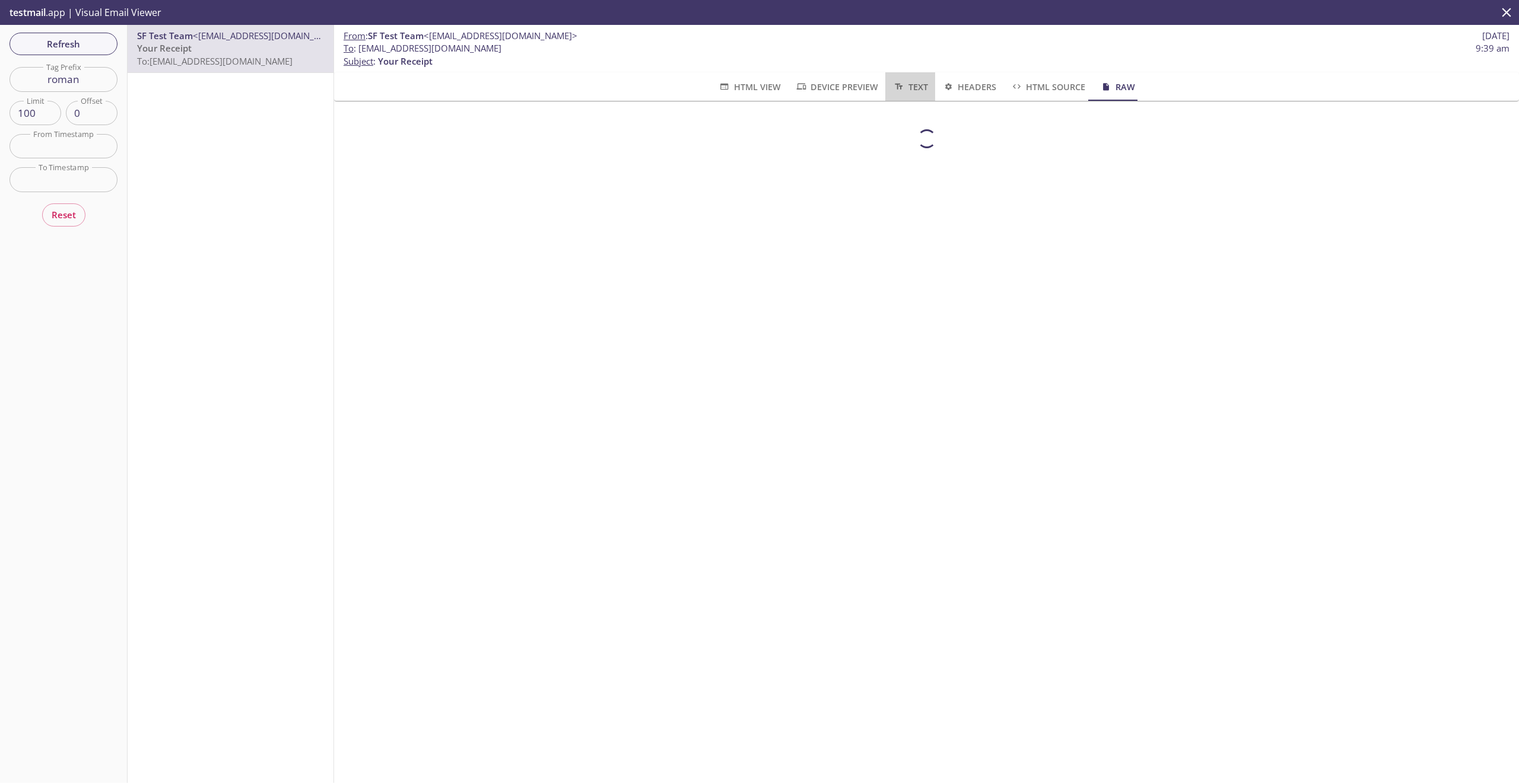
click at [885, 85] on button "Text" at bounding box center [910, 87] width 50 height 29
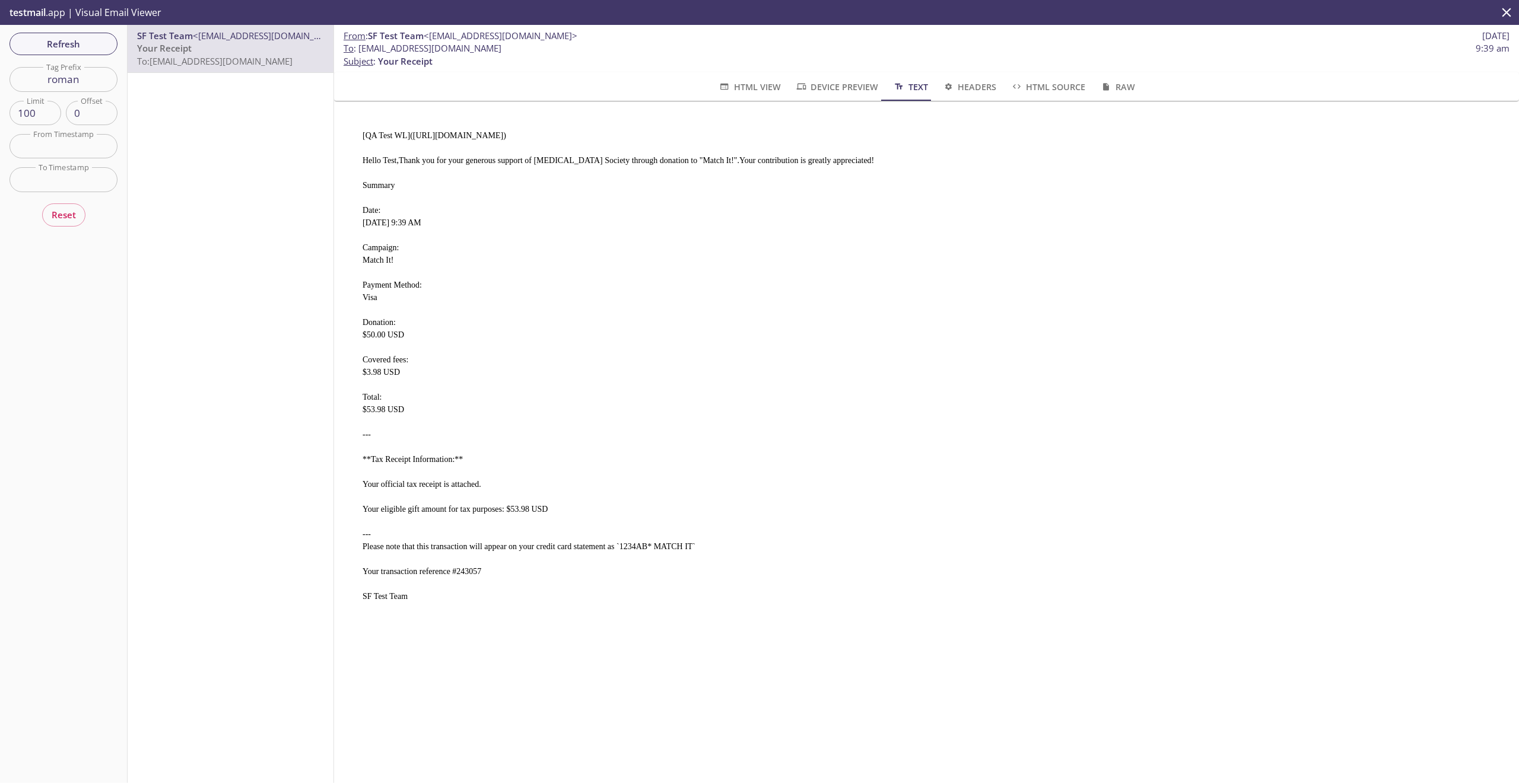
click at [831, 87] on span "Device Preview" at bounding box center [837, 87] width 83 height 15
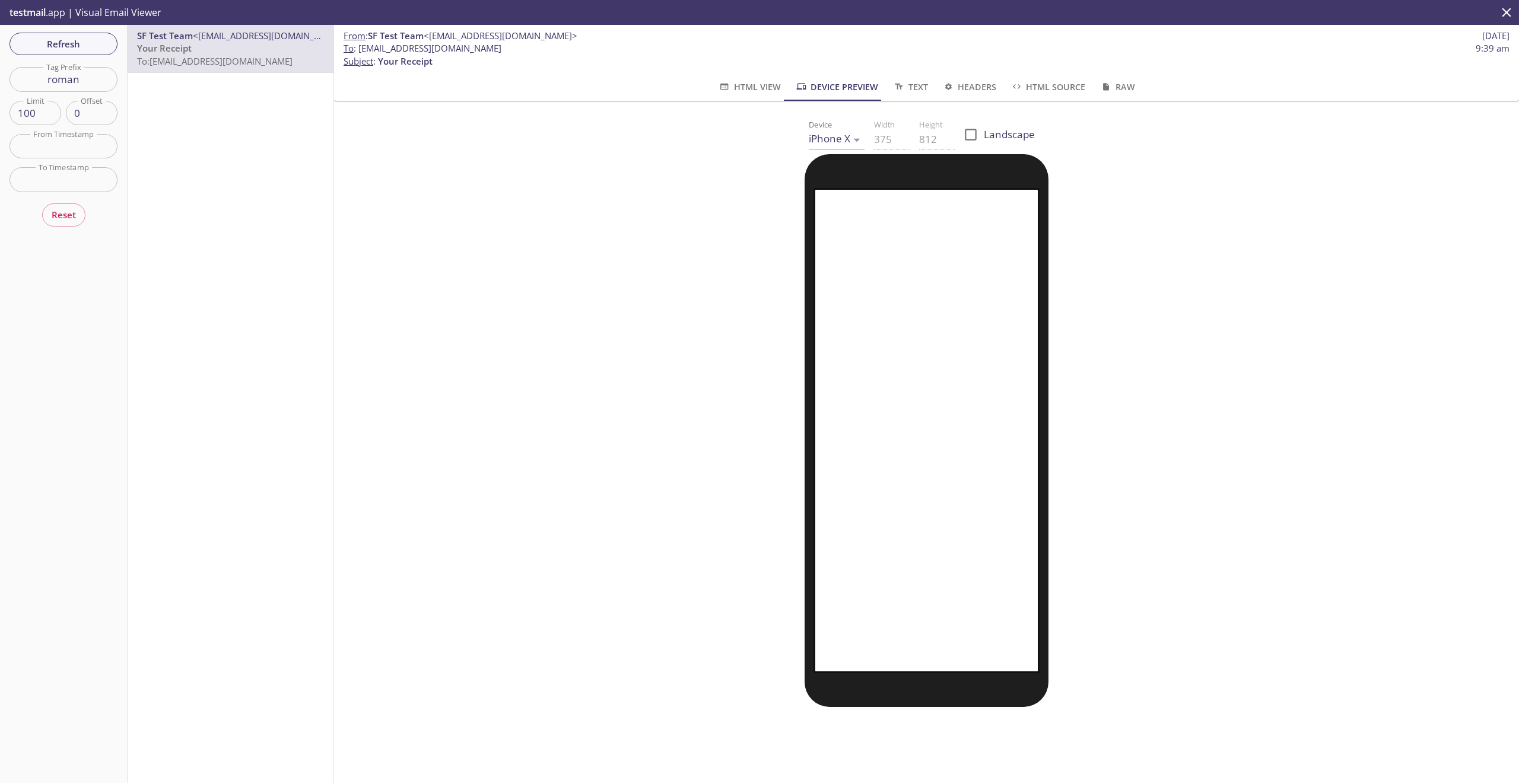
click at [1218, 282] on div at bounding box center [927, 430] width 1156 height 553
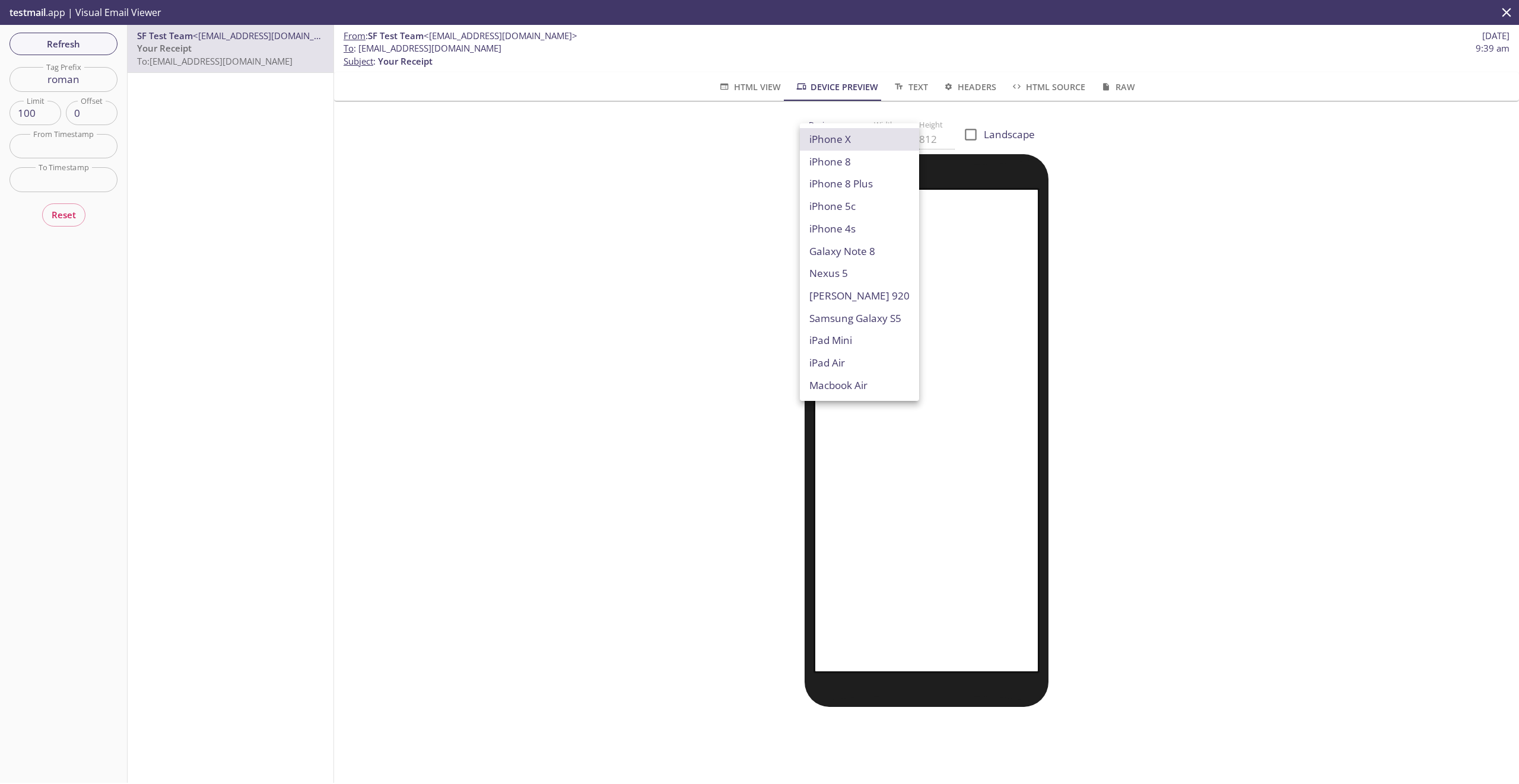
click at [830, 141] on body ".cls-1 { fill: #6d5ca8; } .cls-2 { fill: #3fc191; } .cls-3 { fill: #3b4752; } .…" at bounding box center [759, 392] width 1519 height 784
click at [852, 370] on li "iPad Air" at bounding box center [860, 363] width 120 height 23
type input "iPad Air"
type input "820"
type input "1180"
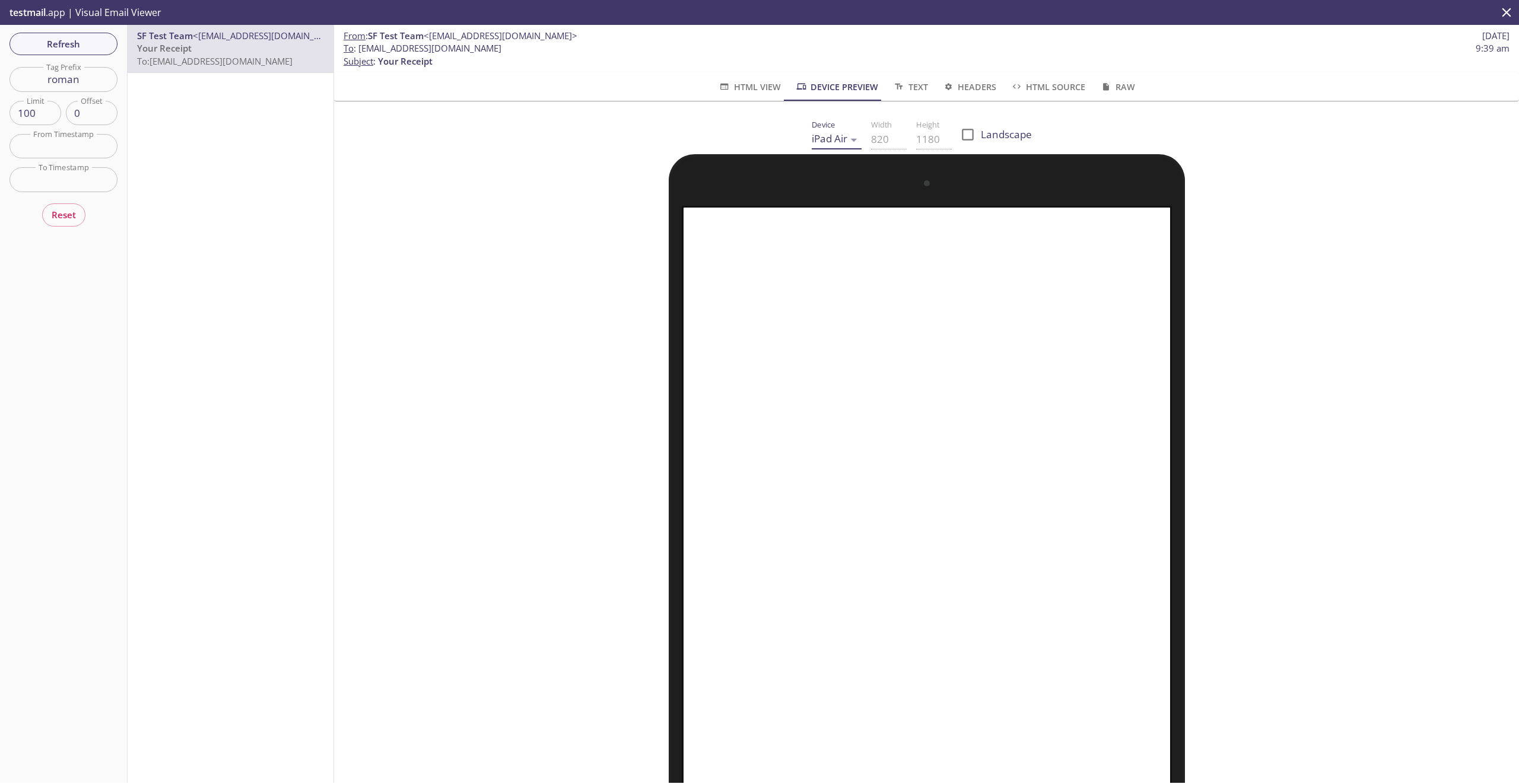
click at [748, 92] on span "HTML View" at bounding box center [749, 87] width 62 height 15
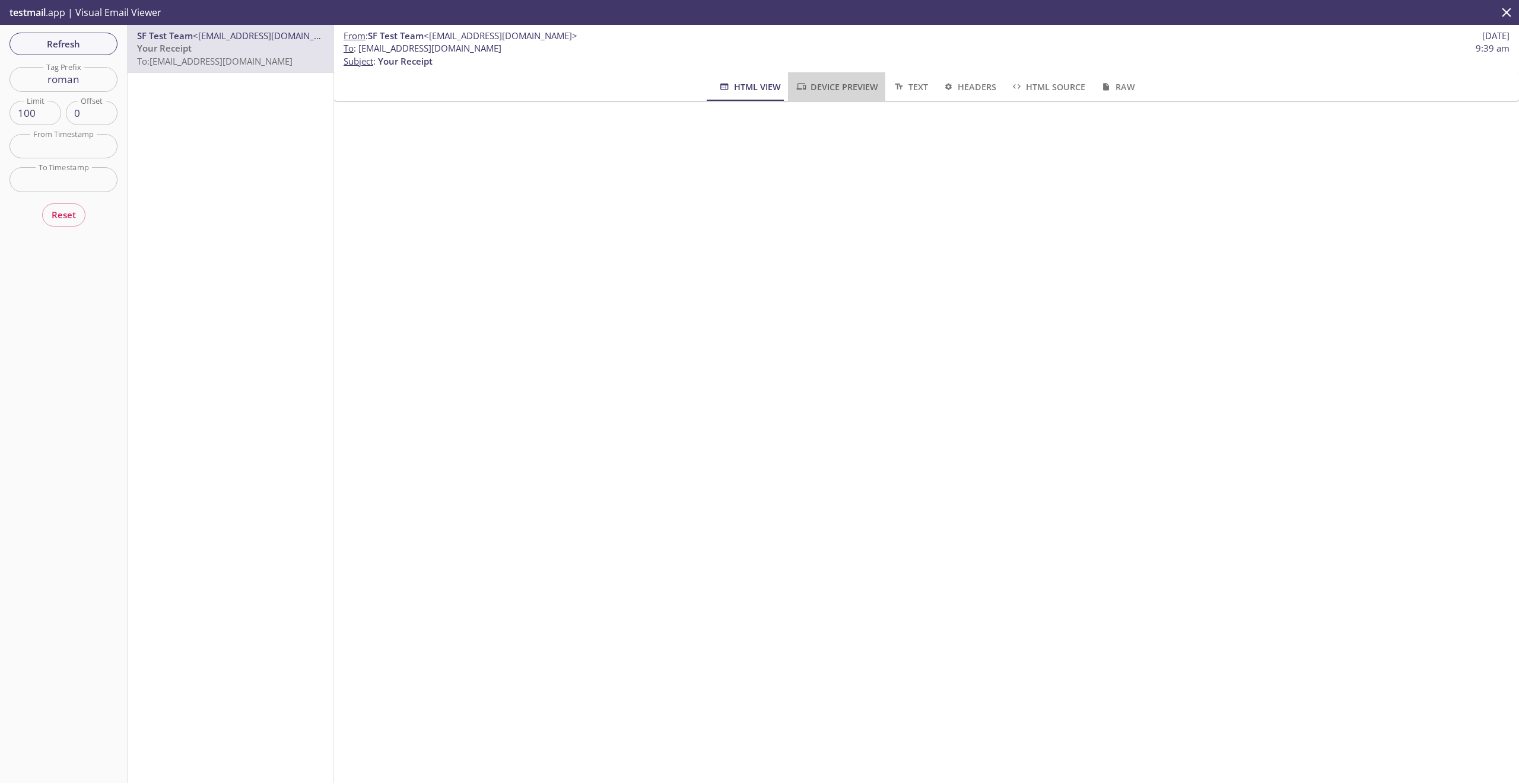
click at [813, 86] on span "Device Preview" at bounding box center [837, 87] width 83 height 15
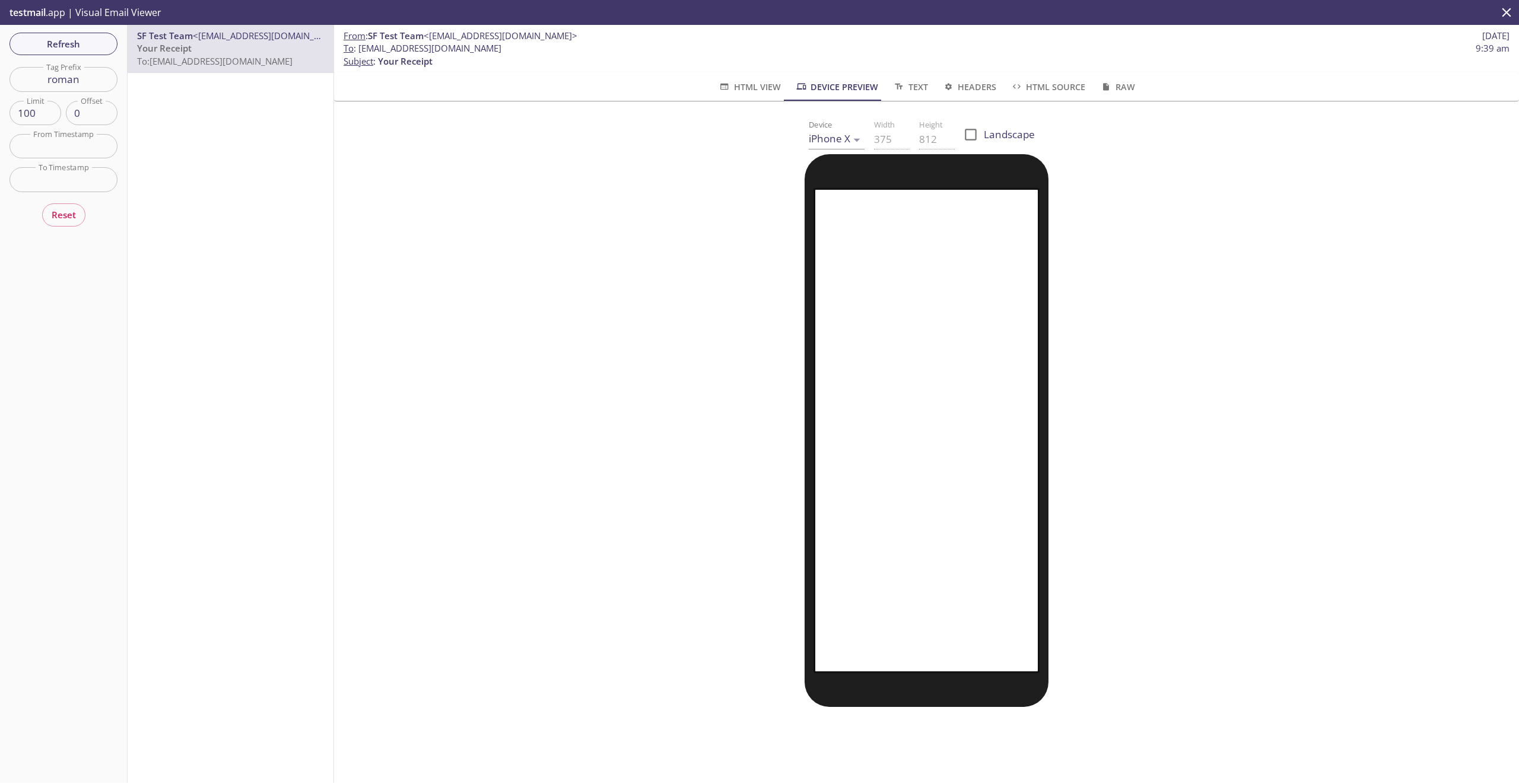
click at [839, 134] on body ".cls-1 { fill: #6d5ca8; } .cls-2 { fill: #3fc191; } .cls-3 { fill: #3b4752; } .…" at bounding box center [759, 392] width 1519 height 784
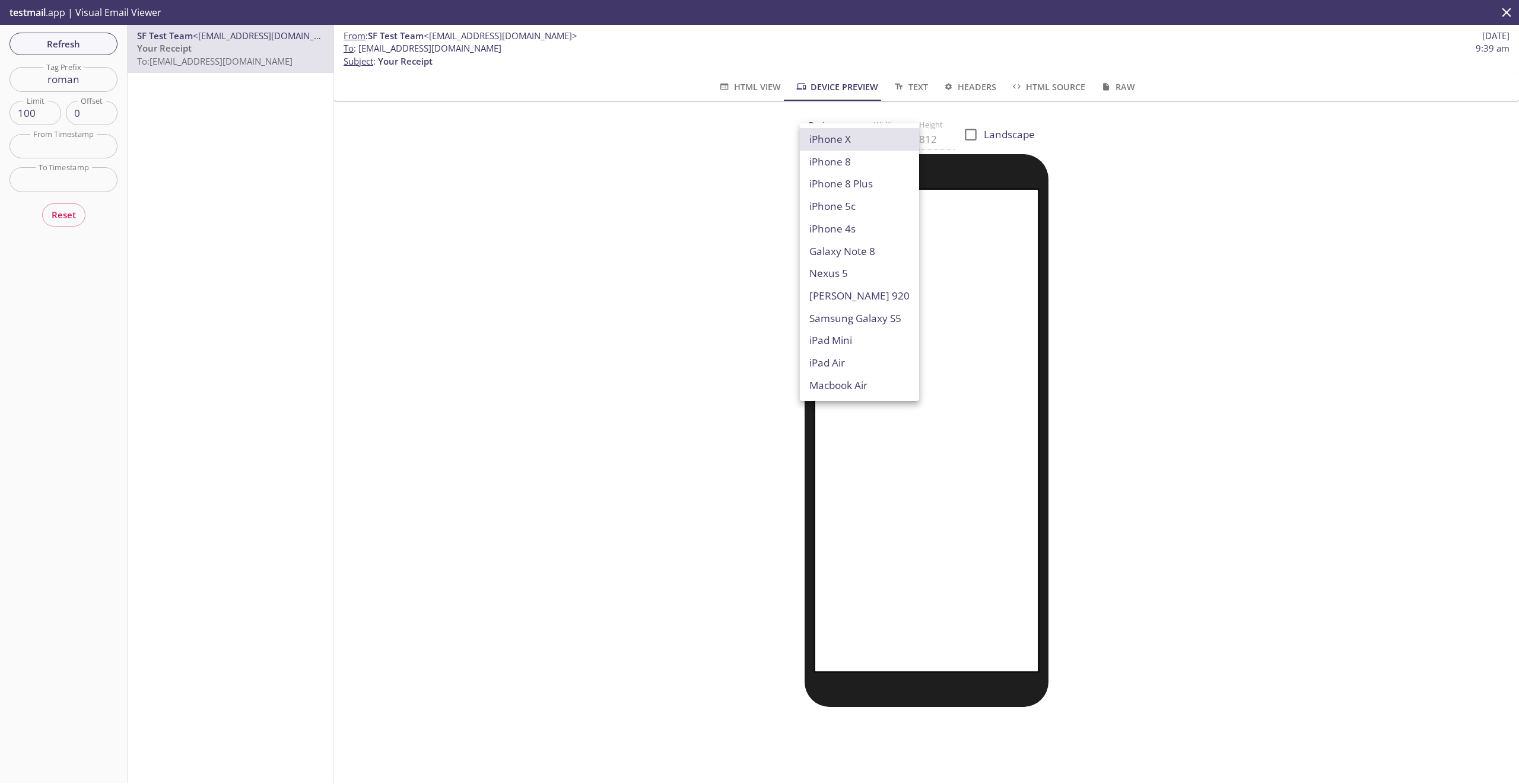
click at [848, 143] on li "iPhone X" at bounding box center [860, 139] width 120 height 23
click at [837, 144] on body ".cls-1 { fill: #6d5ca8; } .cls-2 { fill: #3fc191; } .cls-3 { fill: #3b4752; } .…" at bounding box center [759, 392] width 1519 height 784
click at [862, 236] on li "iPhone 4s" at bounding box center [860, 229] width 120 height 23
type input "iPhone 4s"
type input "320"
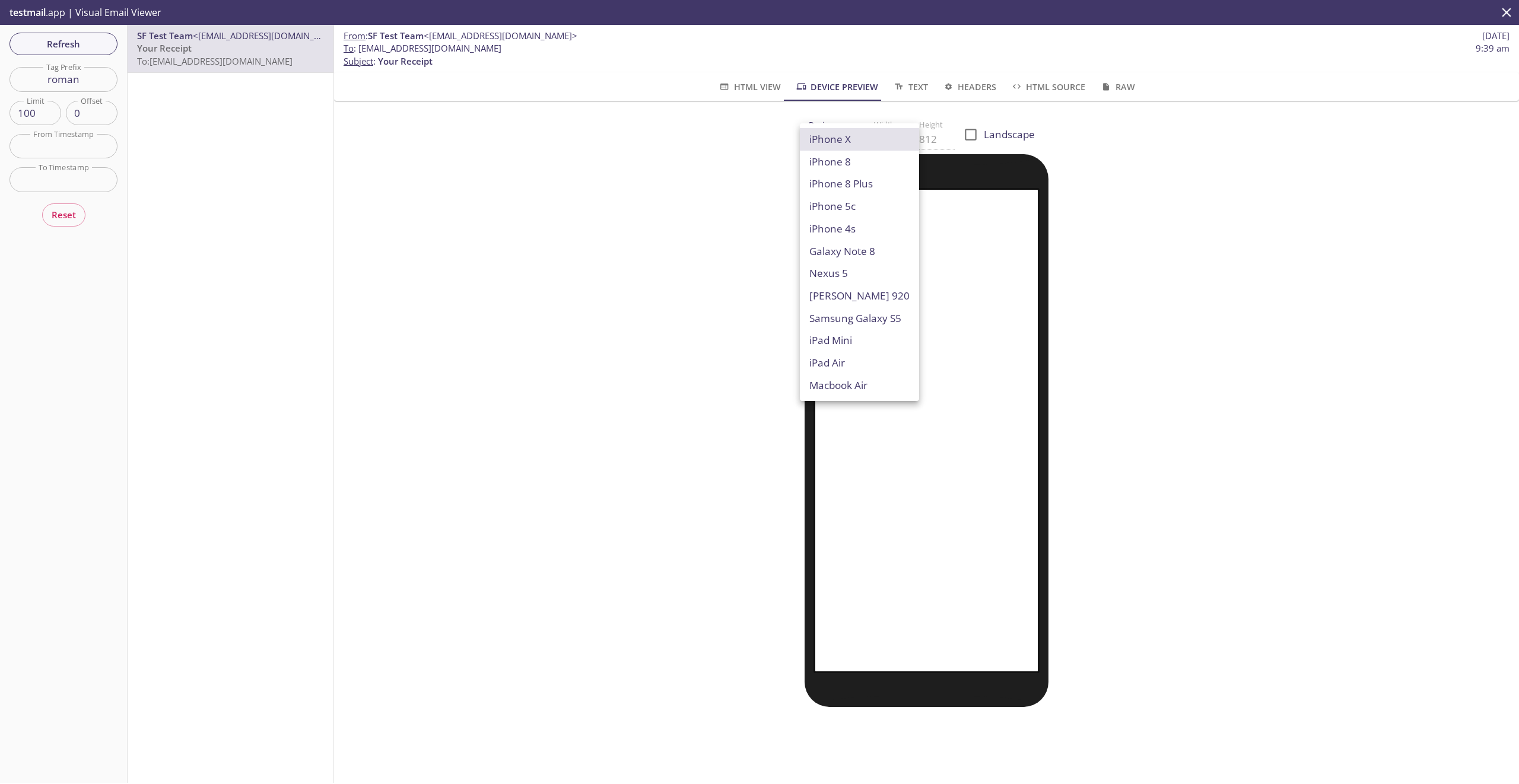
type input "480"
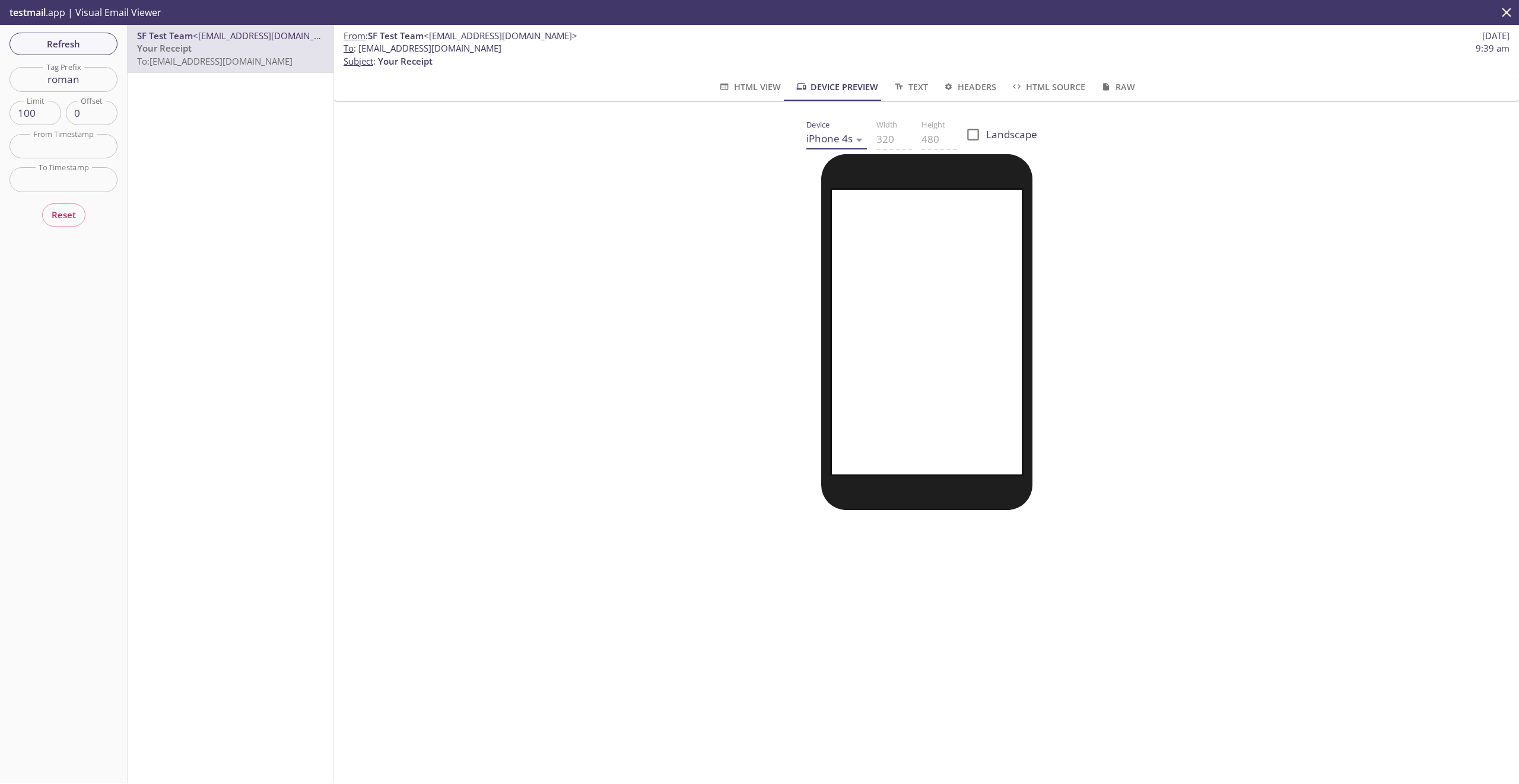
click at [825, 142] on body ".cls-1 { fill: #6d5ca8; } .cls-2 { fill: #3fc191; } .cls-3 { fill: #3b4752; } .…" at bounding box center [759, 392] width 1519 height 784
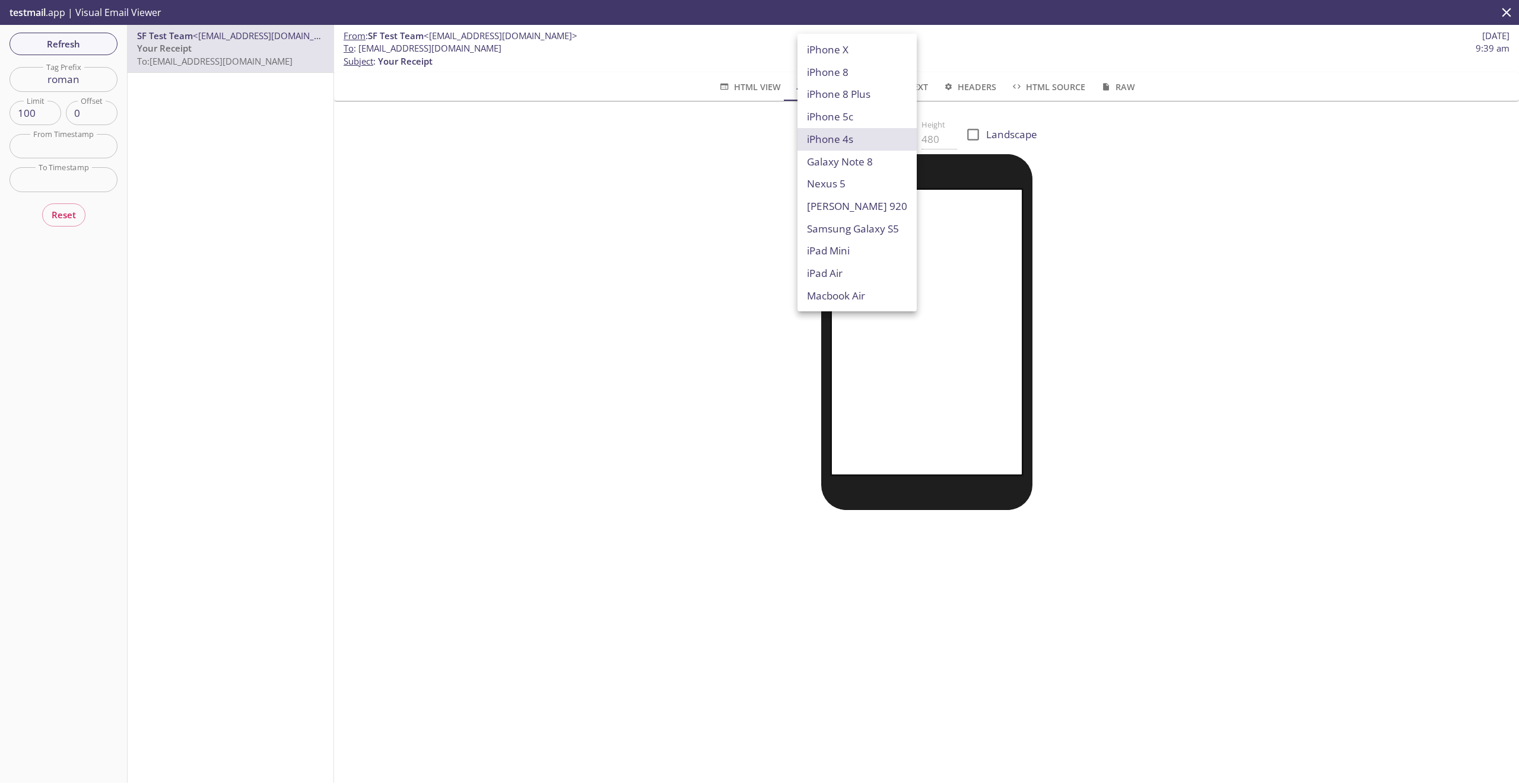
click at [848, 235] on li "Samsung Galaxy S5" at bounding box center [858, 229] width 120 height 23
type input "Samsung Galaxy S5"
type input "568"
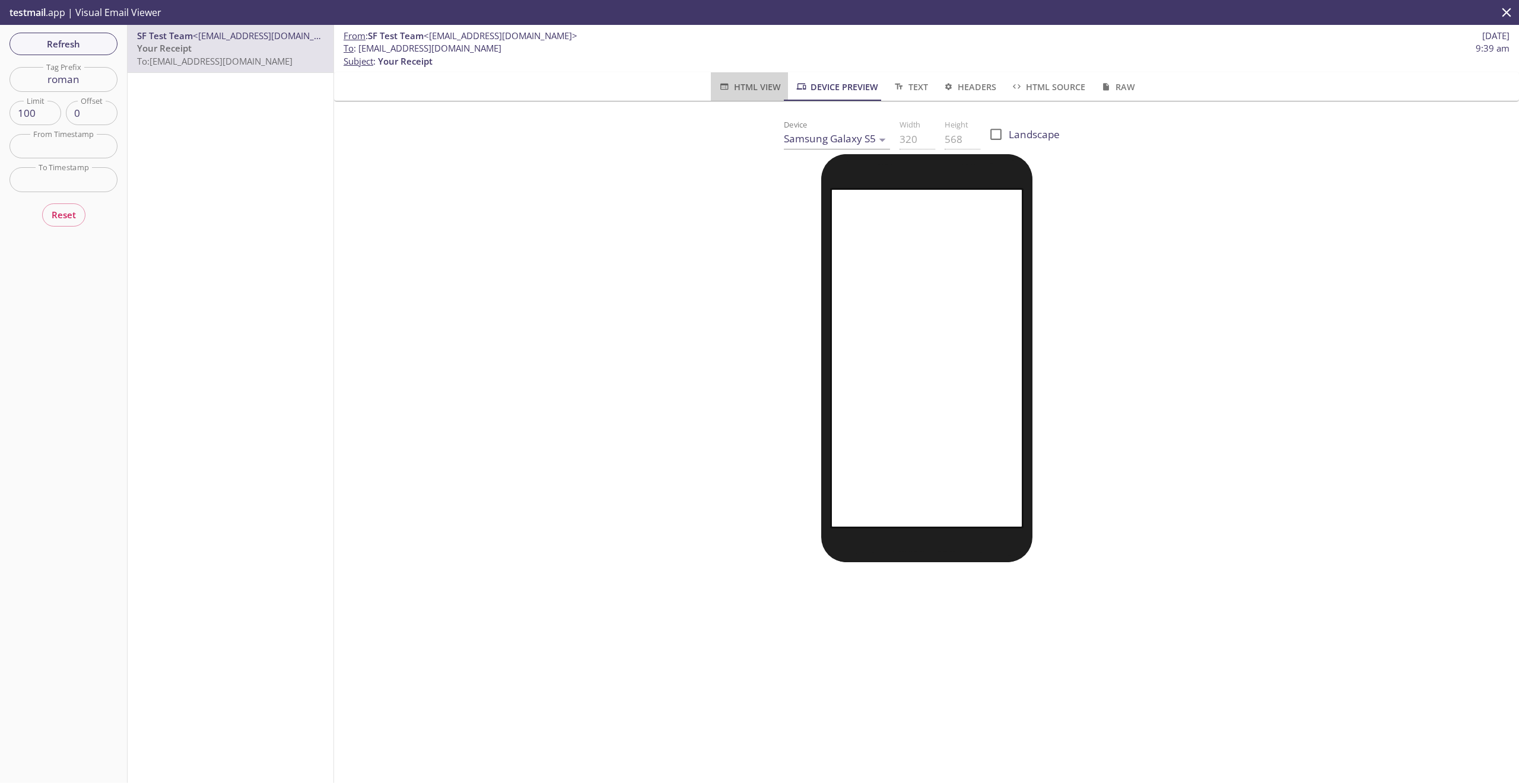
click at [736, 83] on span "HTML View" at bounding box center [749, 87] width 62 height 15
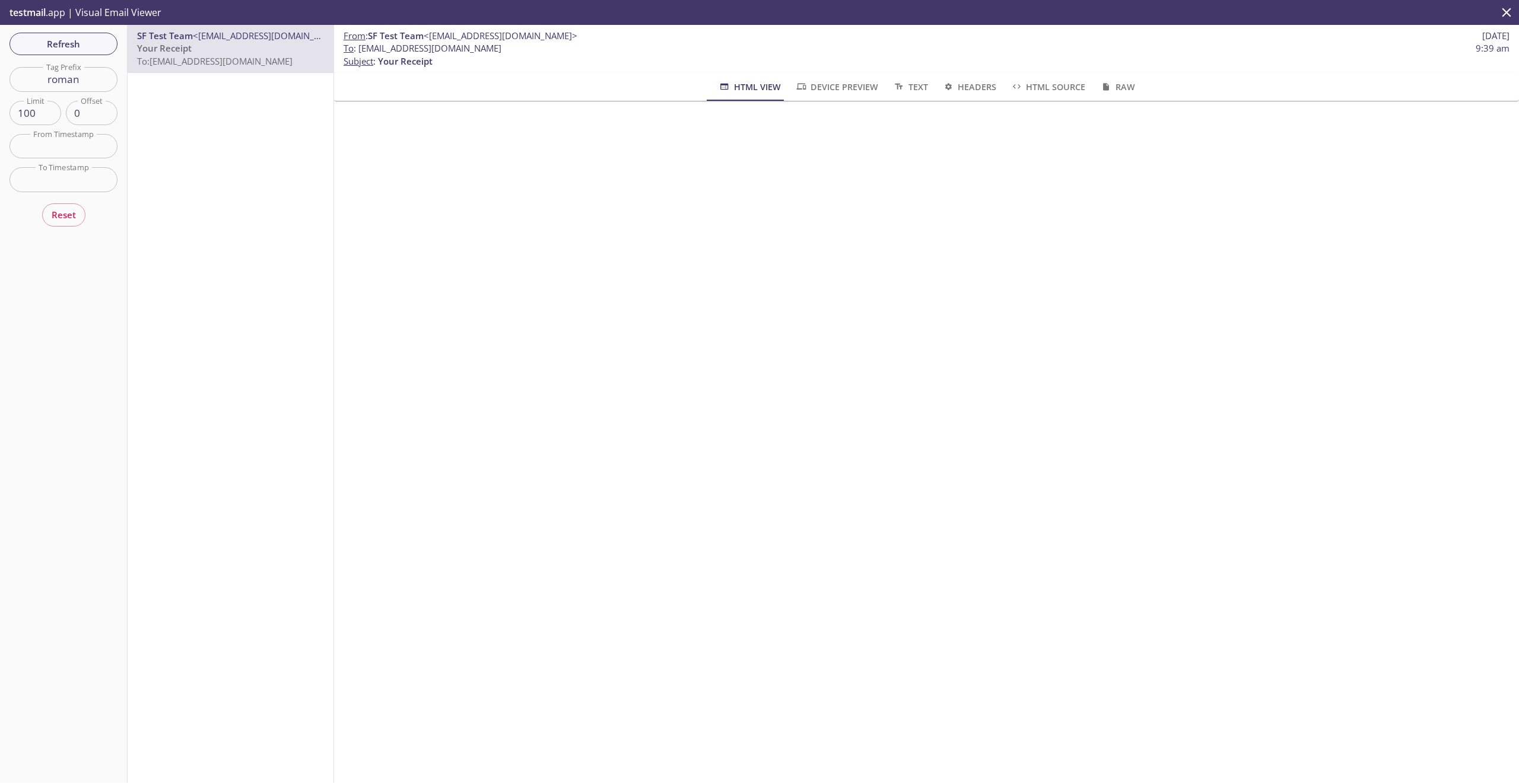
click at [864, 86] on span "Device Preview" at bounding box center [837, 87] width 83 height 15
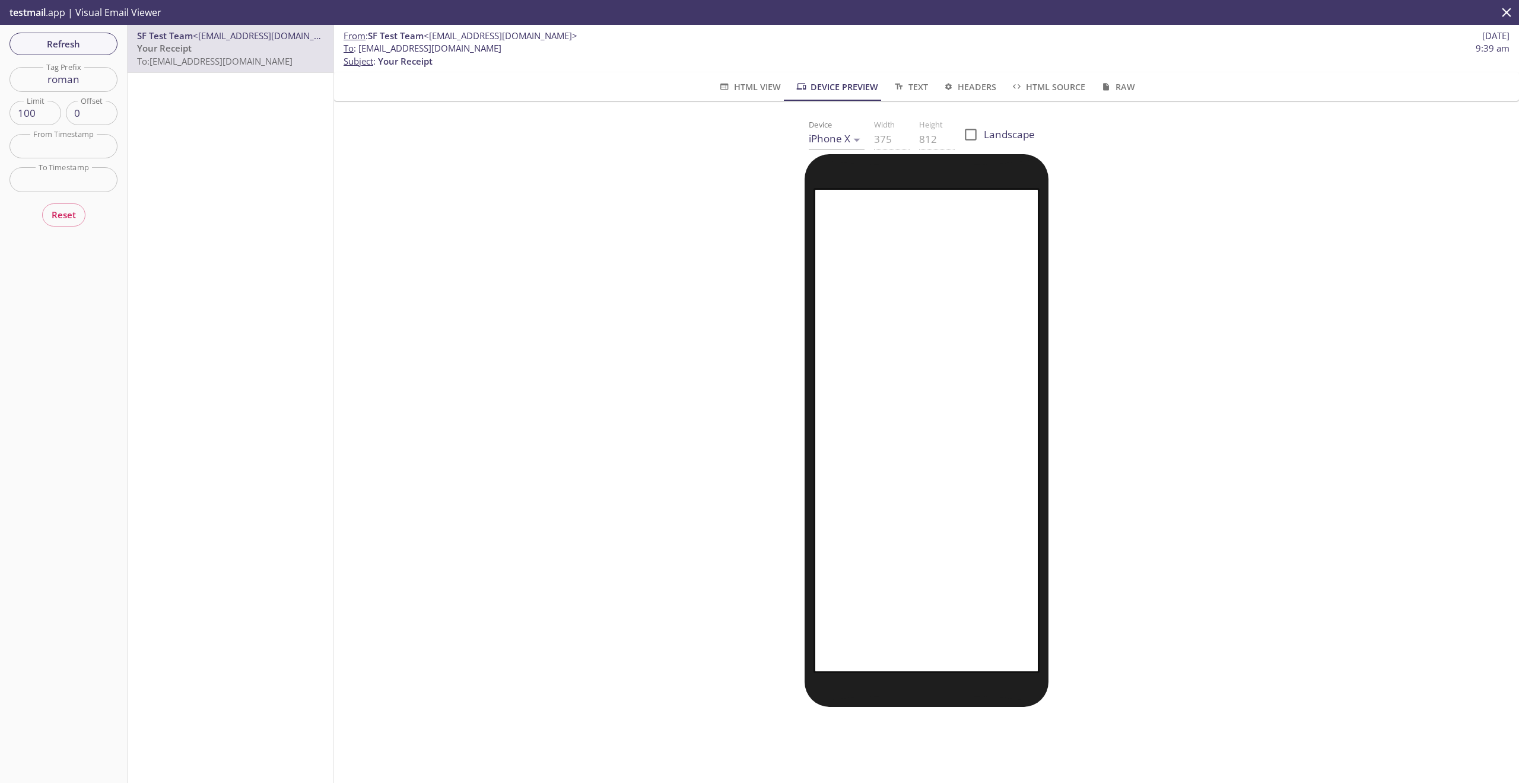
click at [969, 140] on input "Landscape" at bounding box center [970, 135] width 26 height 26
checkbox input "true"
type input "812"
type input "375"
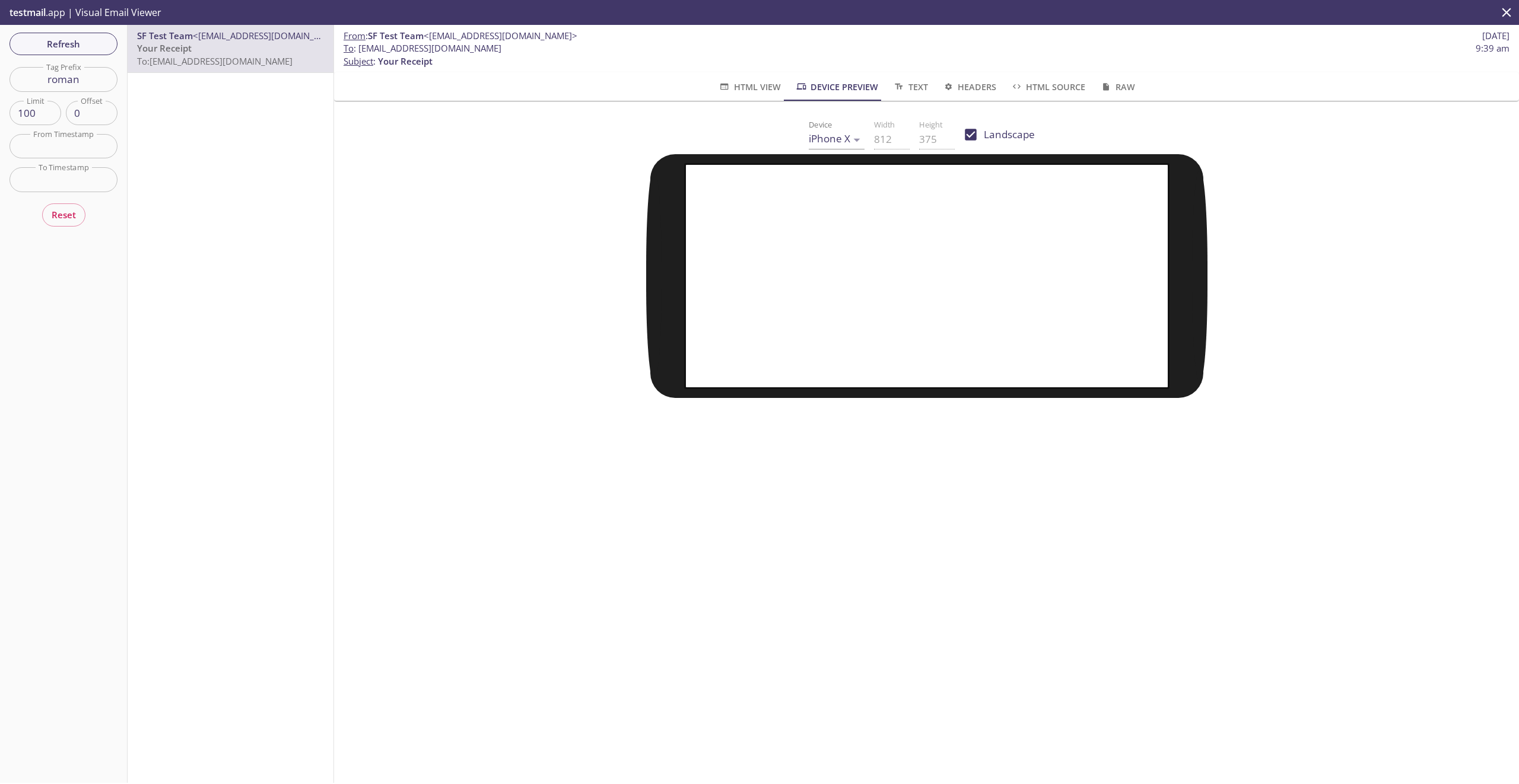
click at [969, 130] on input "Landscape" at bounding box center [970, 135] width 26 height 26
checkbox input "false"
type input "375"
type input "812"
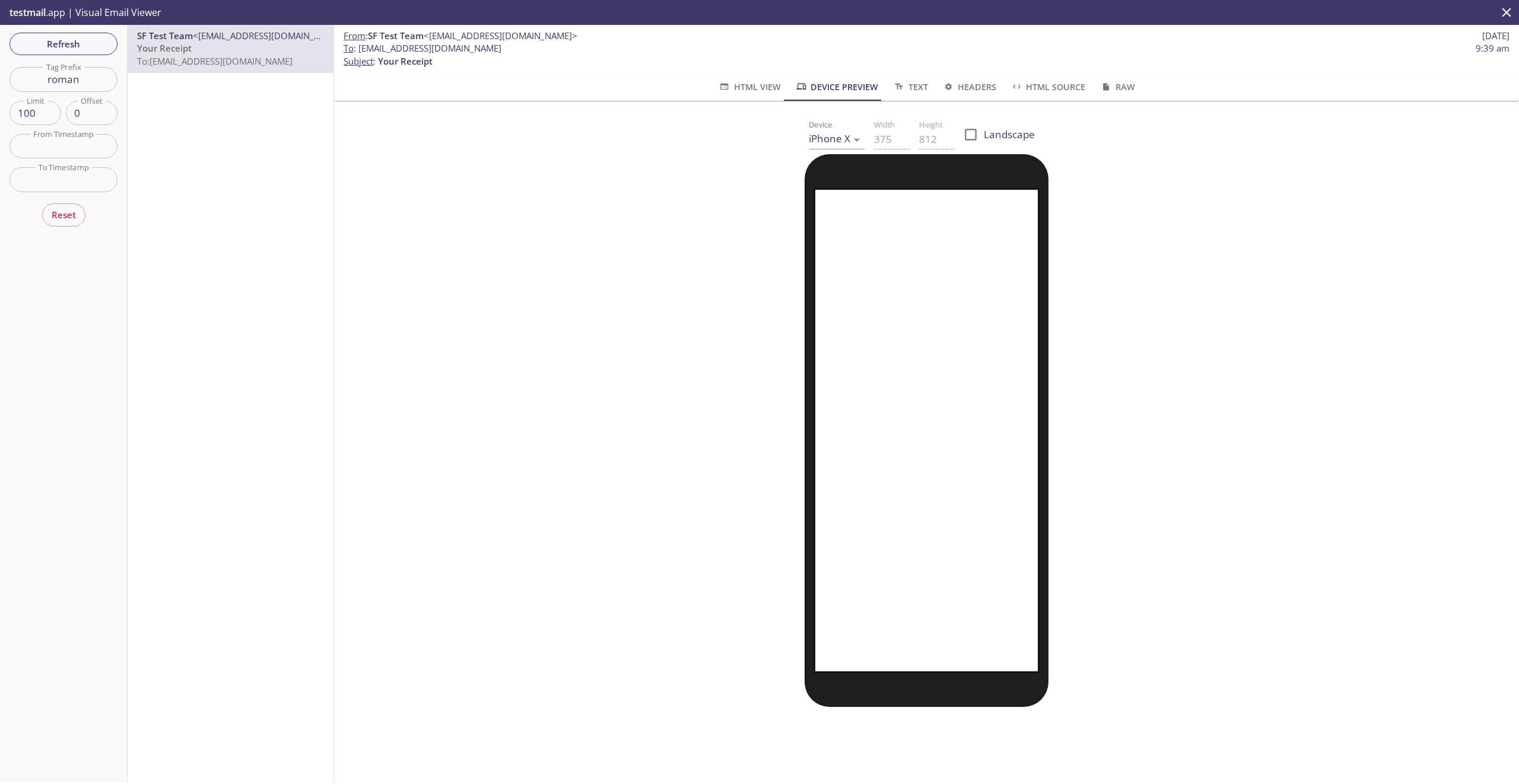
click at [589, 276] on div at bounding box center [927, 430] width 1156 height 553
click at [796, 142] on div "Device iPhone X iPhone X Width 375 Height 812 Landscape" at bounding box center [927, 135] width 1156 height 39
click at [805, 138] on body ".cls-1 { fill: #6d5ca8; } .cls-2 { fill: #3fc191; } .cls-3 { fill: #3b4752; } .…" at bounding box center [759, 392] width 1519 height 784
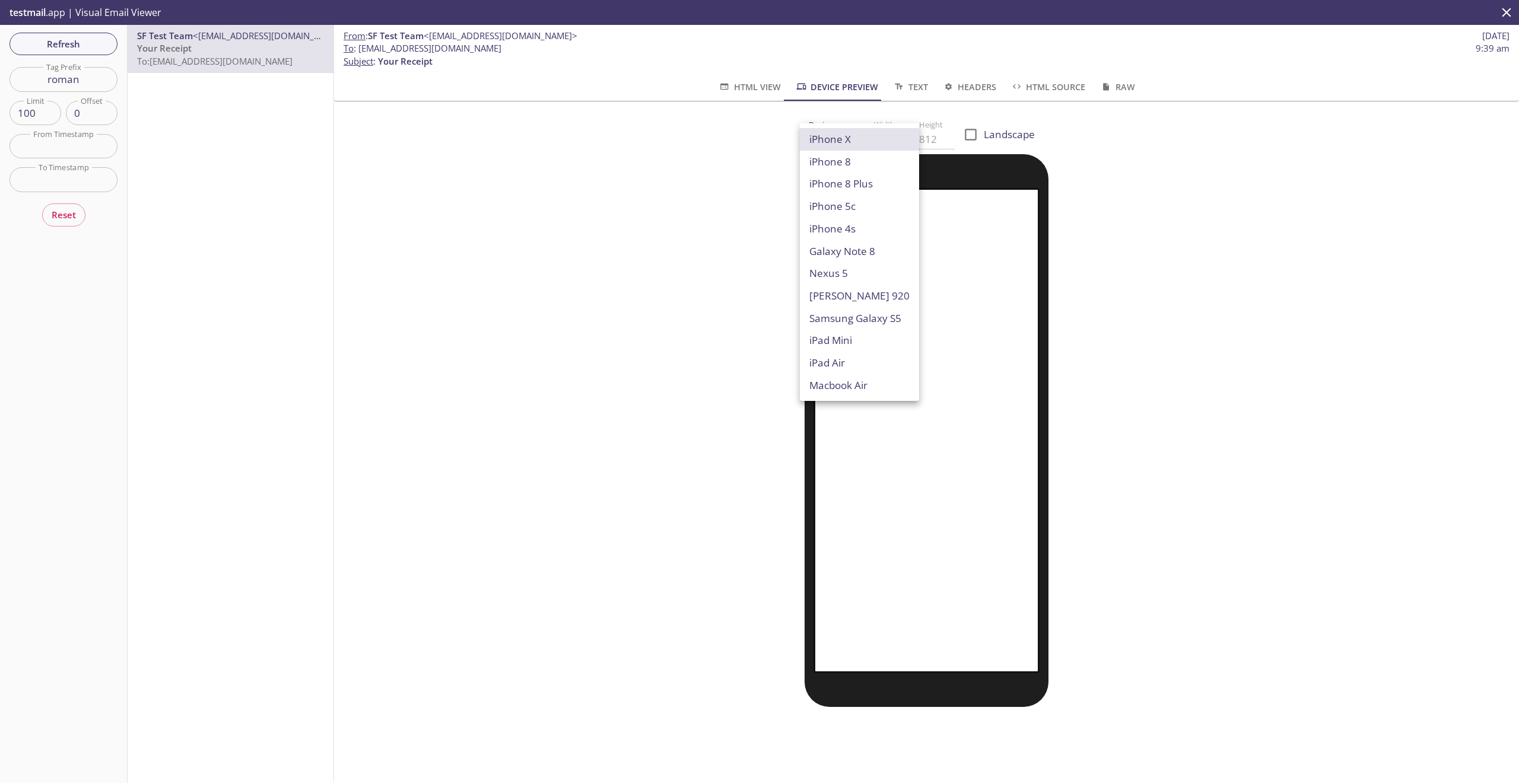
click at [705, 168] on div at bounding box center [759, 392] width 1519 height 784
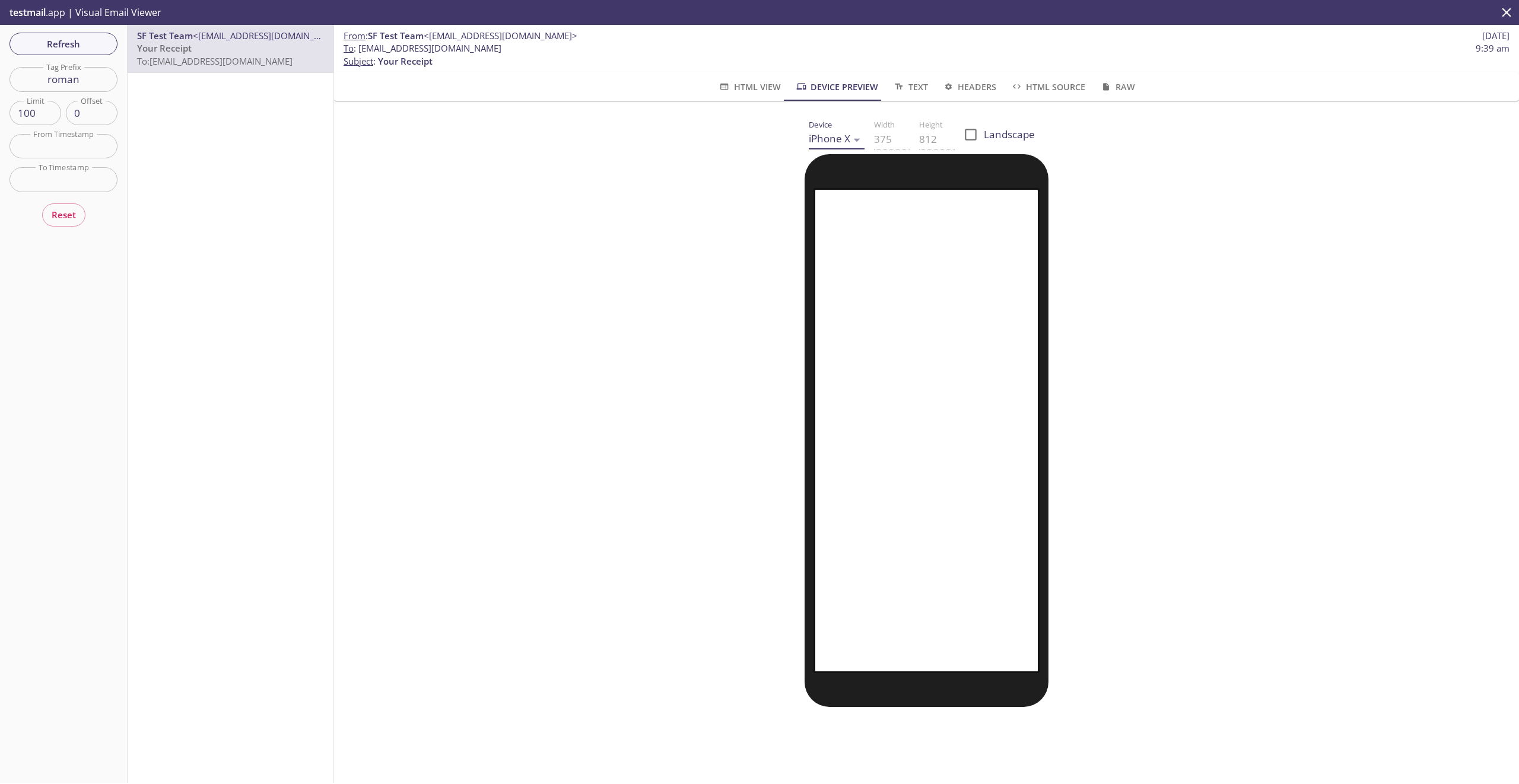
click at [229, 119] on div "SF Test Team <no-reply@crowdchange.co> Your Receipt To: crowdchange.roman@inbox…" at bounding box center [231, 404] width 206 height 758
click at [74, 150] on input "text" at bounding box center [63, 146] width 108 height 24
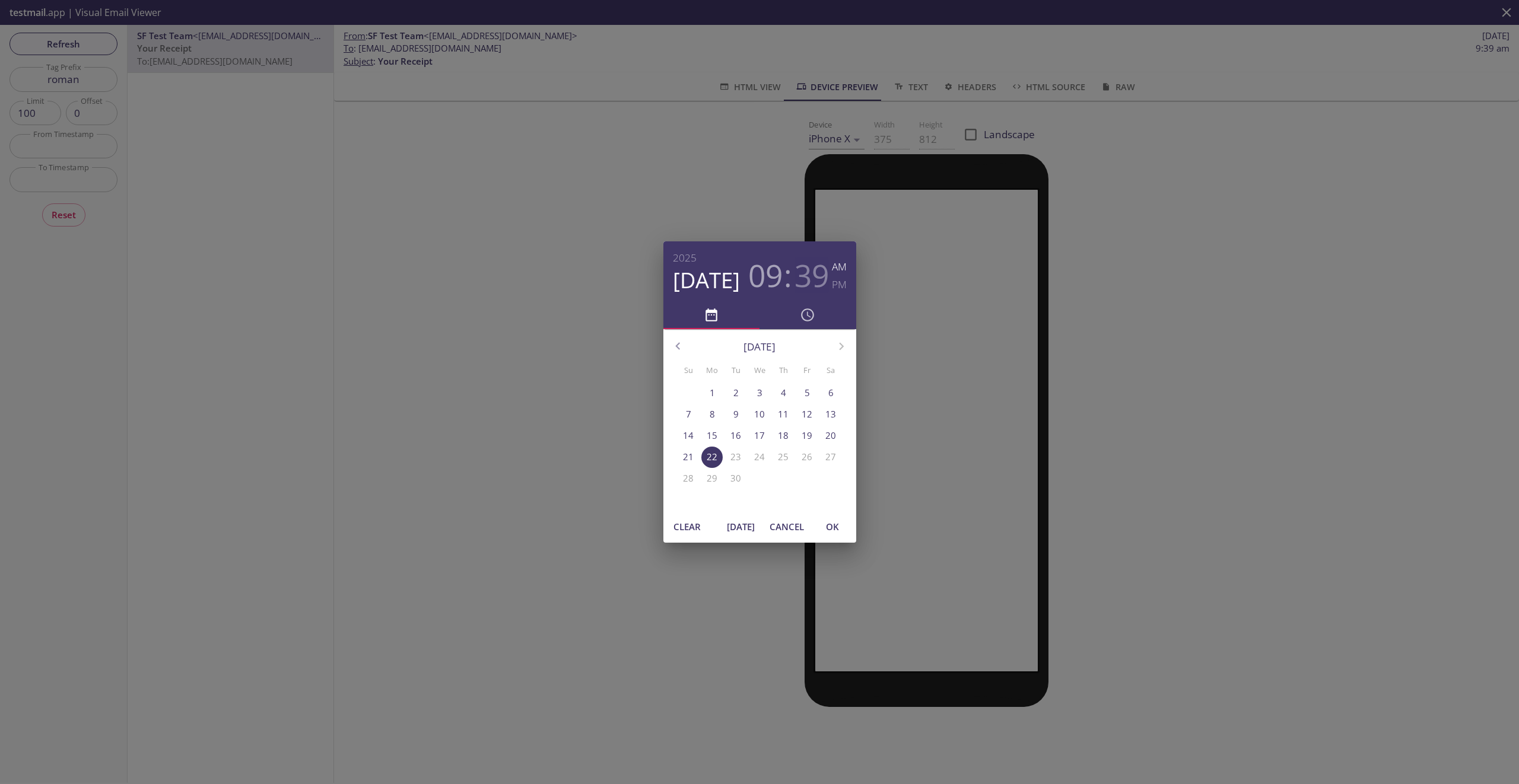
click at [803, 276] on h3 "39" at bounding box center [811, 275] width 35 height 35
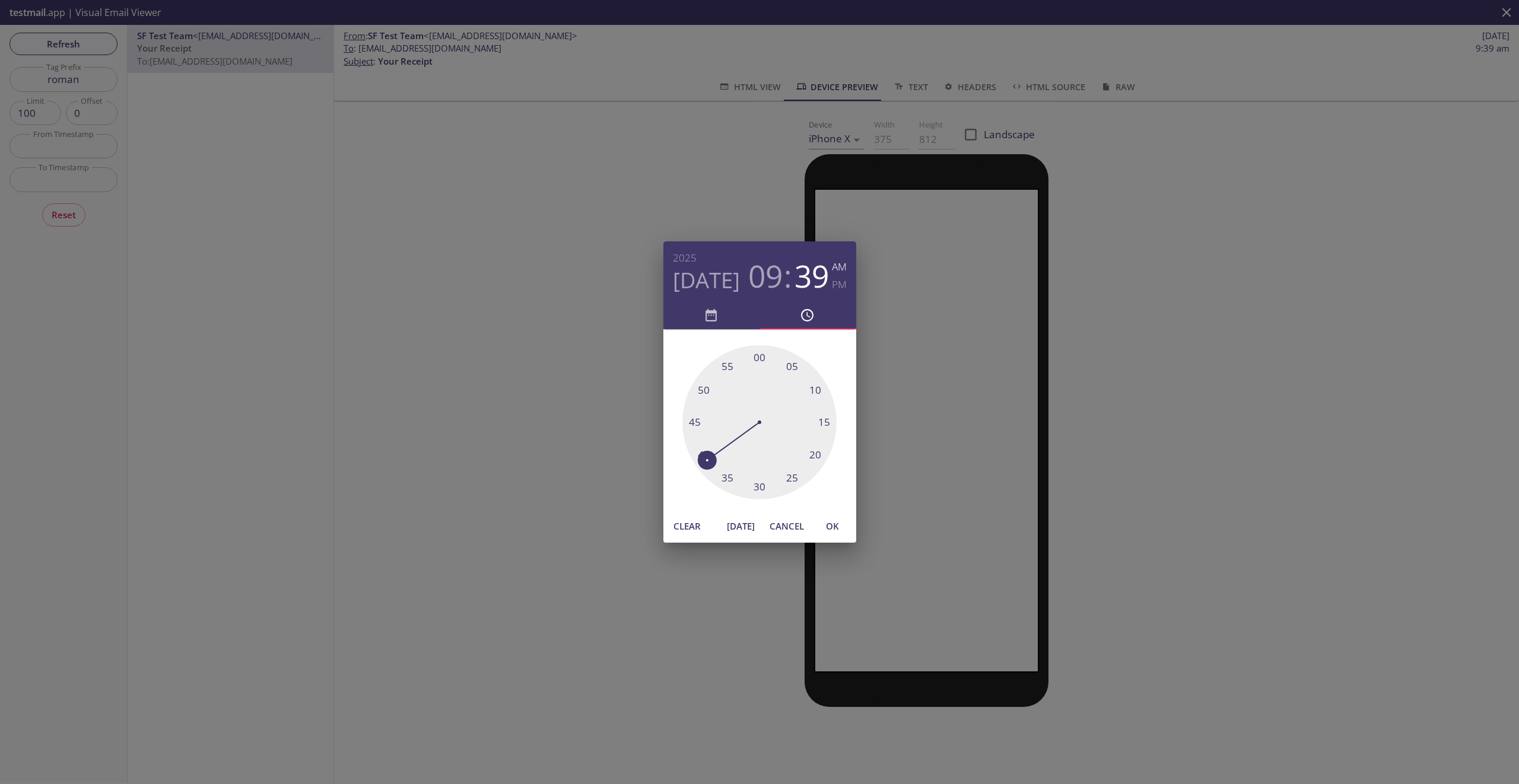
click at [777, 278] on h3 "09" at bounding box center [765, 276] width 35 height 35
click at [806, 277] on h3 "39" at bounding box center [811, 276] width 35 height 35
click at [687, 277] on h4 "Sep 22" at bounding box center [707, 280] width 67 height 27
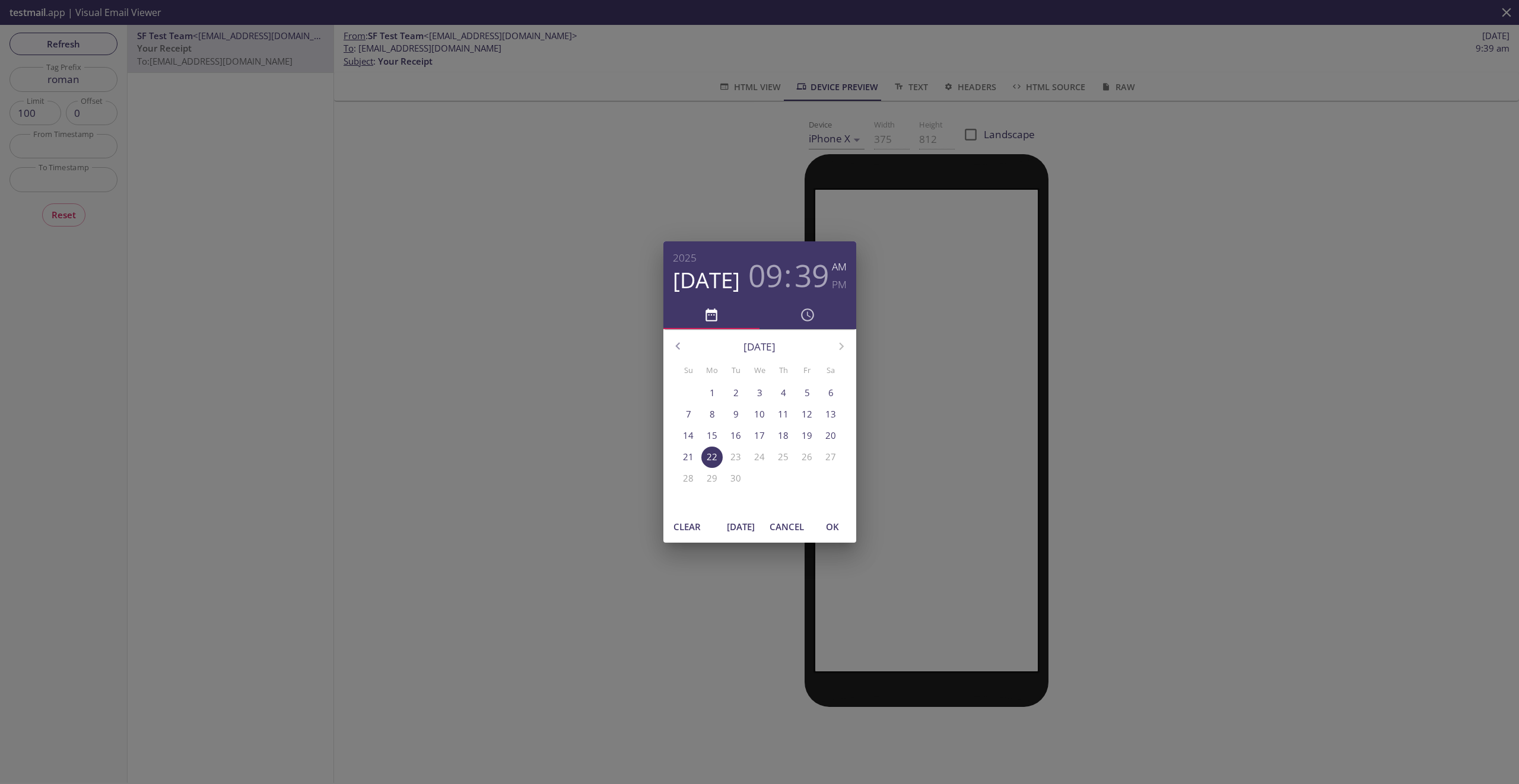
click at [761, 277] on h3 "09" at bounding box center [765, 275] width 35 height 35
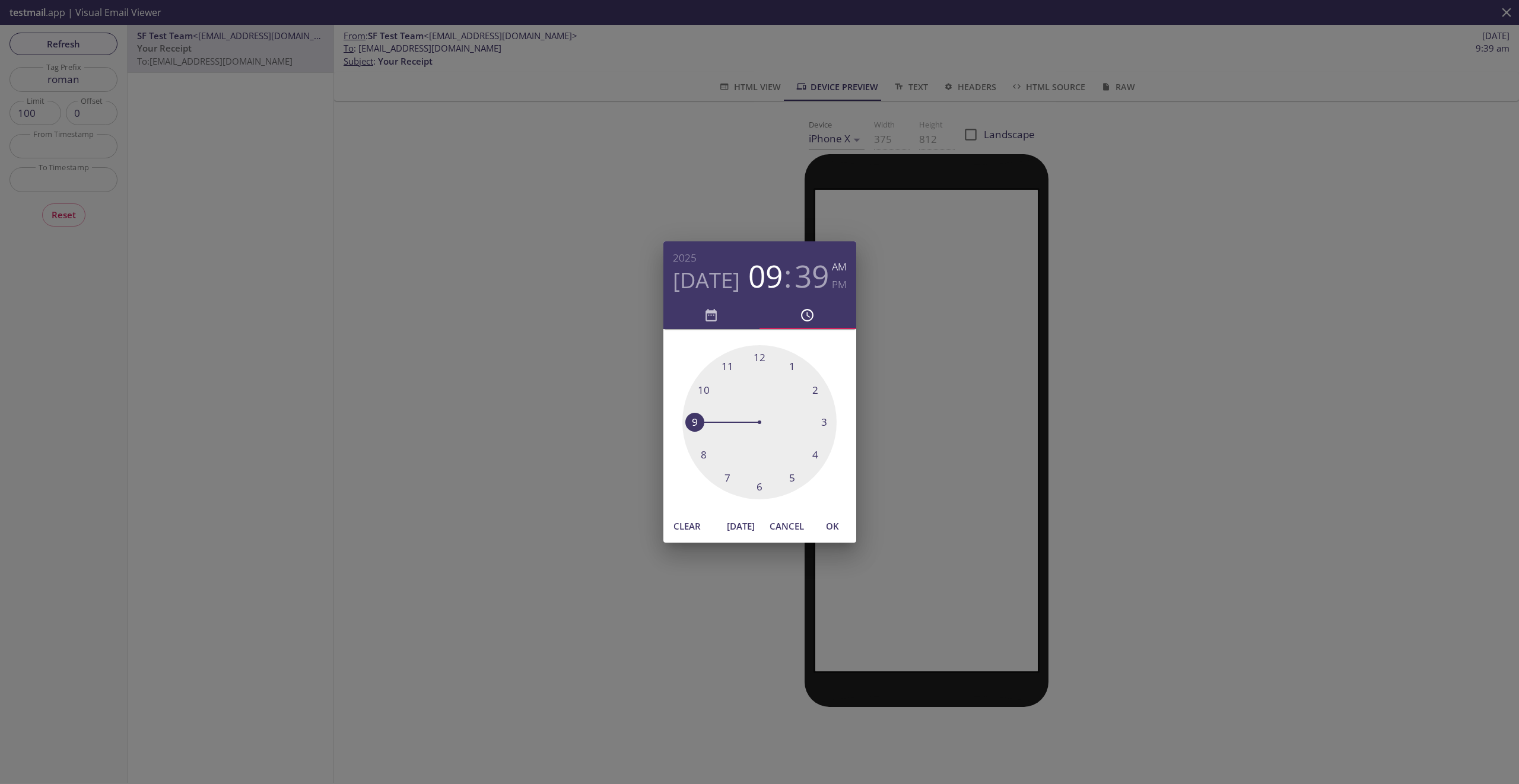
click at [803, 278] on h3 "39" at bounding box center [811, 276] width 35 height 35
click at [576, 233] on div "2025 Sep 22 09 : 39 AM PM 00 05 10 15 20 25 30 35 40 45 50 55 Clear Today Cance…" at bounding box center [759, 392] width 1519 height 784
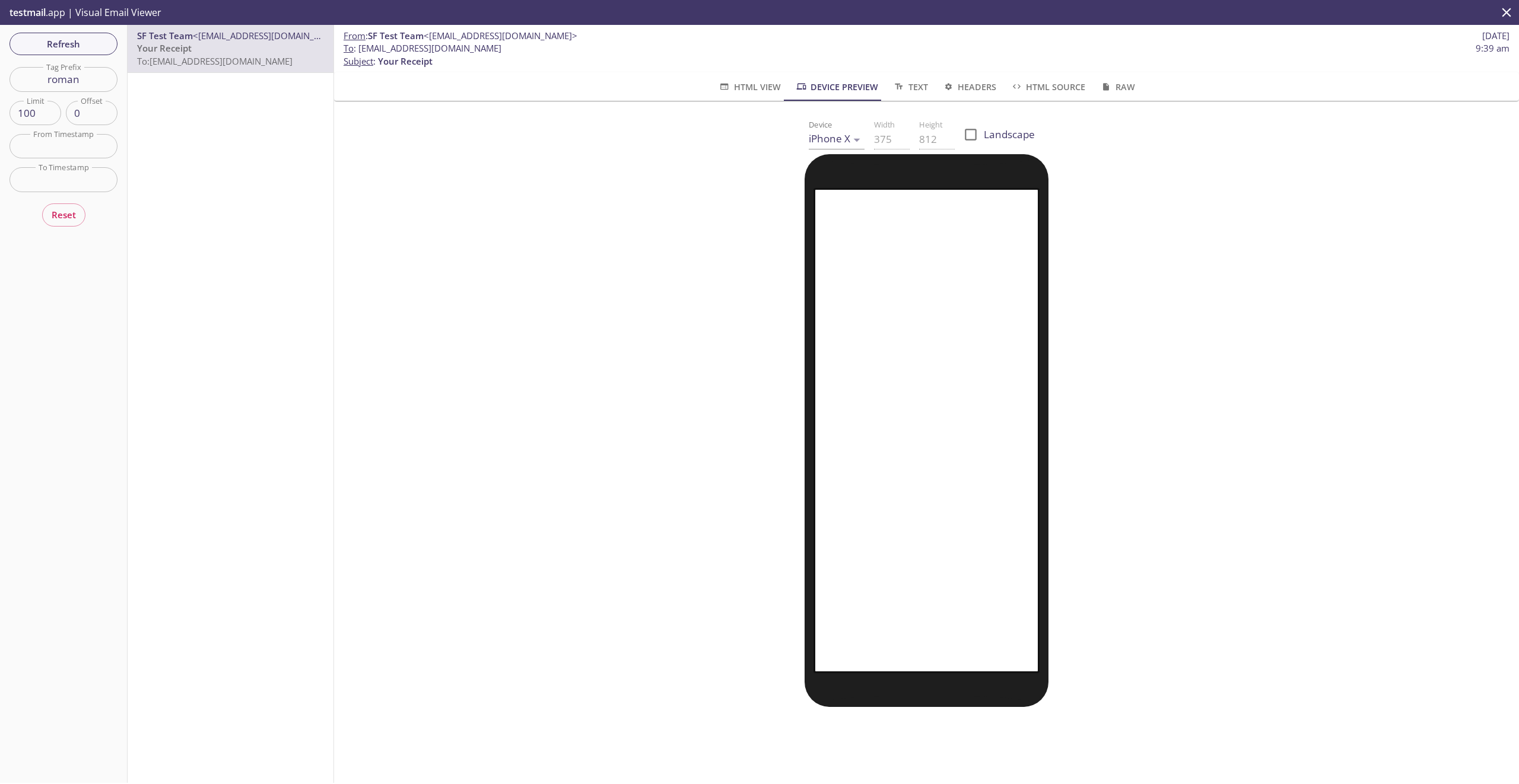
click at [40, 12] on span "testmail" at bounding box center [27, 13] width 36 height 13
click at [86, 11] on p "testmail .app | Visual Email Viewer" at bounding box center [84, 13] width 168 height 25
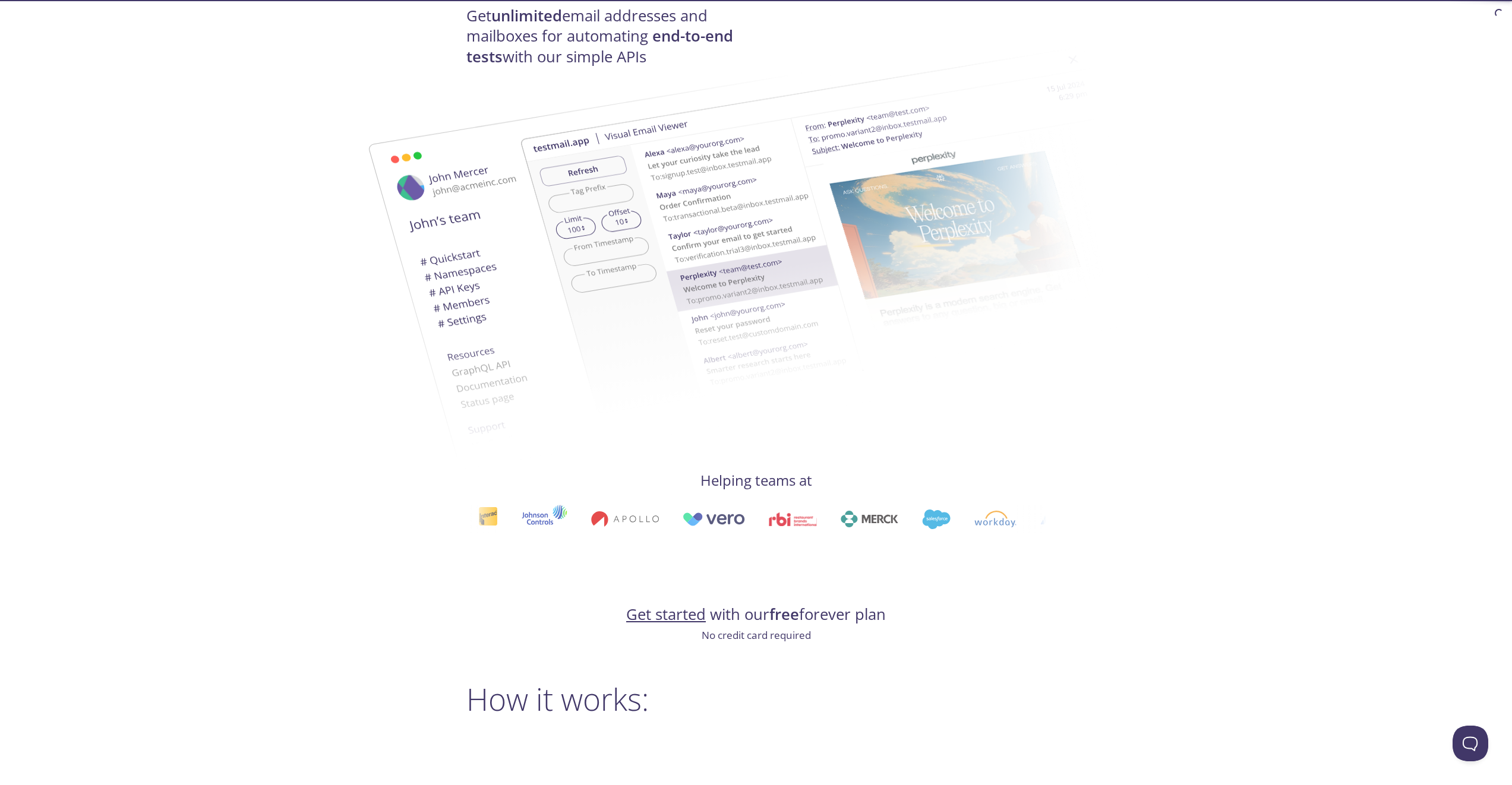
scroll to position [224, 0]
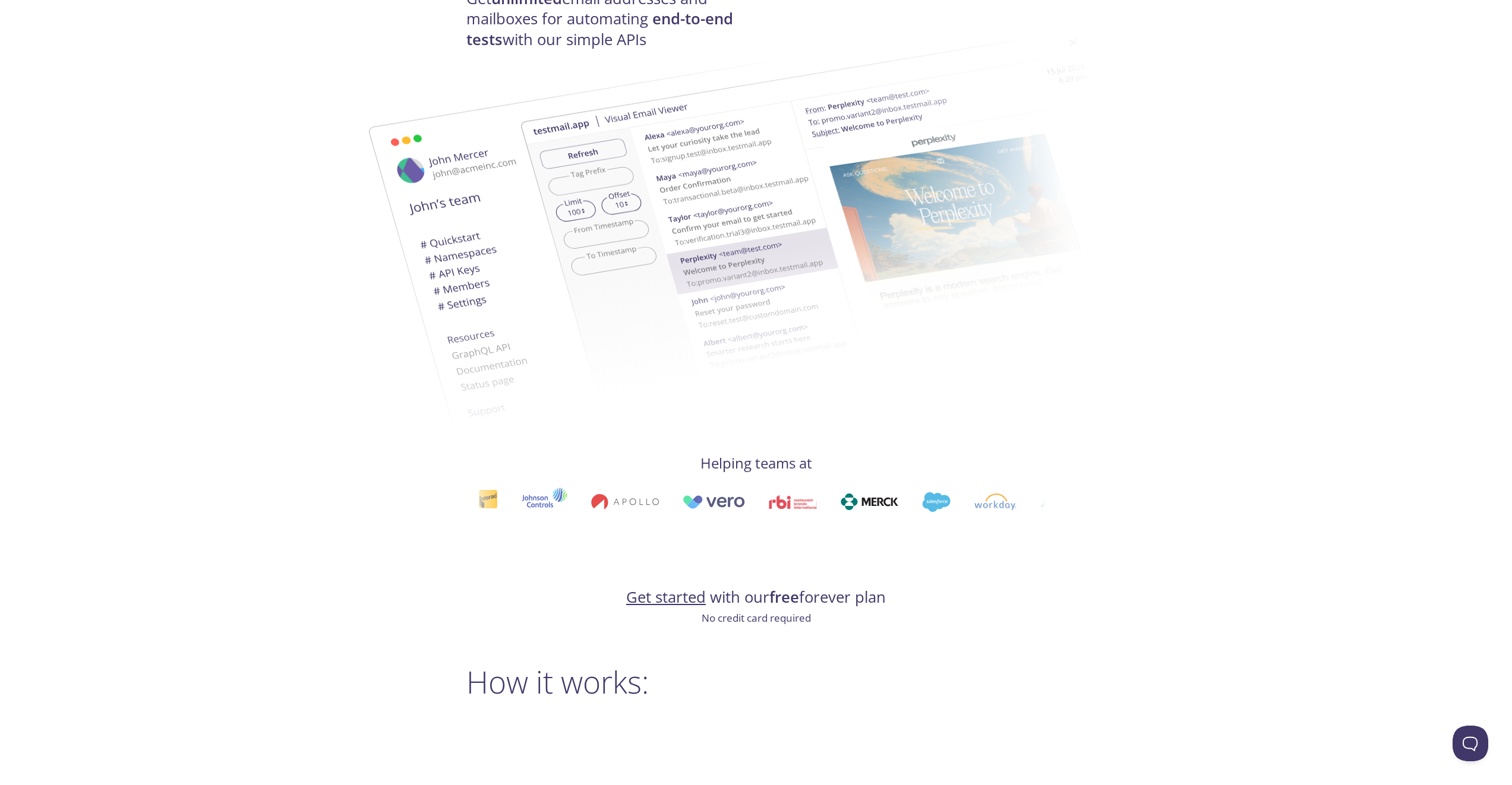
click at [840, 496] on img at bounding box center [868, 502] width 57 height 17
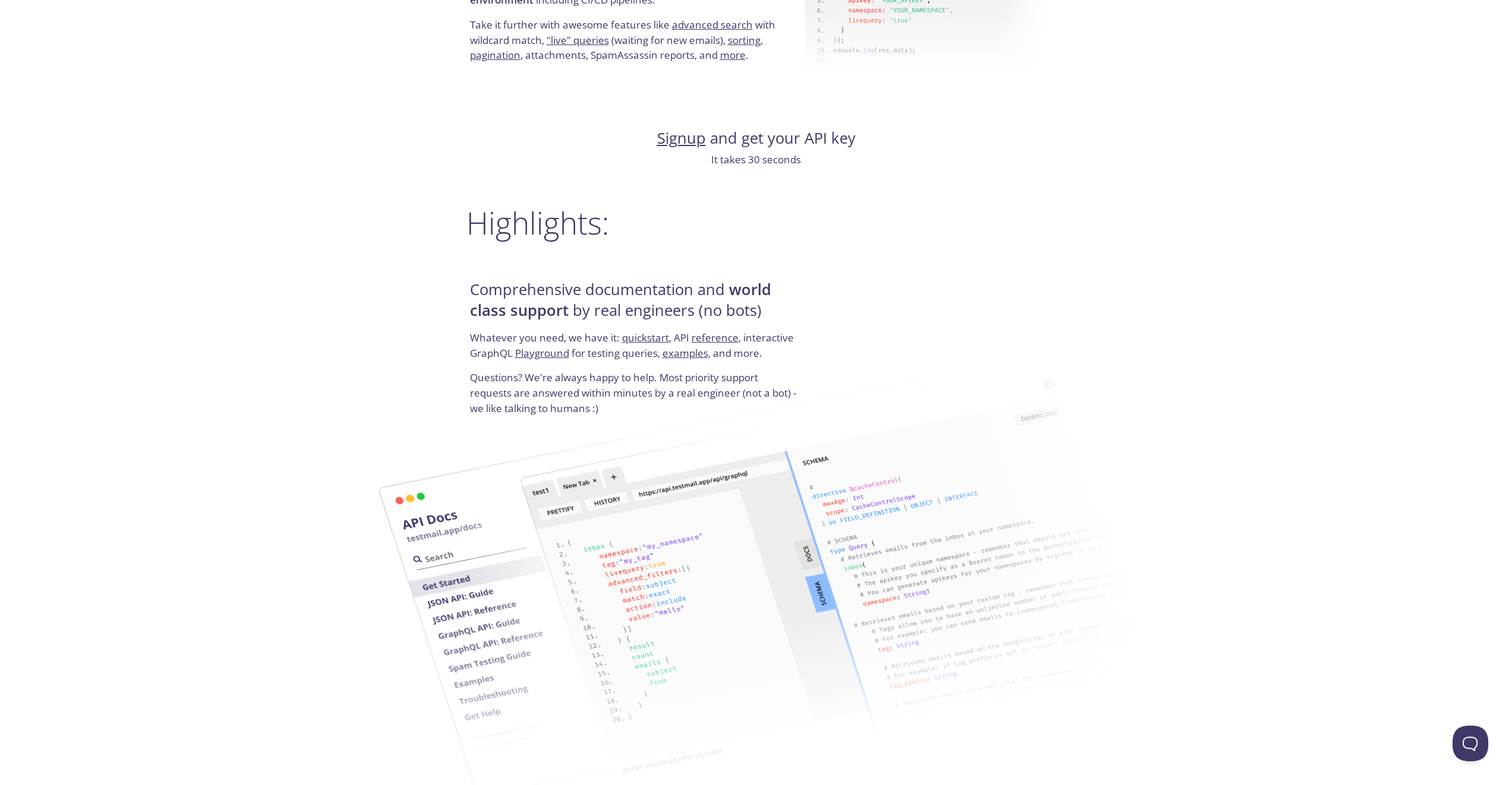
scroll to position [0, 0]
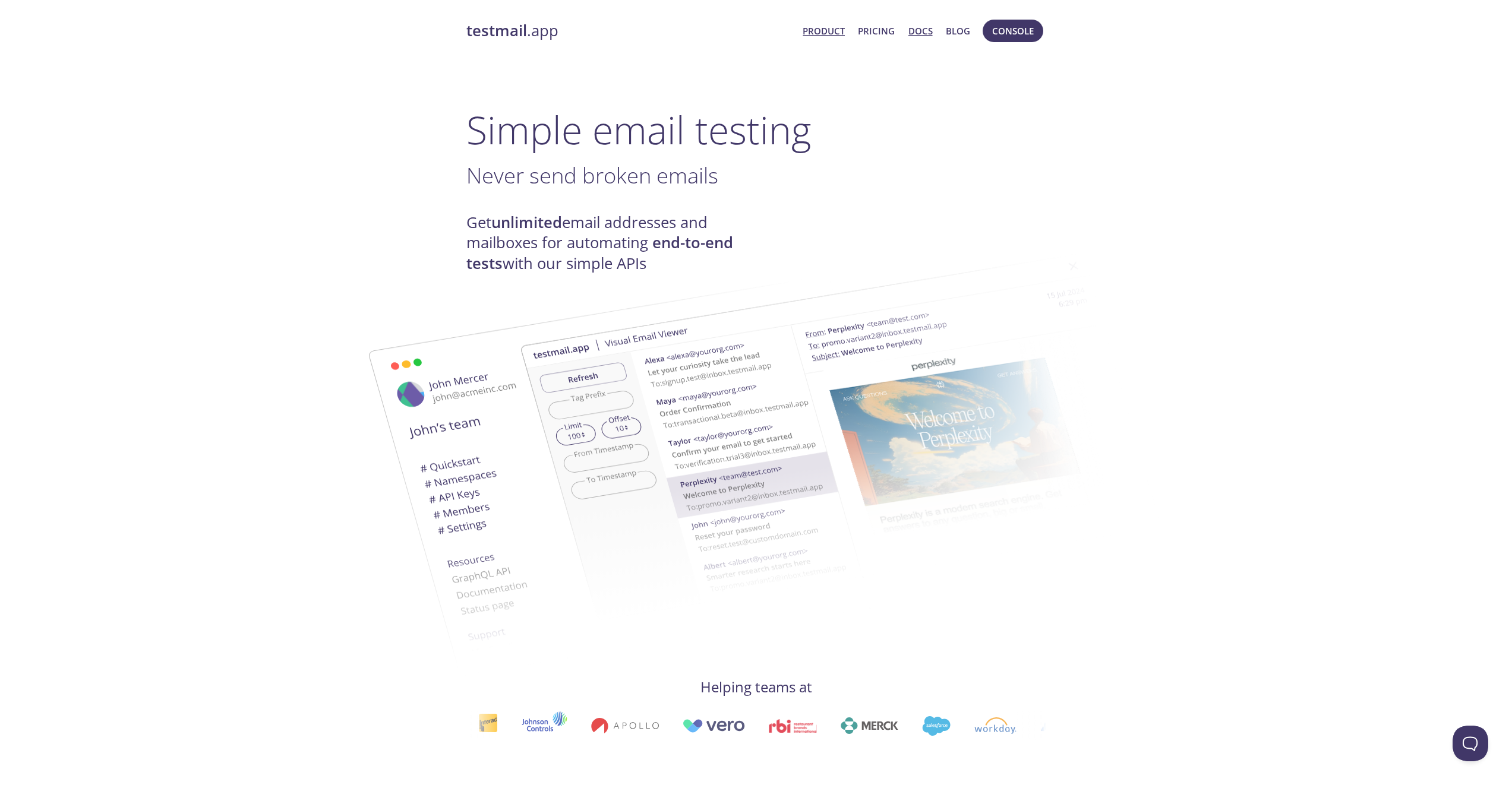
click at [930, 33] on link "Docs" at bounding box center [920, 31] width 24 height 15
